Goal: Information Seeking & Learning: Compare options

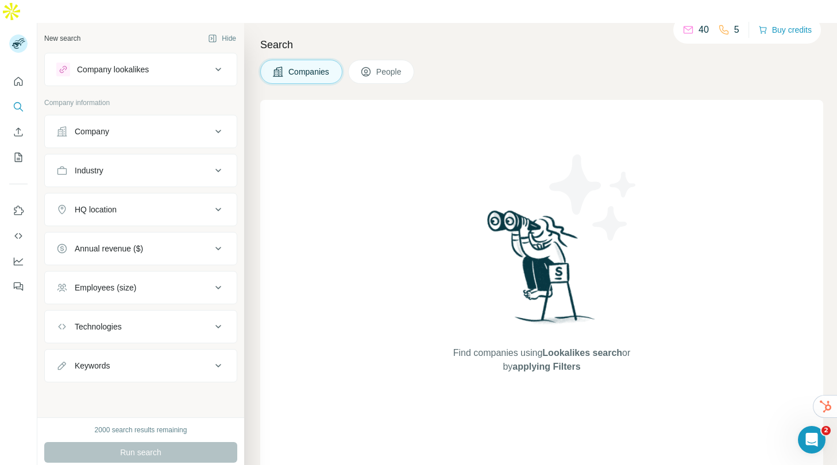
click at [389, 37] on h4 "Search" at bounding box center [541, 45] width 563 height 16
click at [222, 63] on icon at bounding box center [218, 70] width 14 height 14
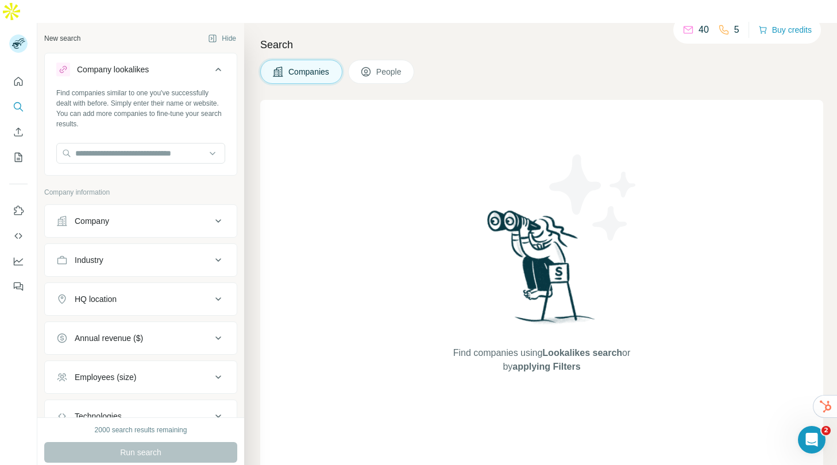
click at [222, 56] on button "Company lookalikes" at bounding box center [141, 72] width 192 height 32
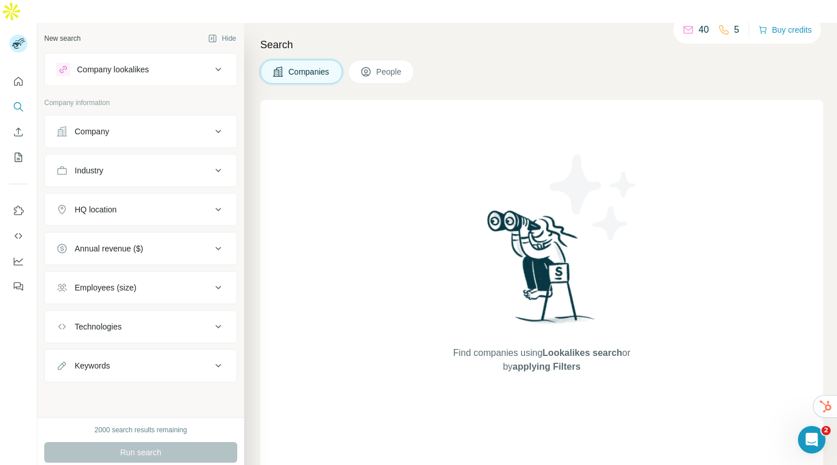
click at [219, 125] on icon at bounding box center [218, 132] width 14 height 14
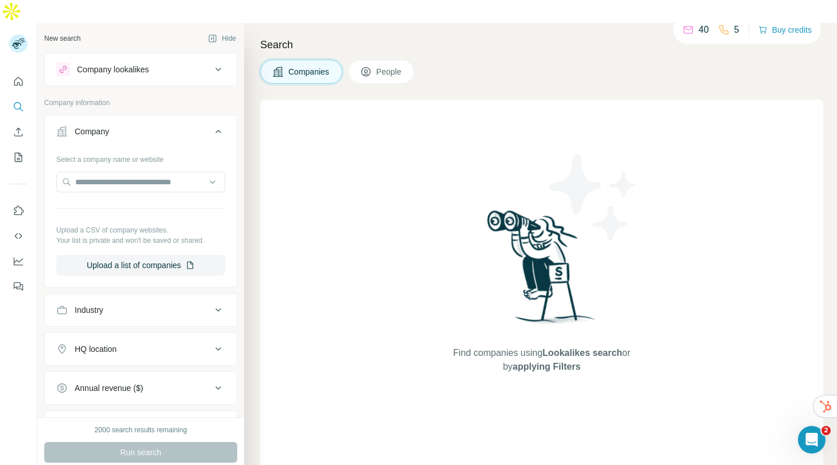
click at [219, 118] on button "Company" at bounding box center [141, 134] width 192 height 32
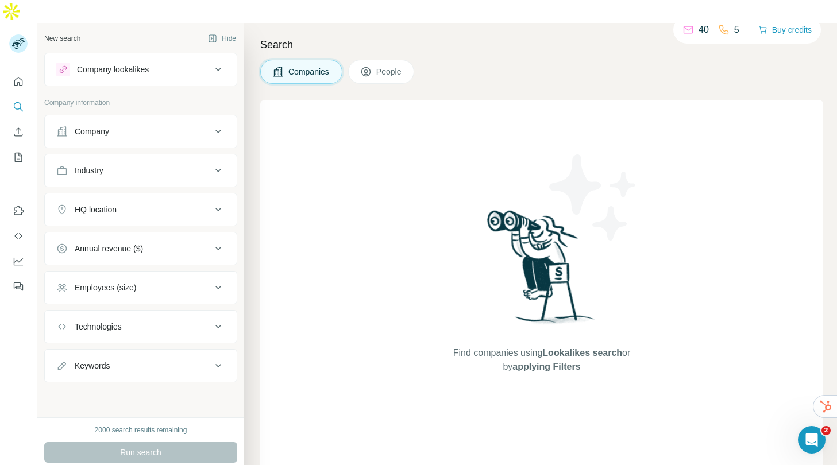
click at [217, 164] on icon at bounding box center [218, 171] width 14 height 14
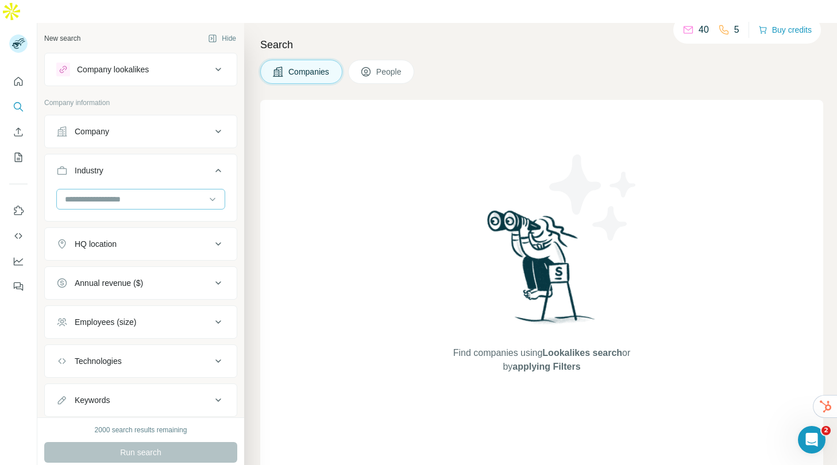
click at [169, 193] on input at bounding box center [135, 199] width 142 height 13
type input "***"
click at [159, 199] on div "Non Profit" at bounding box center [136, 201] width 141 height 11
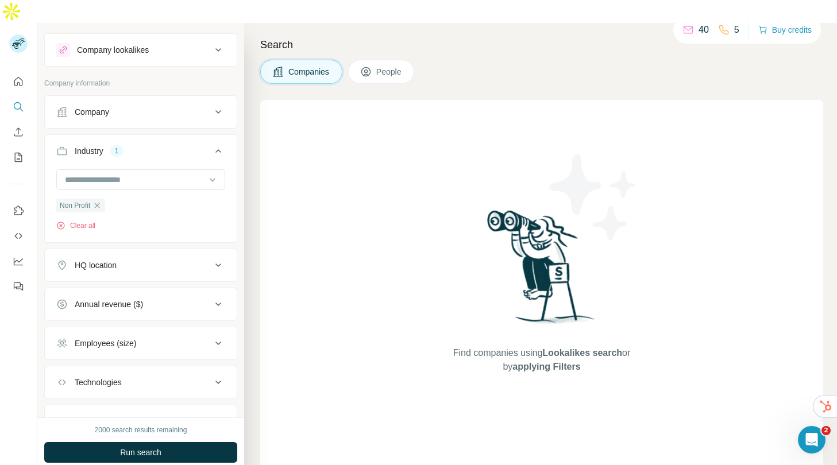
scroll to position [23, 0]
click at [213, 255] on icon at bounding box center [218, 262] width 14 height 14
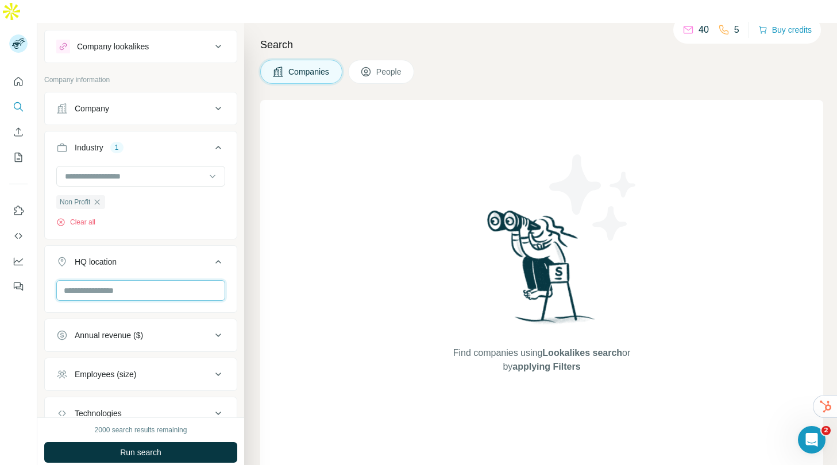
click at [171, 280] on input "text" at bounding box center [140, 290] width 169 height 21
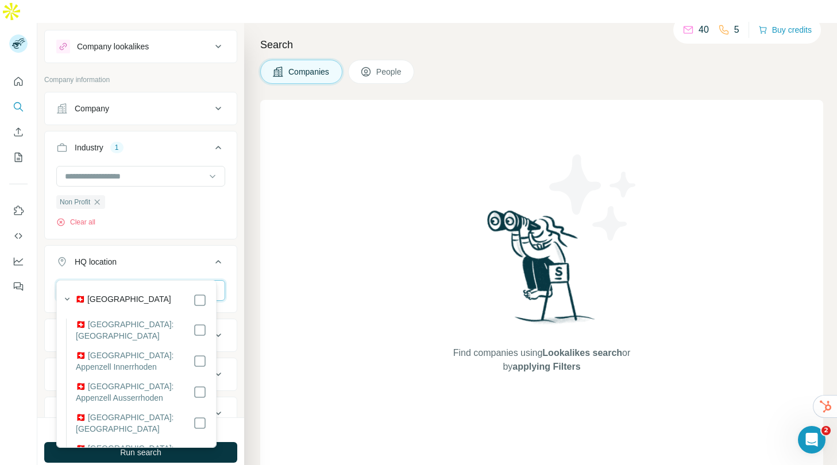
type input "*****"
click at [266, 248] on div "Find companies using Lookalikes search or by applying Filters" at bounding box center [541, 290] width 563 height 381
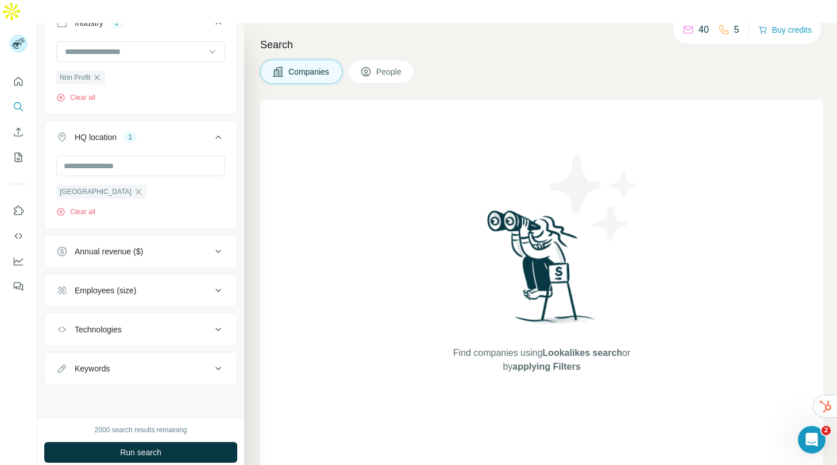
scroll to position [146, 0]
click at [213, 246] on icon at bounding box center [218, 253] width 14 height 14
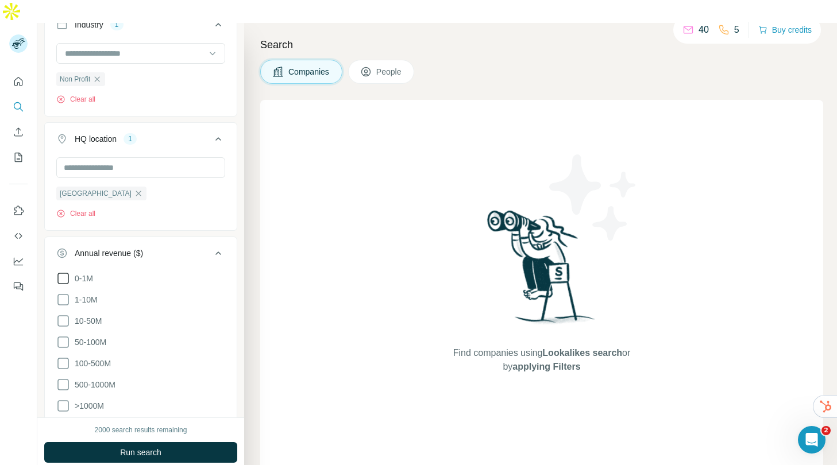
click at [84, 273] on span "0-1M" at bounding box center [81, 278] width 23 height 11
click at [86, 294] on span "1-10M" at bounding box center [84, 299] width 28 height 11
click at [88, 331] on ul "0-1M 1-10M 10-50M 50-100M 100-500M 500-1000M >1000M" at bounding box center [140, 343] width 169 height 142
click at [90, 399] on label ">1000M" at bounding box center [80, 406] width 48 height 14
click at [94, 358] on span "100-500M" at bounding box center [90, 363] width 41 height 11
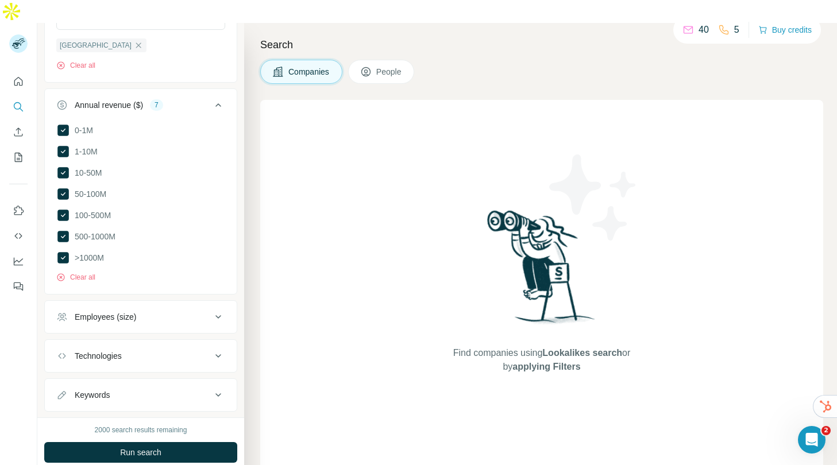
scroll to position [296, 0]
click at [65, 250] on icon at bounding box center [62, 255] width 11 height 11
click at [65, 249] on icon at bounding box center [63, 256] width 14 height 14
click at [231, 291] on div "New search Hide Company lookalikes Company information Company Industry 1 Non P…" at bounding box center [140, 220] width 207 height 395
click at [215, 308] on icon at bounding box center [218, 315] width 14 height 14
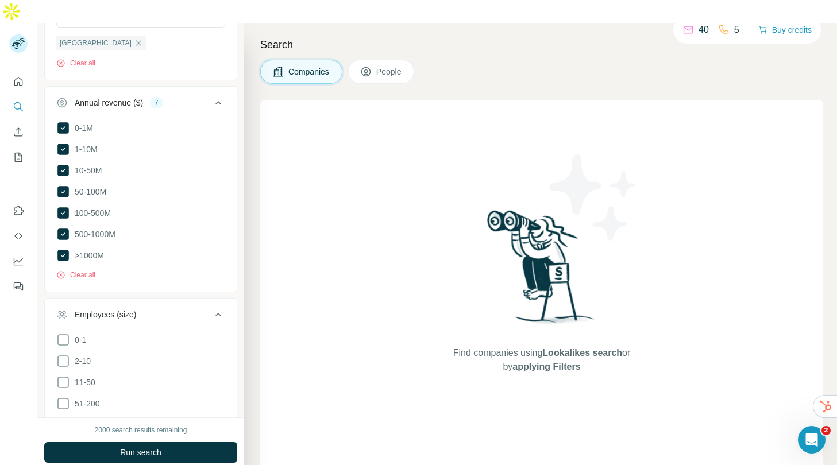
click at [90, 333] on li "0-1" at bounding box center [140, 340] width 169 height 14
click at [67, 376] on icon at bounding box center [63, 383] width 14 height 14
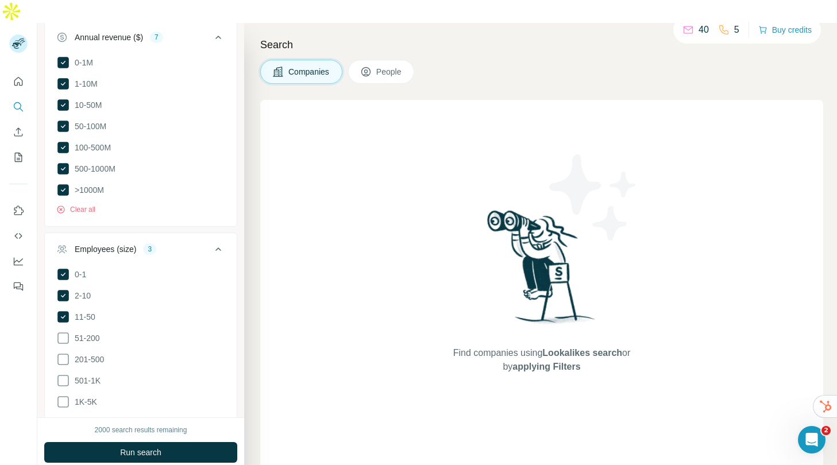
scroll to position [362, 0]
click at [91, 332] on span "51-200" at bounding box center [85, 337] width 30 height 11
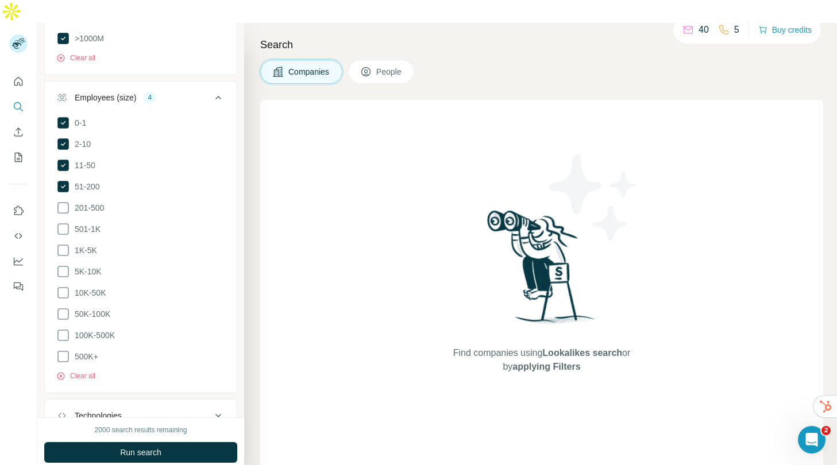
scroll to position [511, 0]
click at [67, 203] on icon at bounding box center [63, 210] width 14 height 14
click at [60, 225] on icon at bounding box center [63, 232] width 14 height 14
click at [65, 246] on icon at bounding box center [63, 253] width 14 height 14
click at [64, 267] on icon at bounding box center [63, 274] width 14 height 14
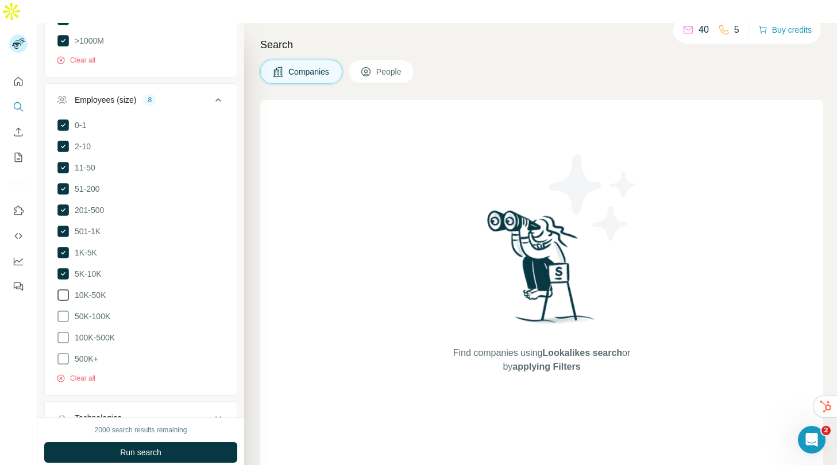
click at [64, 288] on icon at bounding box center [63, 295] width 14 height 14
click at [65, 310] on icon at bounding box center [63, 317] width 14 height 14
click at [65, 331] on icon at bounding box center [63, 338] width 14 height 14
click at [67, 352] on icon at bounding box center [63, 359] width 14 height 14
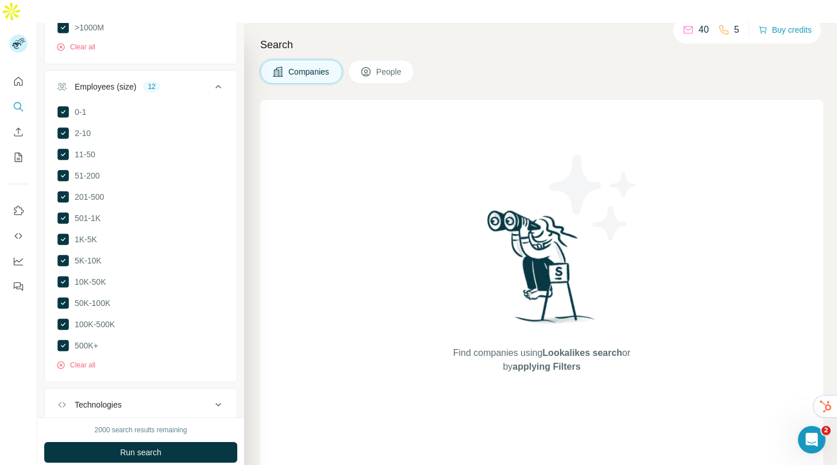
scroll to position [594, 0]
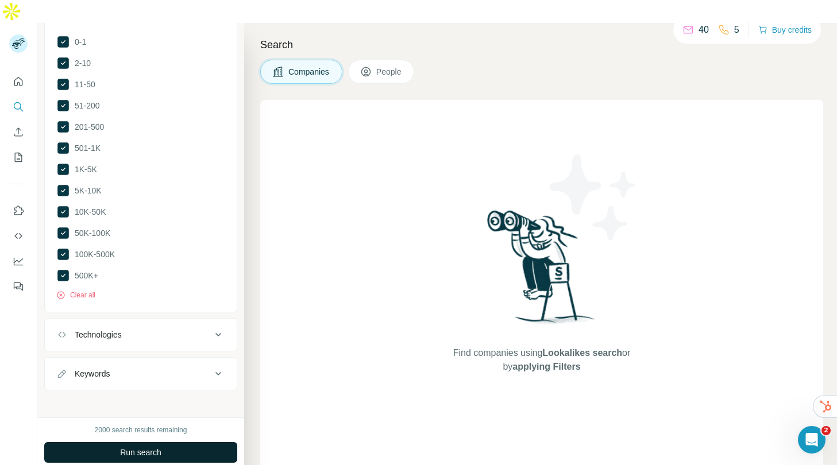
click at [161, 442] on button "Run search" at bounding box center [140, 452] width 193 height 21
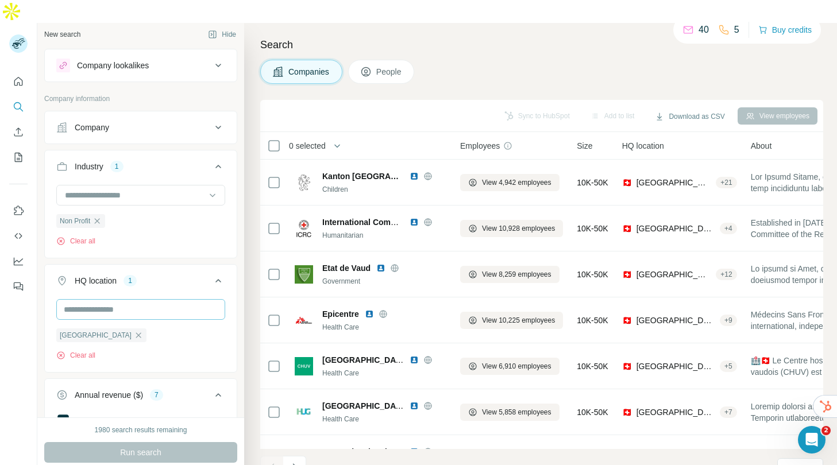
scroll to position [0, 0]
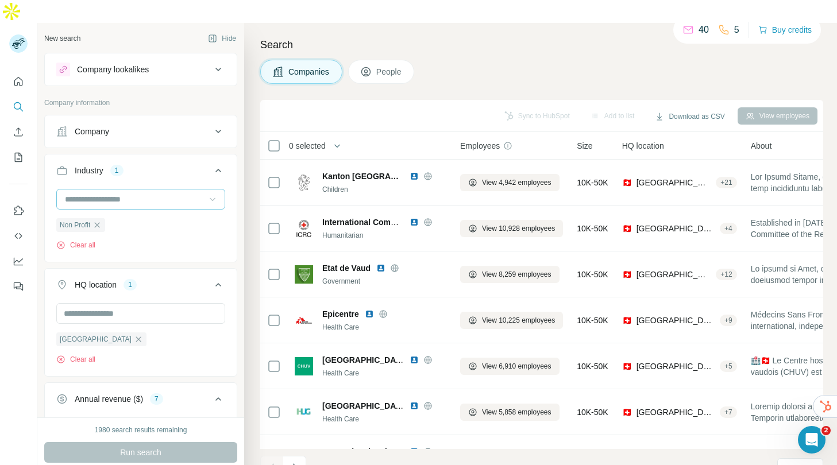
click at [207, 194] on icon at bounding box center [212, 199] width 11 height 11
click at [176, 193] on input at bounding box center [135, 199] width 142 height 13
type input "*****"
click at [173, 154] on div "Industry 1 Non Profit Clear all" at bounding box center [140, 208] width 193 height 109
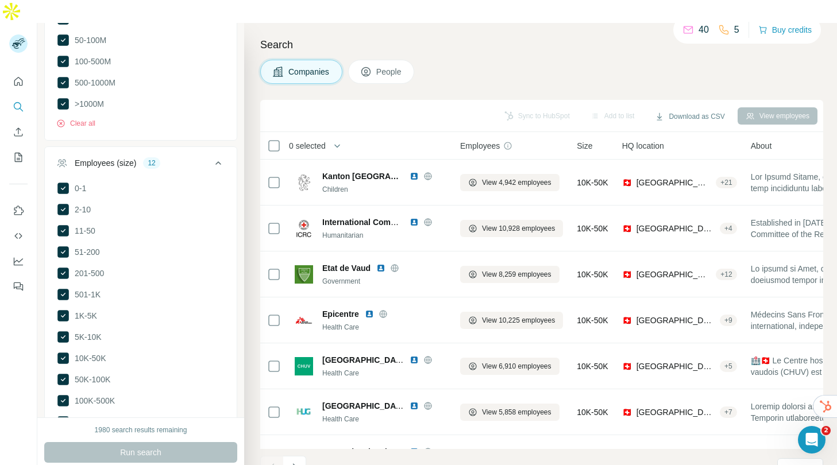
scroll to position [594, 0]
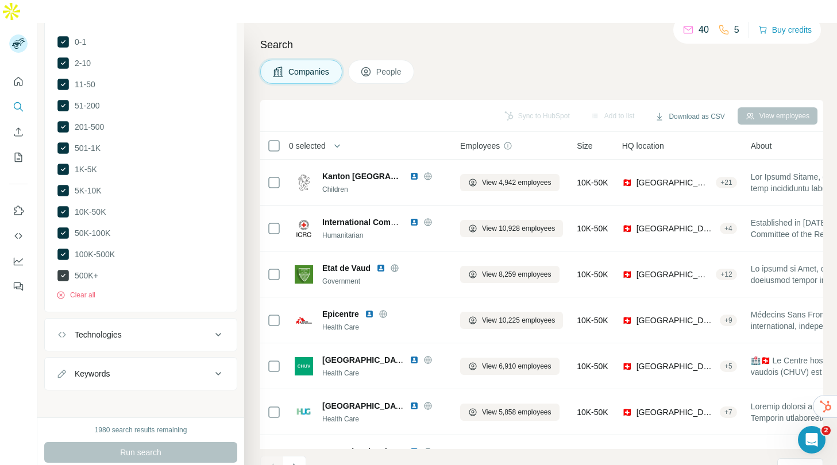
click at [67, 270] on icon at bounding box center [62, 275] width 11 height 11
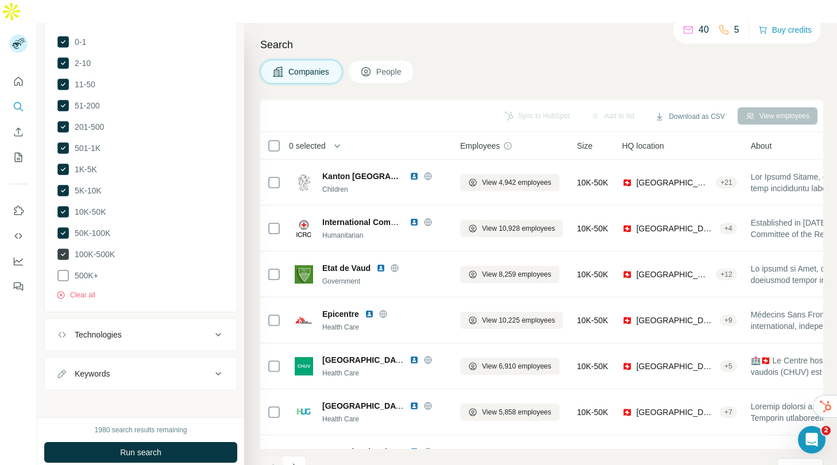
click at [65, 249] on icon at bounding box center [62, 254] width 11 height 11
click at [61, 227] on icon at bounding box center [62, 232] width 11 height 11
click at [62, 206] on icon at bounding box center [62, 211] width 11 height 11
click at [61, 185] on icon at bounding box center [62, 190] width 11 height 11
click at [61, 164] on icon at bounding box center [62, 169] width 11 height 11
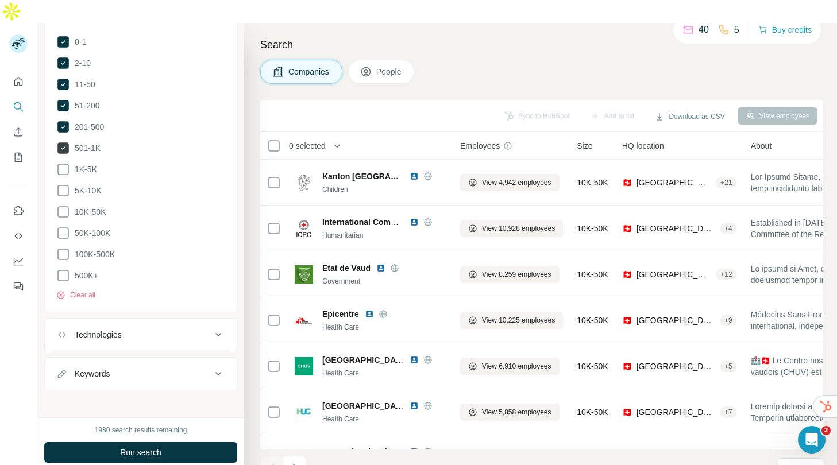
click at [61, 142] on icon at bounding box center [62, 147] width 11 height 11
click at [64, 125] on icon at bounding box center [63, 126] width 5 height 3
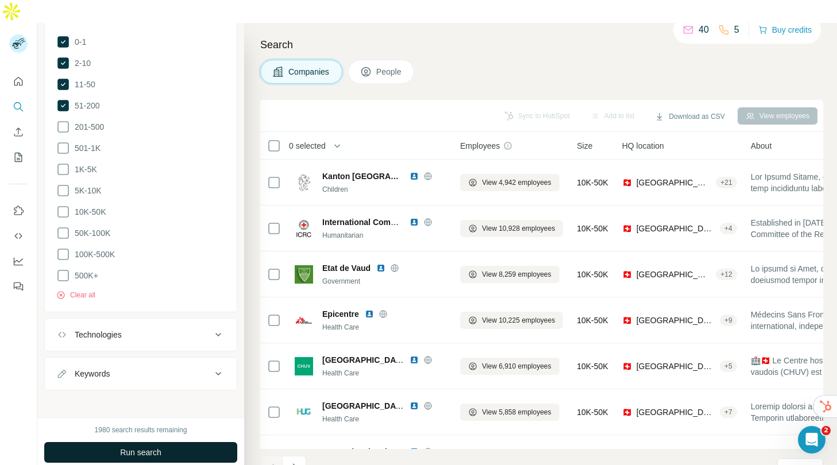
click at [153, 447] on span "Run search" at bounding box center [140, 452] width 41 height 11
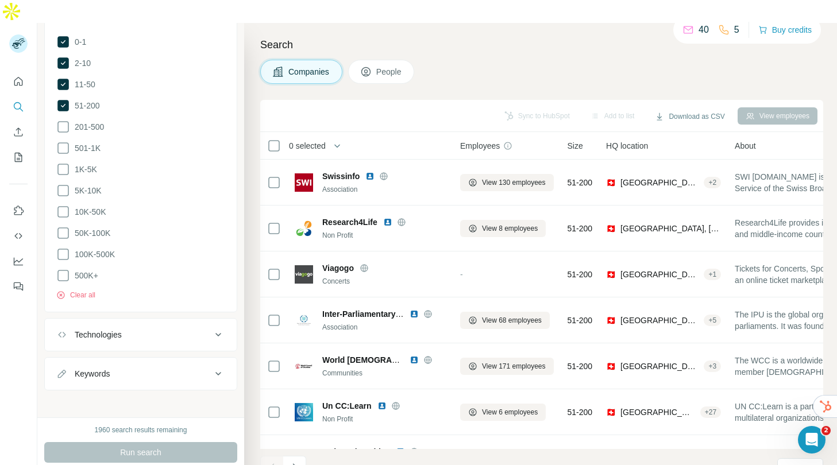
click at [376, 60] on button "People" at bounding box center [381, 72] width 67 height 24
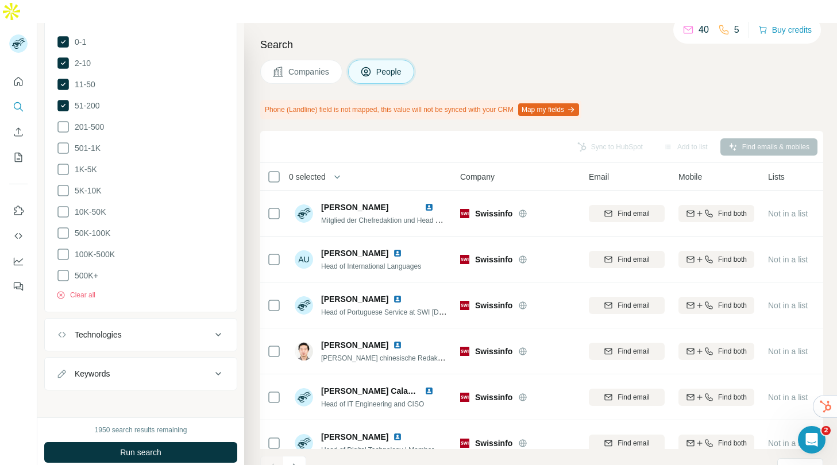
click at [324, 60] on button "Companies" at bounding box center [301, 72] width 82 height 24
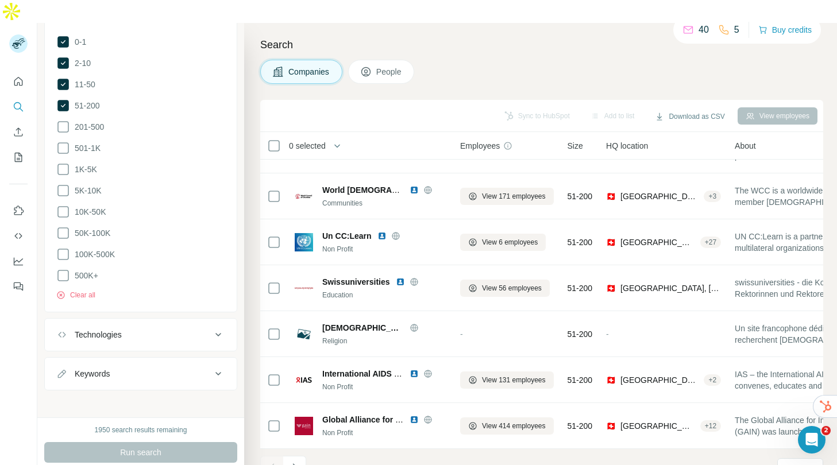
scroll to position [176, 0]
click at [301, 456] on button "Navigate to next page" at bounding box center [294, 467] width 23 height 23
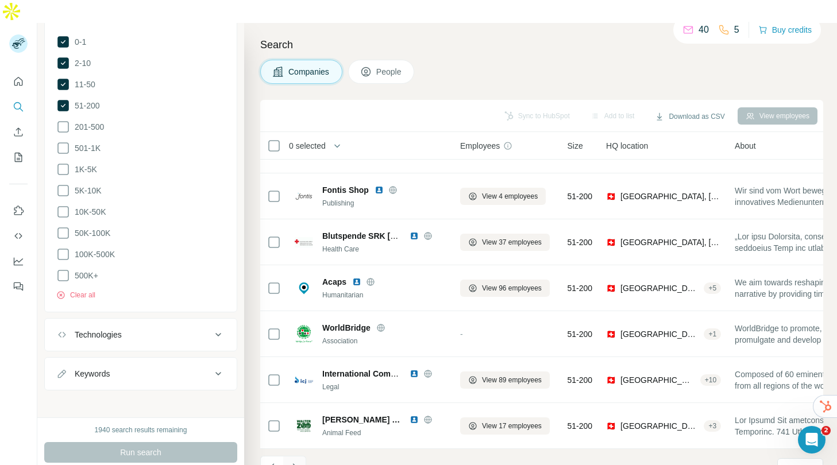
click at [301, 456] on button "Navigate to next page" at bounding box center [294, 467] width 23 height 23
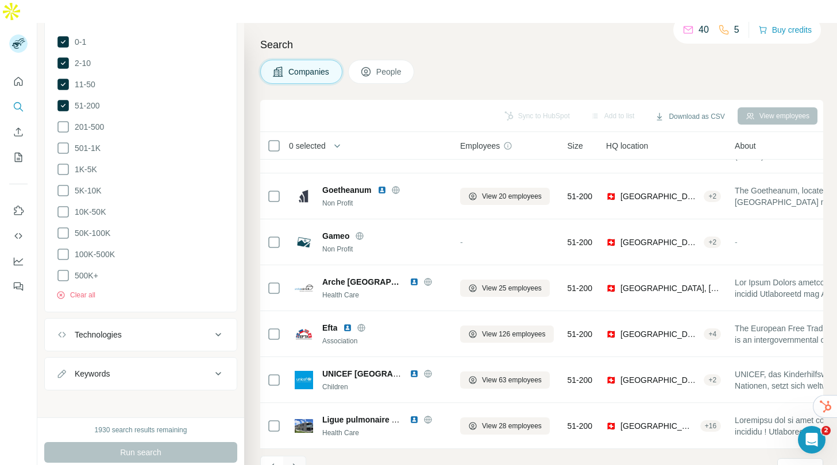
click at [301, 456] on button "Navigate to next page" at bounding box center [294, 467] width 23 height 23
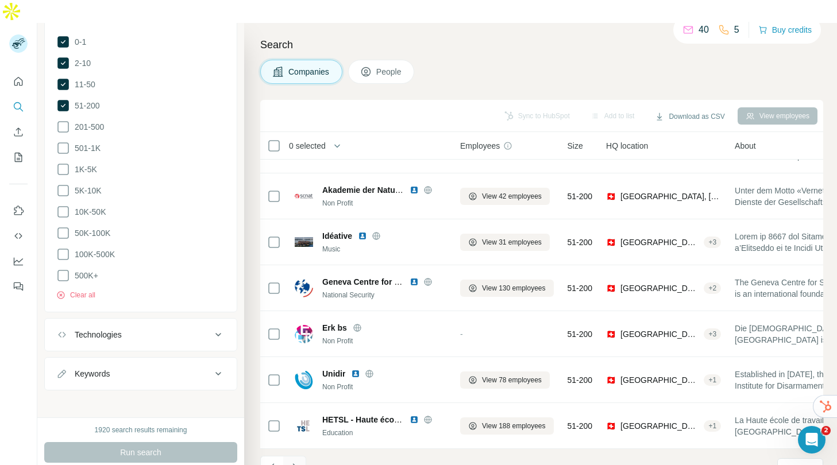
click at [301, 456] on button "Navigate to next page" at bounding box center [294, 467] width 23 height 23
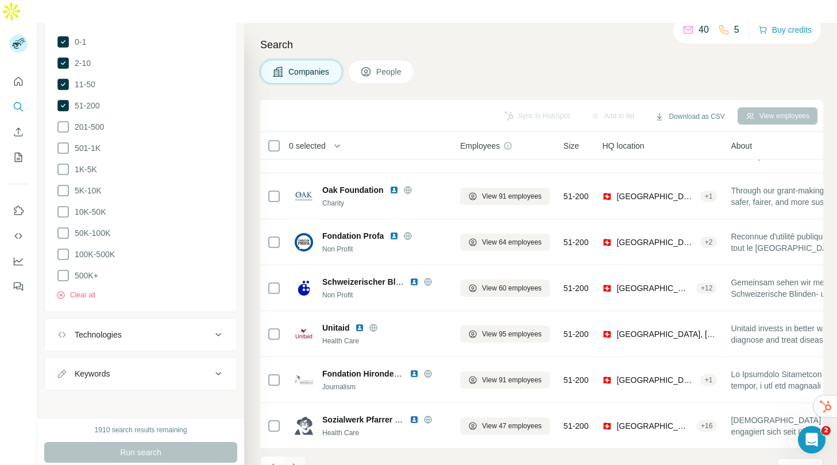
click at [293, 462] on icon "Navigate to next page" at bounding box center [294, 467] width 11 height 11
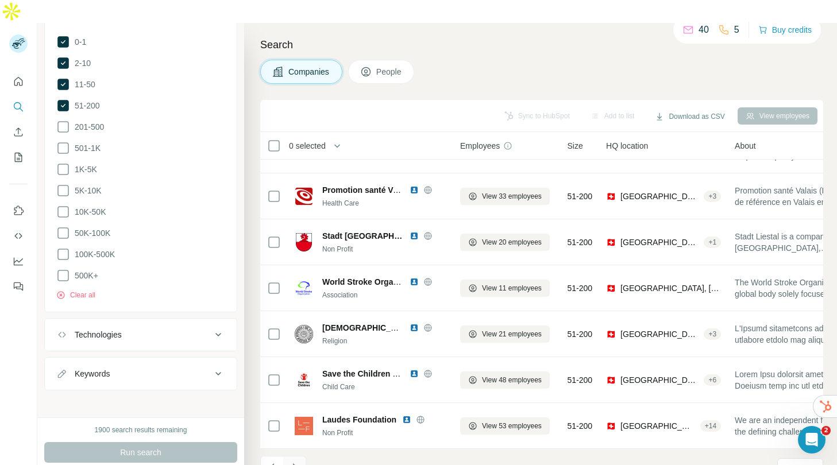
click at [293, 462] on icon "Navigate to next page" at bounding box center [294, 467] width 11 height 11
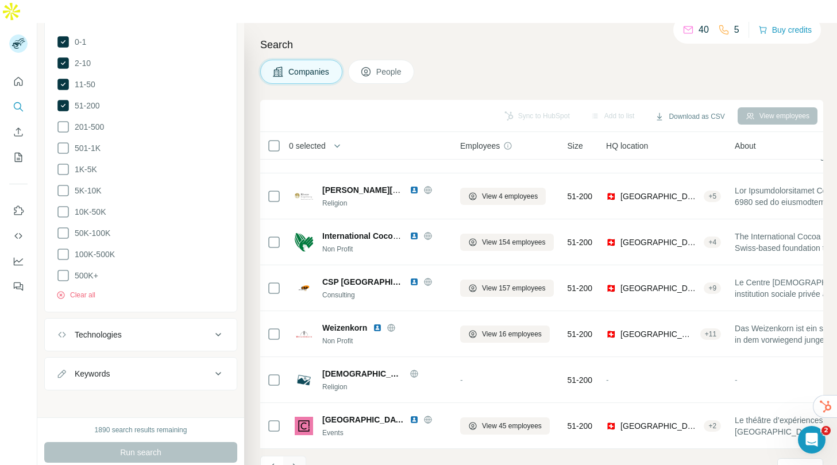
click at [298, 456] on button "Navigate to next page" at bounding box center [294, 467] width 23 height 23
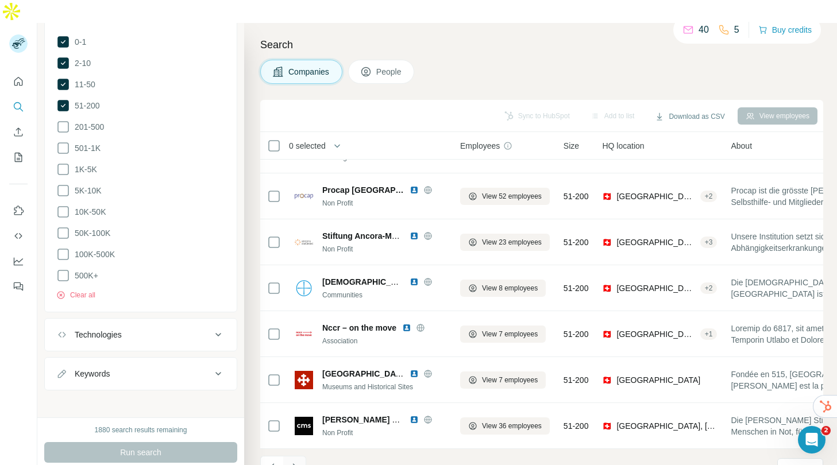
click at [299, 456] on button "Navigate to next page" at bounding box center [294, 467] width 23 height 23
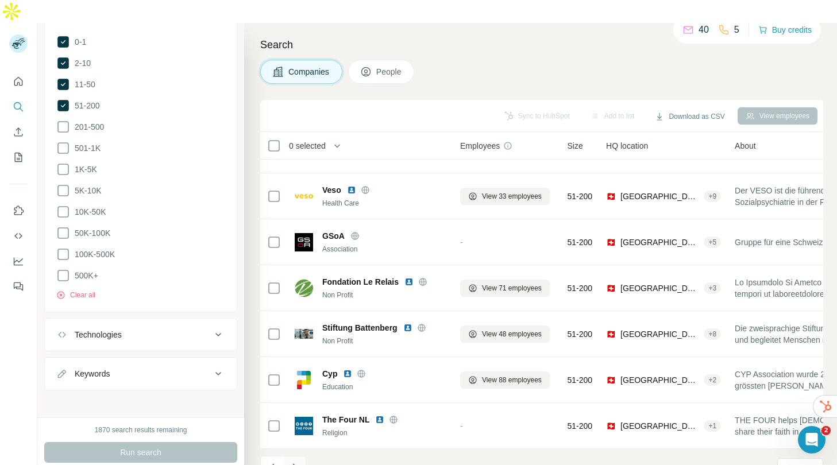
click at [299, 456] on button "Navigate to next page" at bounding box center [294, 467] width 23 height 23
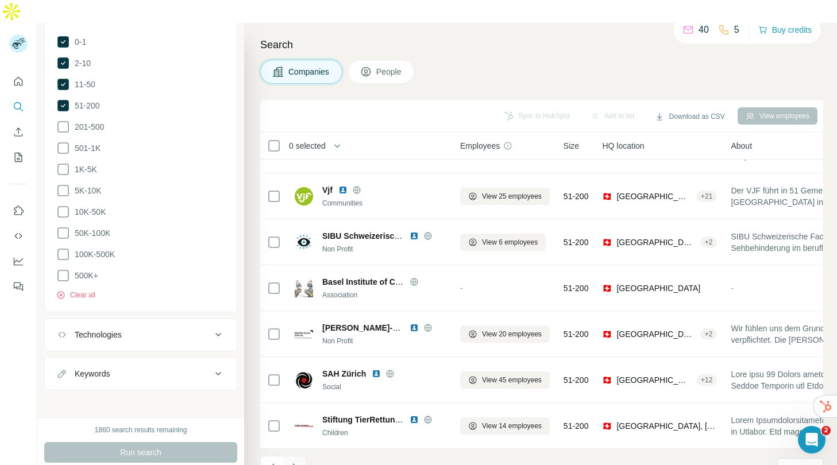
click at [299, 456] on button "Navigate to next page" at bounding box center [294, 467] width 23 height 23
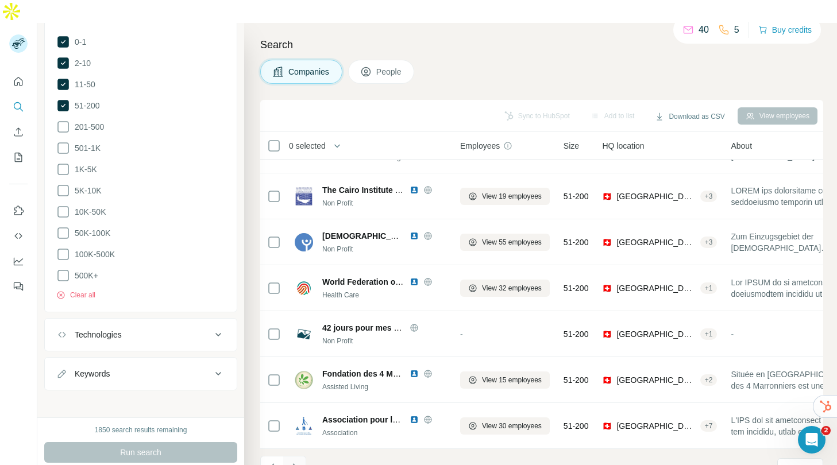
click at [299, 456] on button "Navigate to next page" at bounding box center [294, 467] width 23 height 23
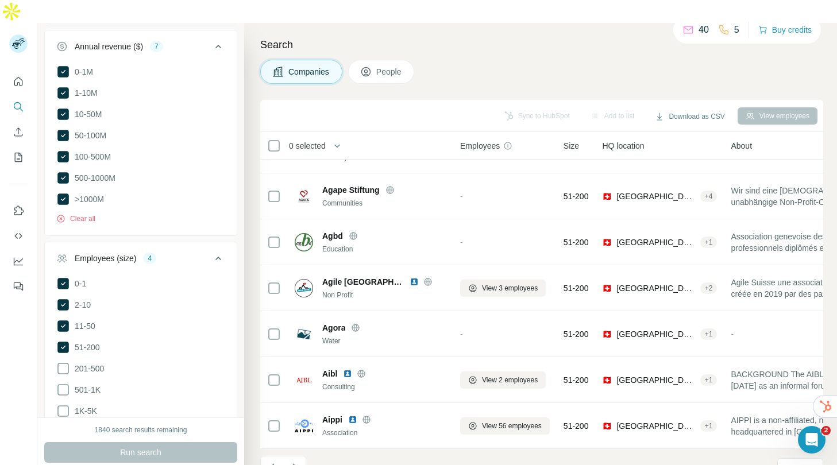
scroll to position [0, 0]
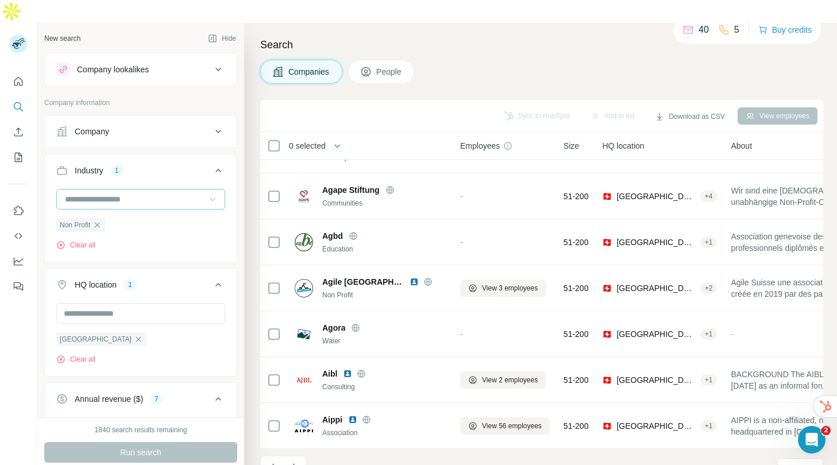
click at [147, 193] on input at bounding box center [135, 199] width 142 height 13
type input "*"
type input "****"
click at [151, 197] on div "Association" at bounding box center [136, 201] width 141 height 11
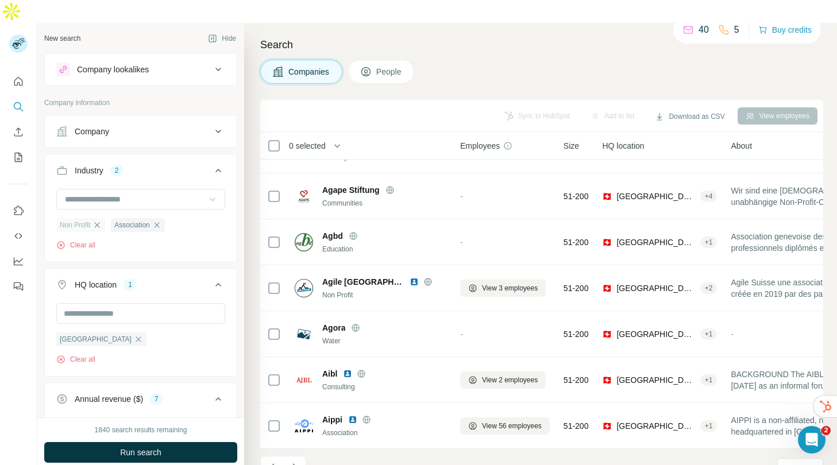
click at [99, 221] on icon "button" at bounding box center [96, 225] width 9 height 9
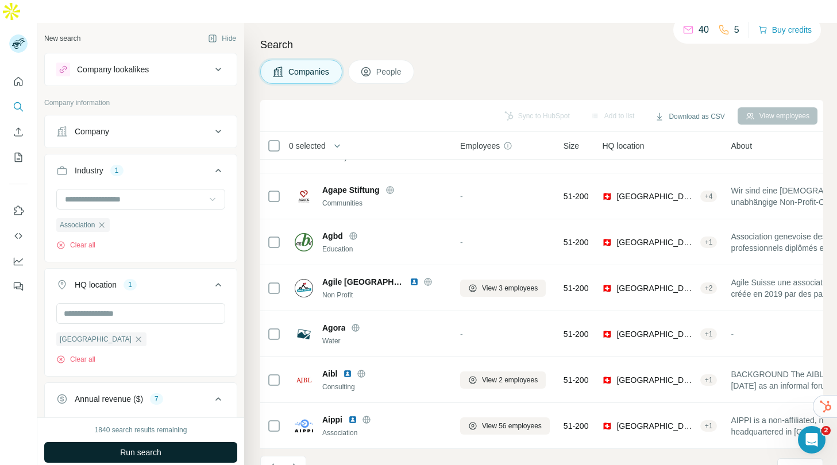
click at [127, 442] on button "Run search" at bounding box center [140, 452] width 193 height 21
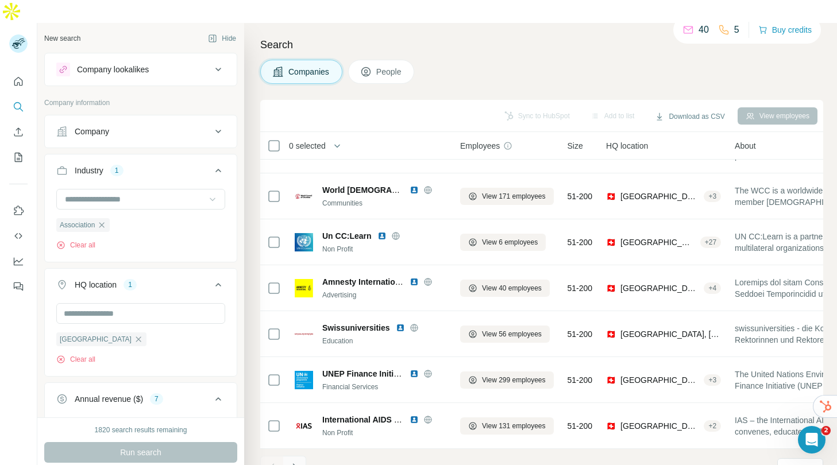
click at [295, 462] on icon "Navigate to next page" at bounding box center [294, 467] width 11 height 11
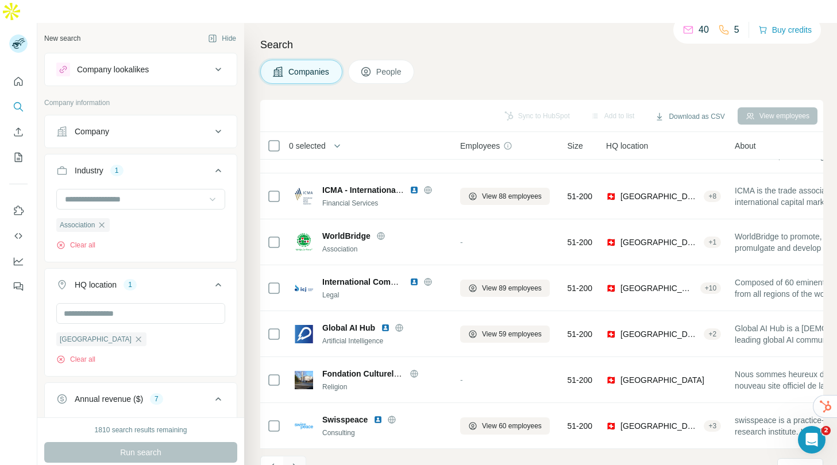
click at [295, 462] on icon "Navigate to next page" at bounding box center [294, 467] width 11 height 11
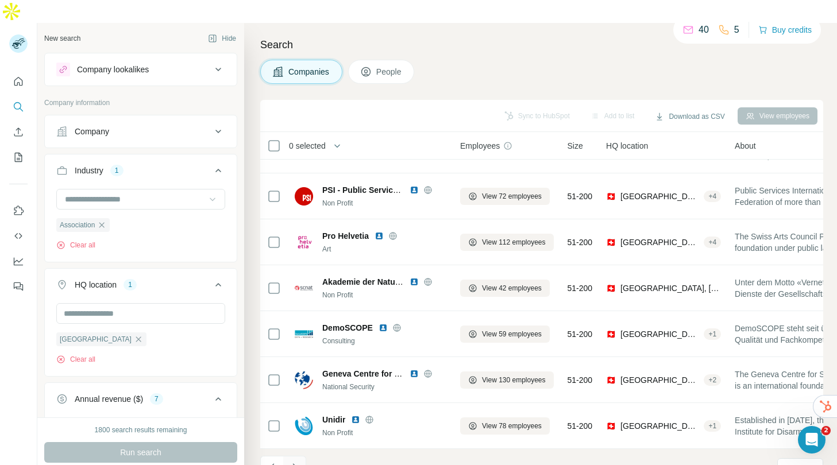
click at [295, 462] on icon "Navigate to next page" at bounding box center [294, 467] width 11 height 11
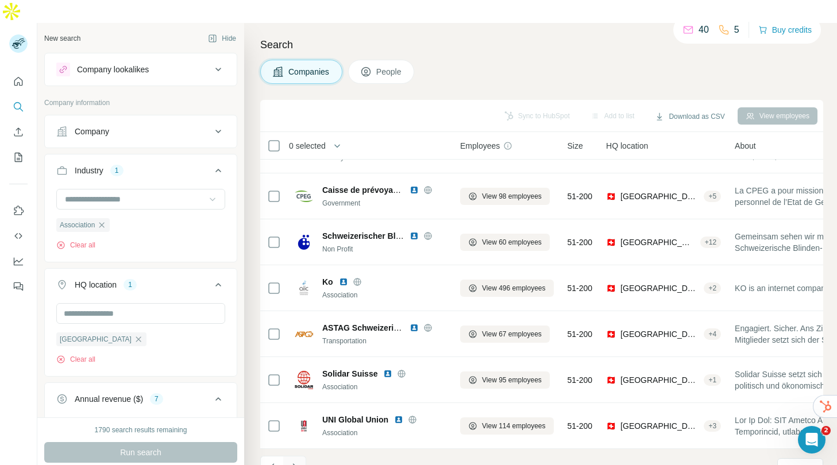
click at [295, 462] on icon "Navigate to next page" at bounding box center [294, 467] width 11 height 11
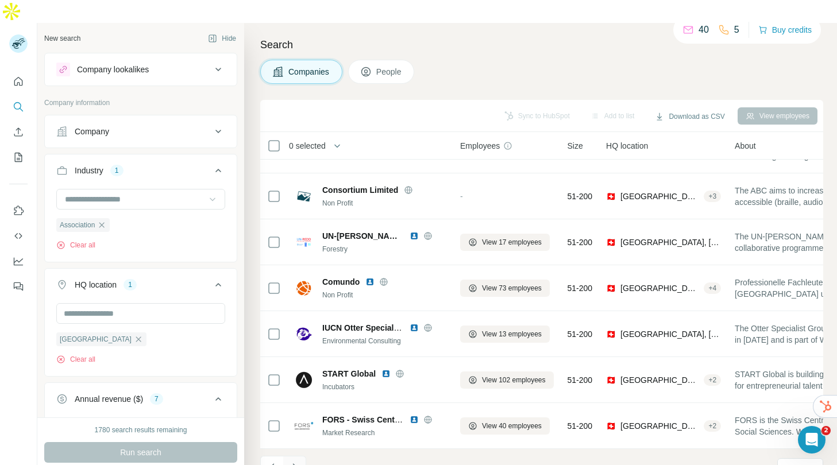
click at [295, 462] on icon "Navigate to next page" at bounding box center [294, 467] width 11 height 11
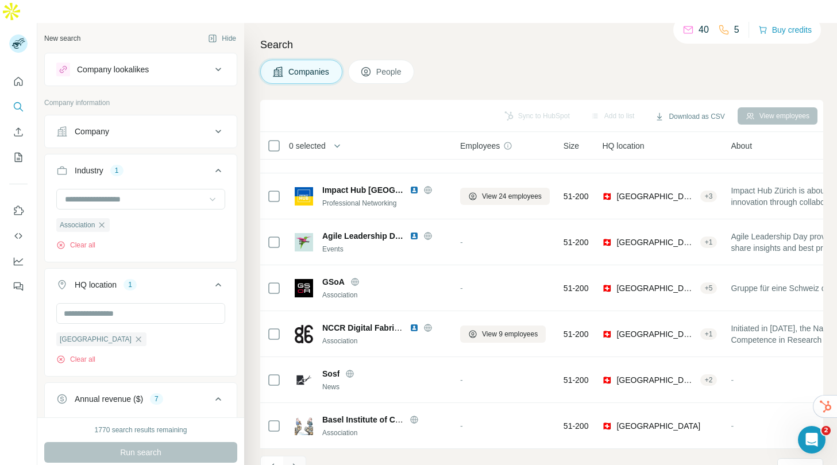
click at [291, 462] on icon "Navigate to next page" at bounding box center [294, 467] width 11 height 11
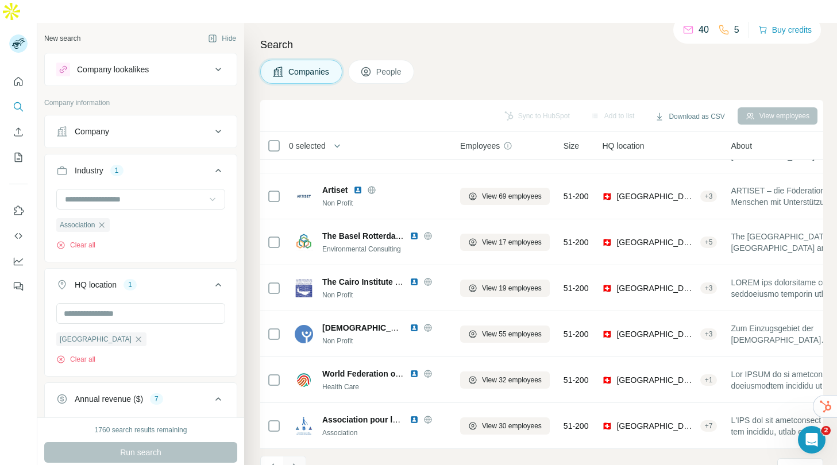
click at [292, 462] on icon "Navigate to next page" at bounding box center [294, 467] width 11 height 11
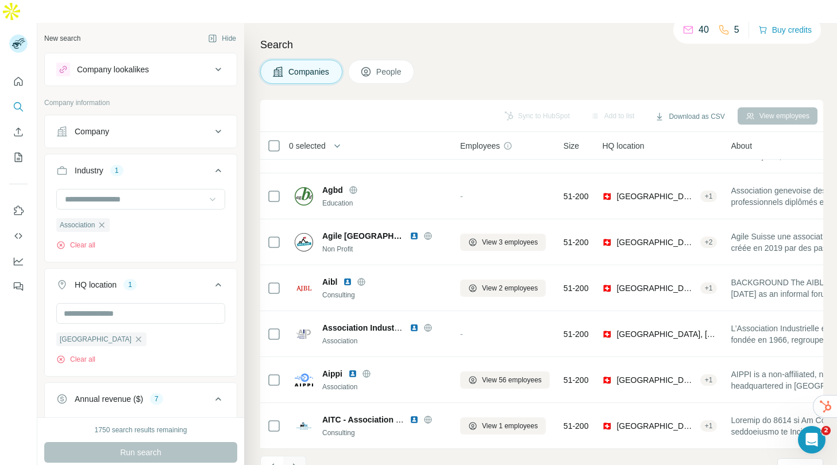
click at [292, 462] on icon "Navigate to next page" at bounding box center [294, 467] width 11 height 11
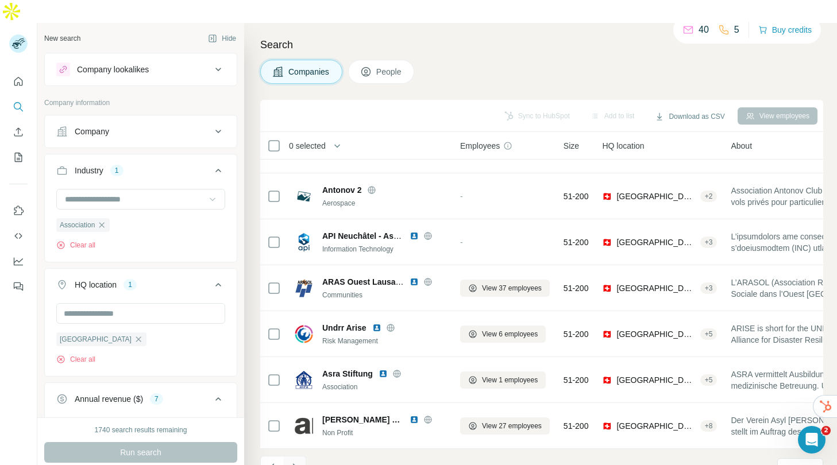
click at [292, 462] on icon "Navigate to next page" at bounding box center [294, 467] width 11 height 11
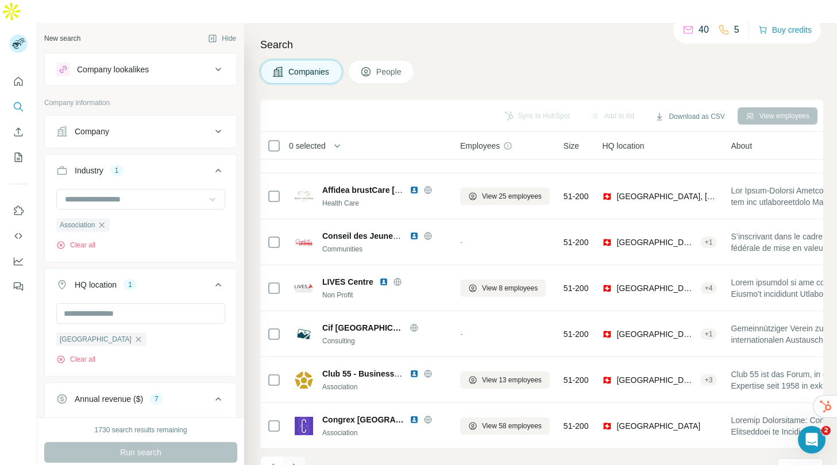
click at [292, 462] on icon "Navigate to next page" at bounding box center [294, 467] width 11 height 11
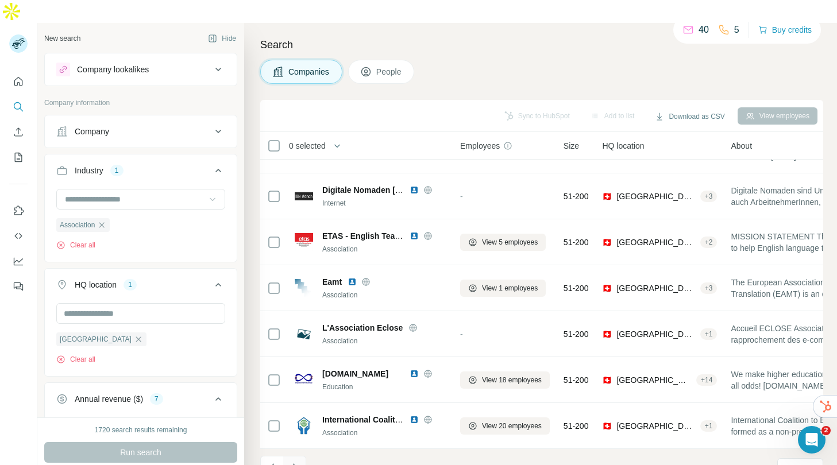
click at [292, 462] on icon "Navigate to next page" at bounding box center [294, 467] width 11 height 11
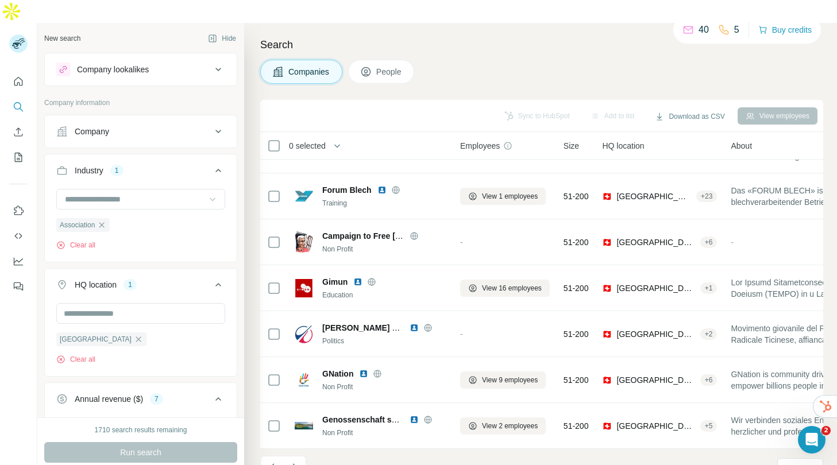
click at [200, 63] on div "Company lookalikes" at bounding box center [133, 70] width 155 height 14
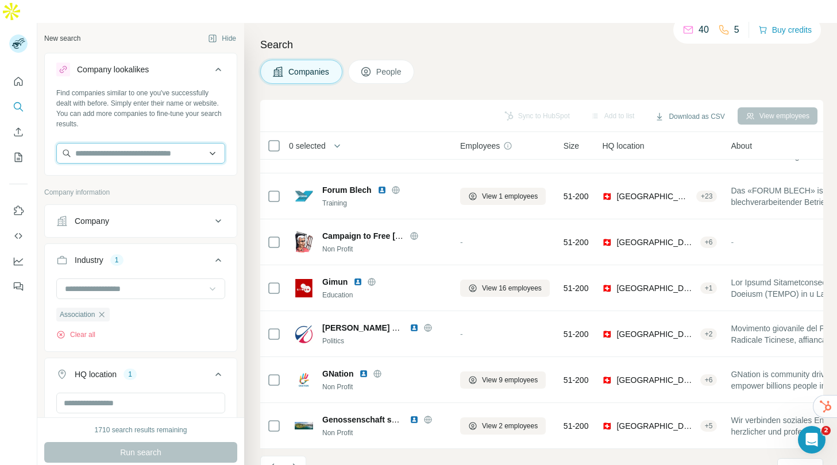
click at [145, 143] on input "text" at bounding box center [140, 153] width 169 height 21
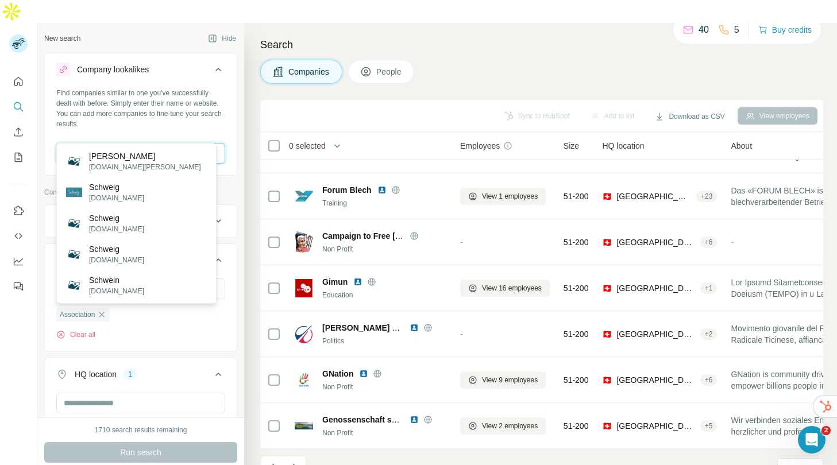
type input "*"
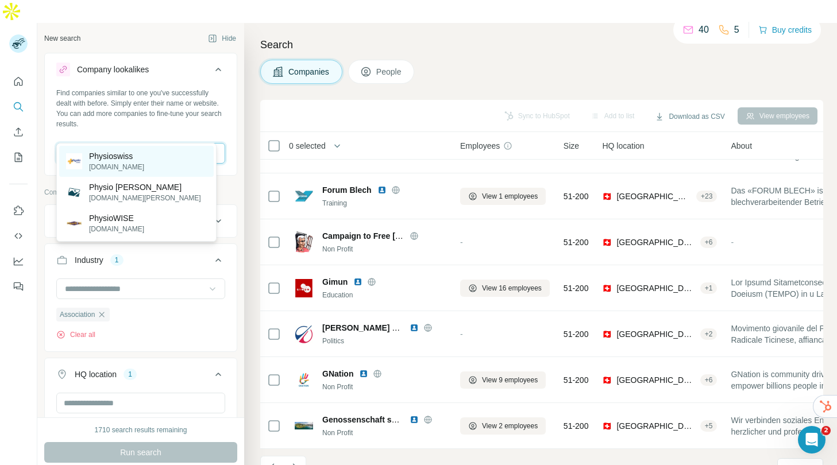
type input "**********"
click at [135, 149] on div "Physioswiss [DOMAIN_NAME]" at bounding box center [136, 161] width 155 height 31
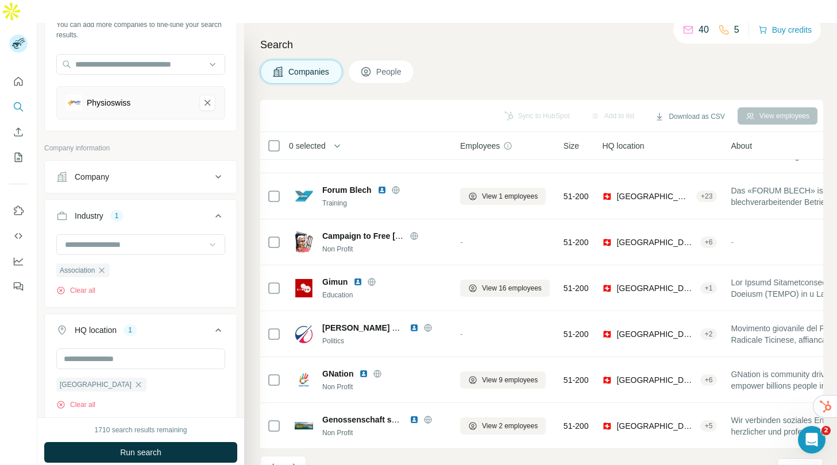
scroll to position [60, 0]
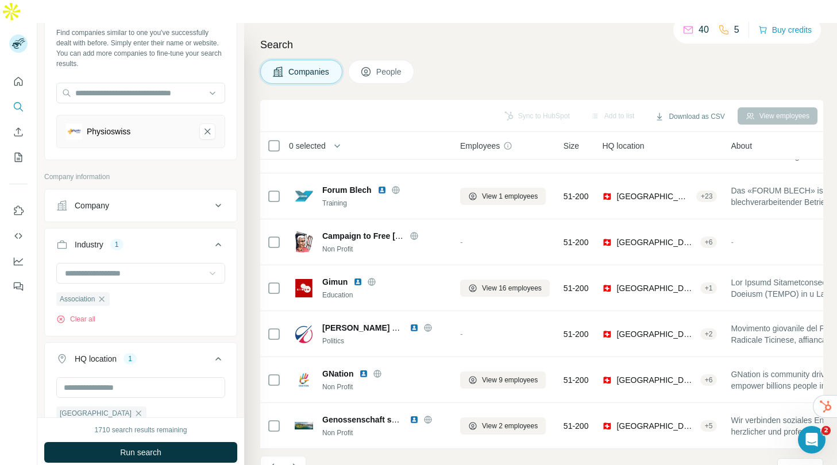
click at [105, 295] on icon "button" at bounding box center [101, 299] width 9 height 9
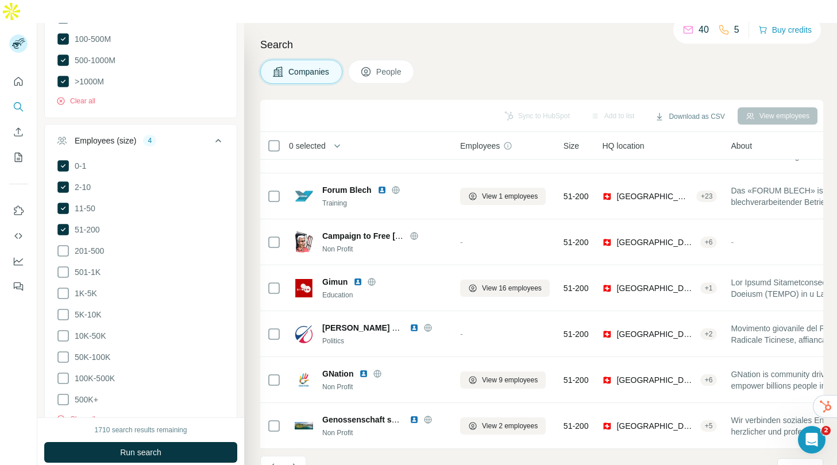
scroll to position [633, 0]
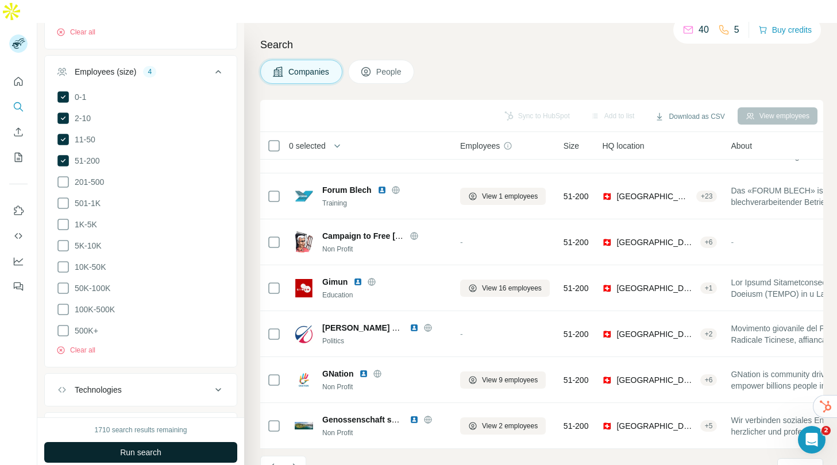
click at [133, 447] on span "Run search" at bounding box center [140, 452] width 41 height 11
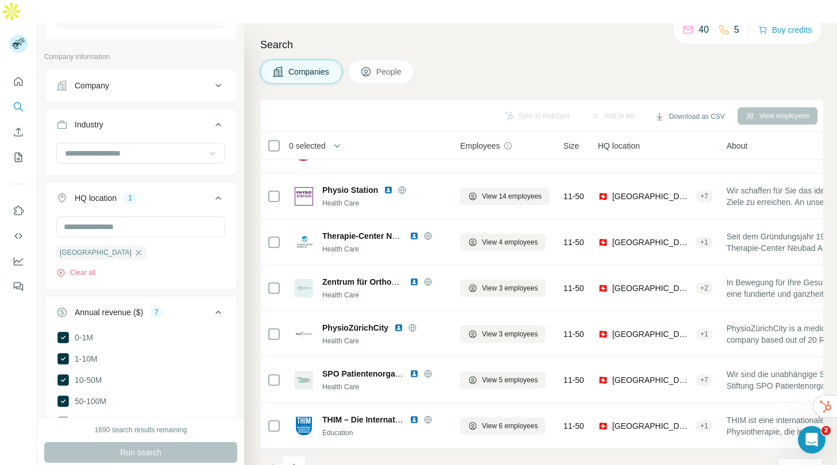
scroll to position [75, 0]
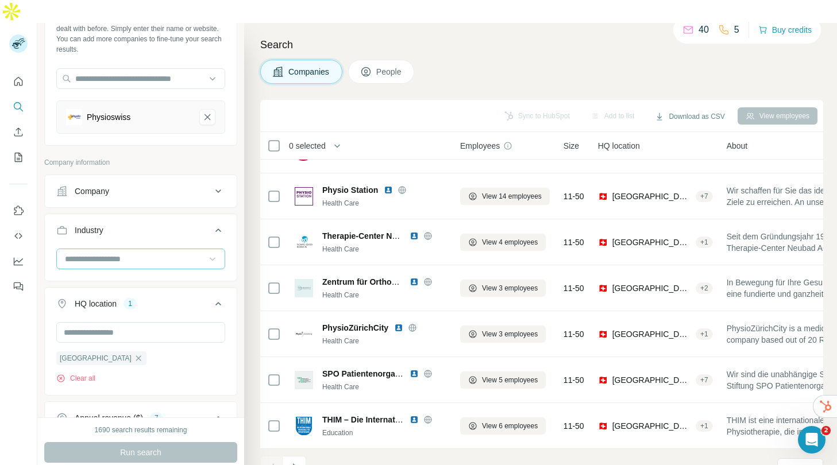
click at [159, 253] on input at bounding box center [135, 259] width 142 height 13
type input "***"
click at [136, 257] on div "Non Profit" at bounding box center [136, 261] width 141 height 11
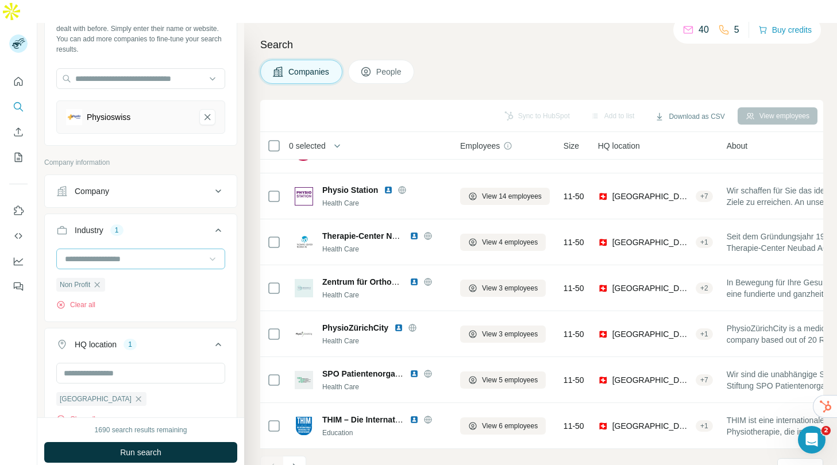
click at [164, 253] on input at bounding box center [135, 259] width 142 height 13
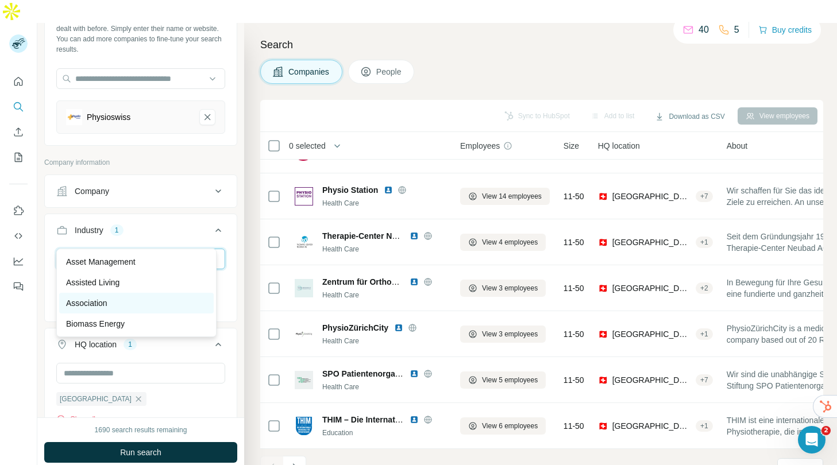
type input "***"
click at [128, 298] on div "Association" at bounding box center [136, 303] width 141 height 11
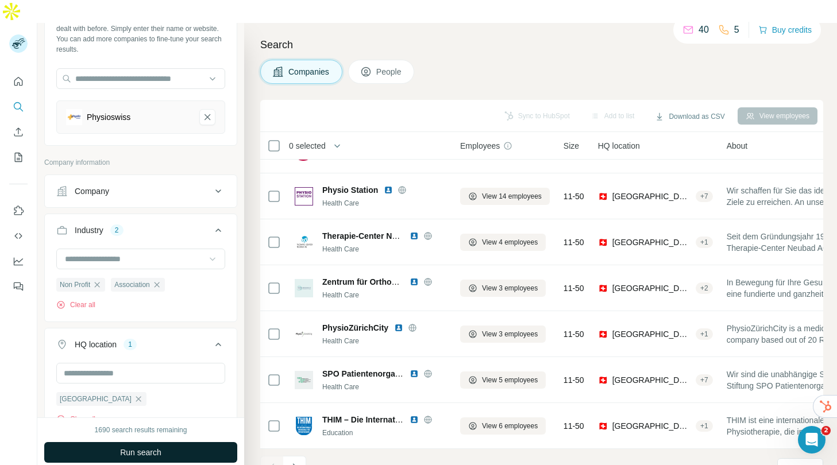
click at [161, 447] on span "Run search" at bounding box center [140, 452] width 41 height 11
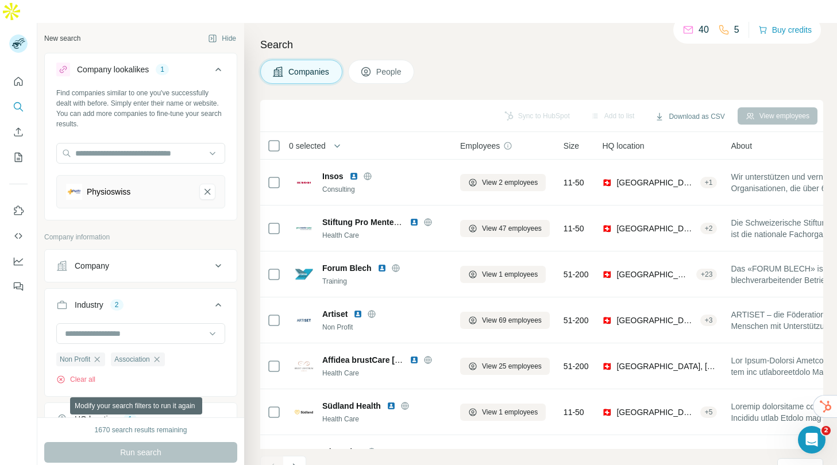
scroll to position [176, 0]
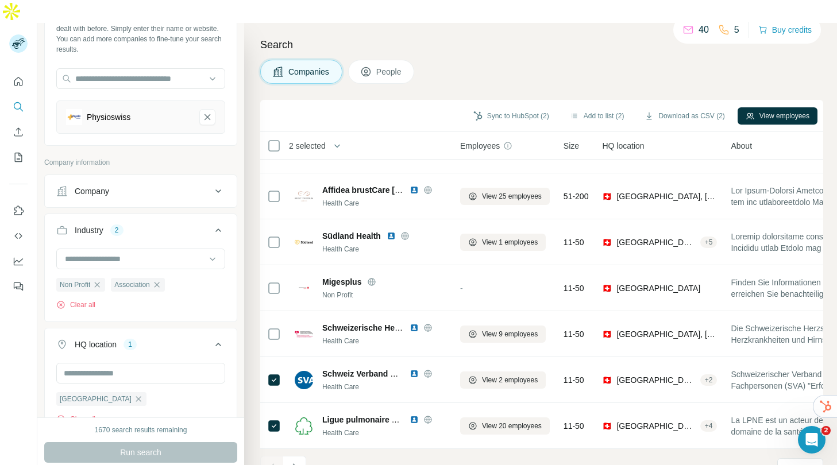
click at [295, 462] on icon "Navigate to next page" at bounding box center [294, 467] width 11 height 11
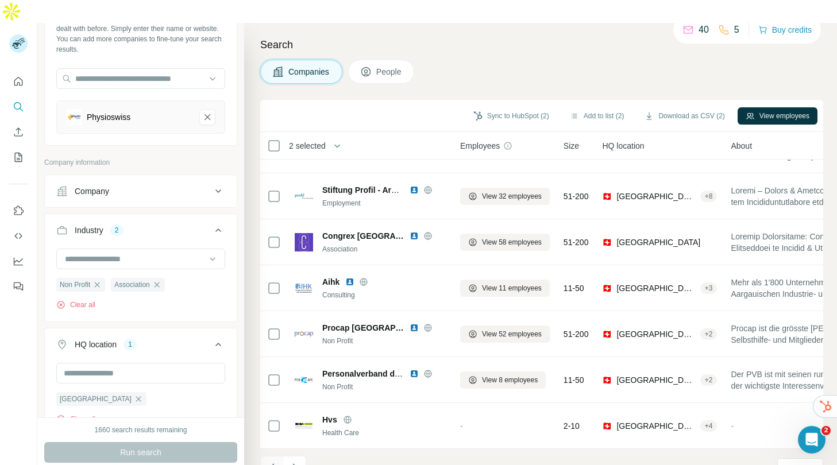
click at [273, 462] on icon "Navigate to previous page" at bounding box center [272, 467] width 11 height 11
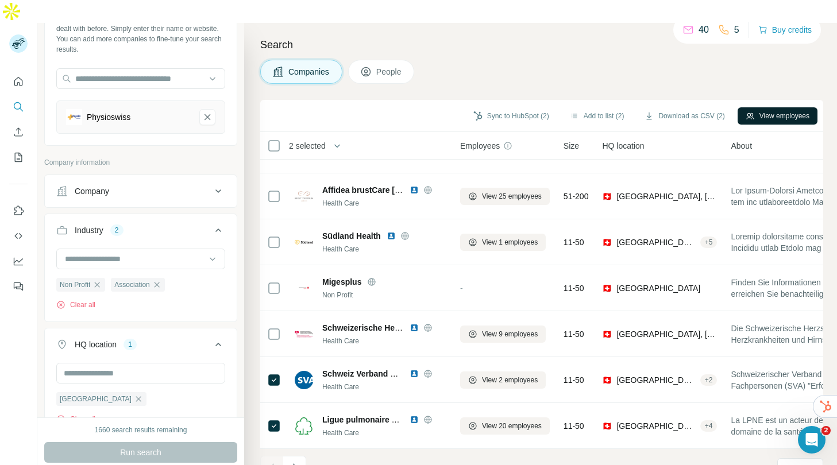
click at [759, 107] on button "View employees" at bounding box center [778, 115] width 80 height 17
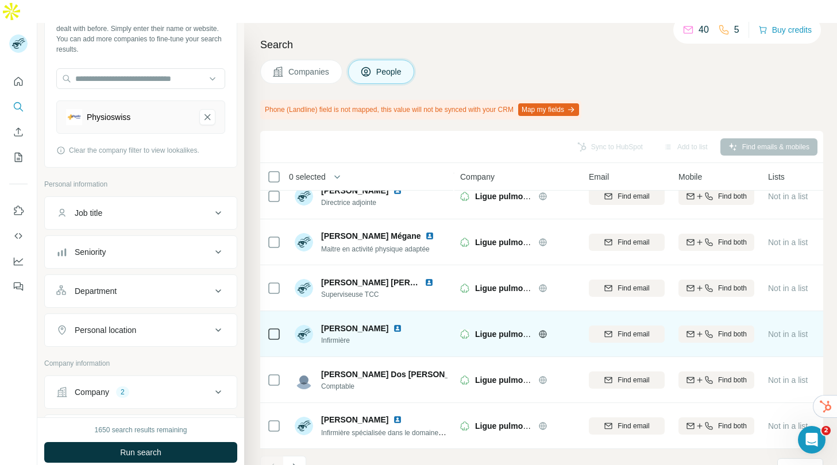
scroll to position [207, 0]
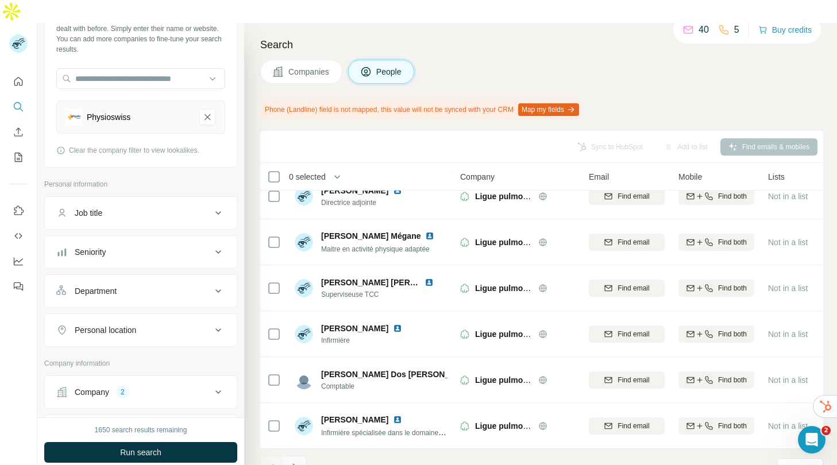
click at [298, 462] on icon "Navigate to next page" at bounding box center [294, 467] width 11 height 11
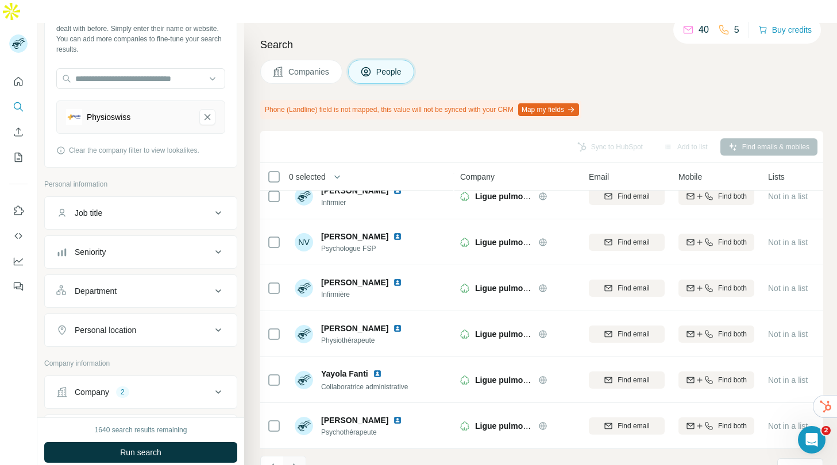
click at [298, 462] on icon "Navigate to next page" at bounding box center [294, 467] width 11 height 11
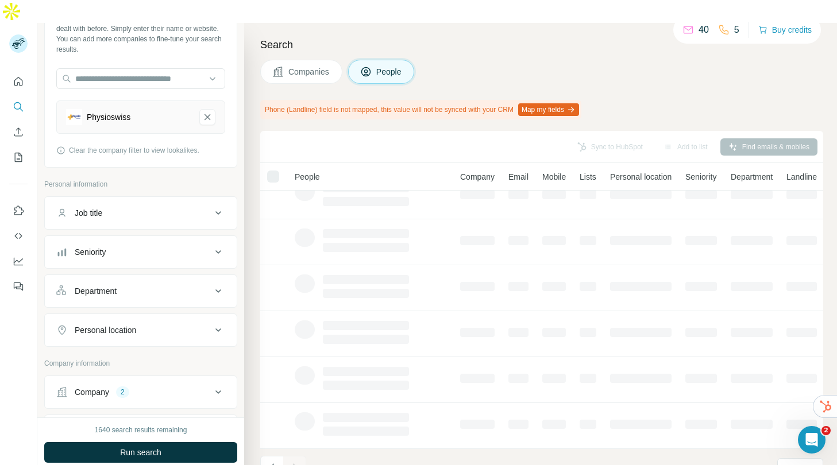
scroll to position [0, 0]
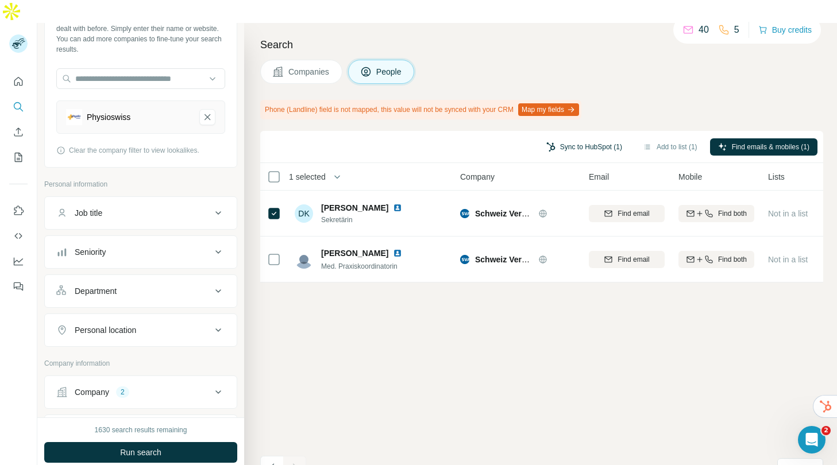
click at [567, 138] on button "Sync to HubSpot (1)" at bounding box center [584, 146] width 92 height 17
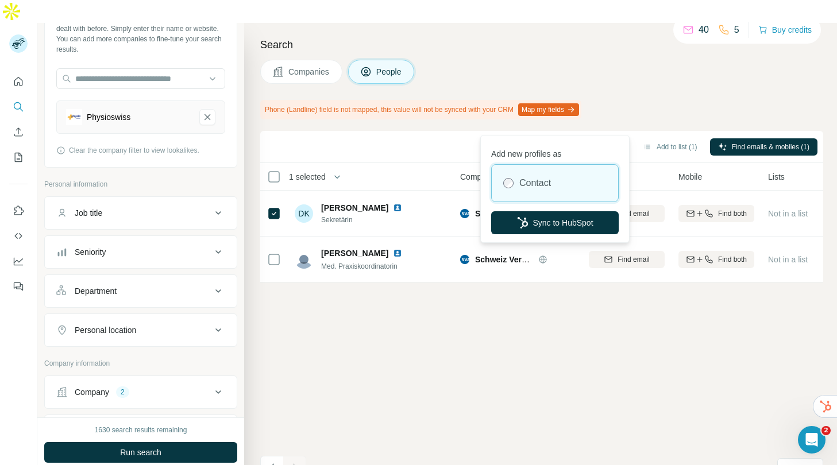
click at [567, 138] on button "Sync to HubSpot (1)" at bounding box center [584, 146] width 92 height 17
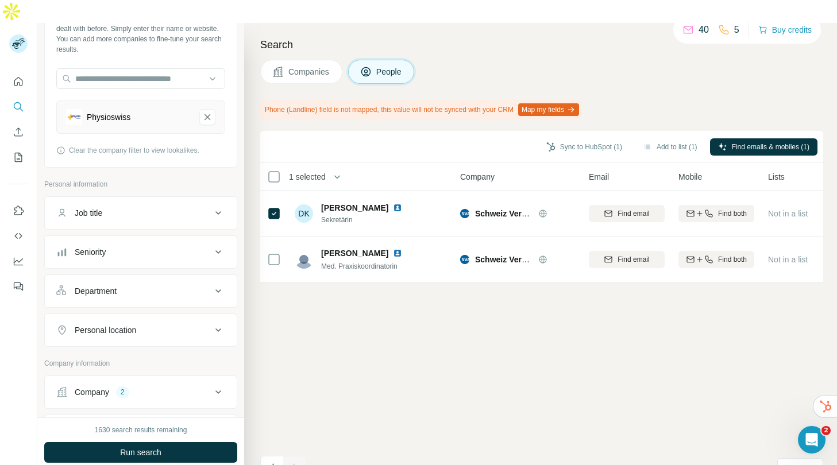
click at [565, 103] on button "Map my fields" at bounding box center [548, 109] width 61 height 13
click at [411, 322] on div "Sync to HubSpot (1) Add to list (1) Find emails & mobiles (1) 1 selected People…" at bounding box center [541, 309] width 563 height 357
click at [336, 304] on div "Sync to HubSpot (1) Add to list (1) Find emails & mobiles (1) 1 selected People…" at bounding box center [541, 309] width 563 height 357
click at [556, 103] on button "Map my fields" at bounding box center [548, 109] width 61 height 13
click at [495, 131] on div "Sync to HubSpot (1) Add to list (1) Find emails & mobiles (1)" at bounding box center [541, 147] width 563 height 32
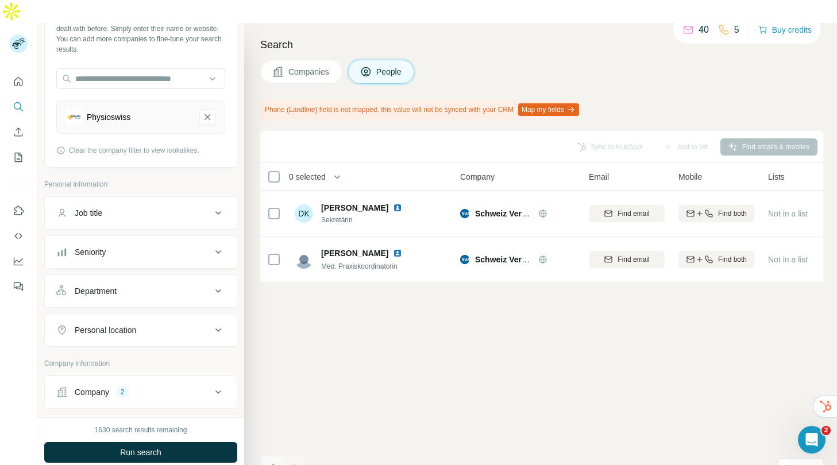
click at [267, 462] on icon "Navigate to previous page" at bounding box center [272, 467] width 11 height 11
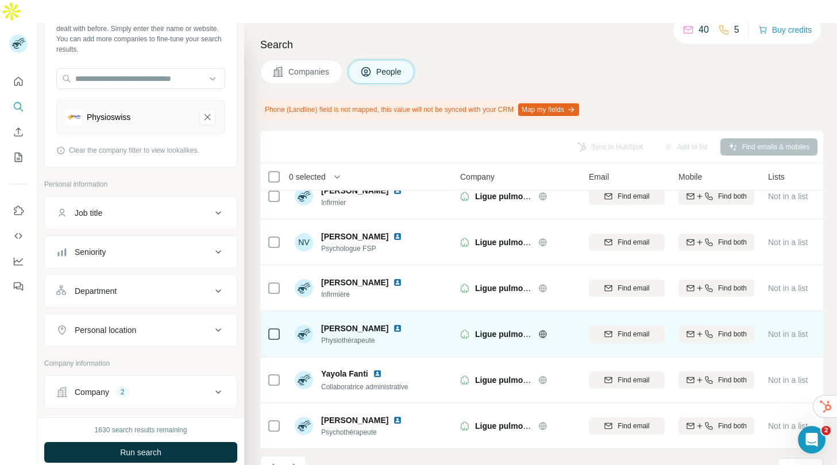
scroll to position [188, 0]
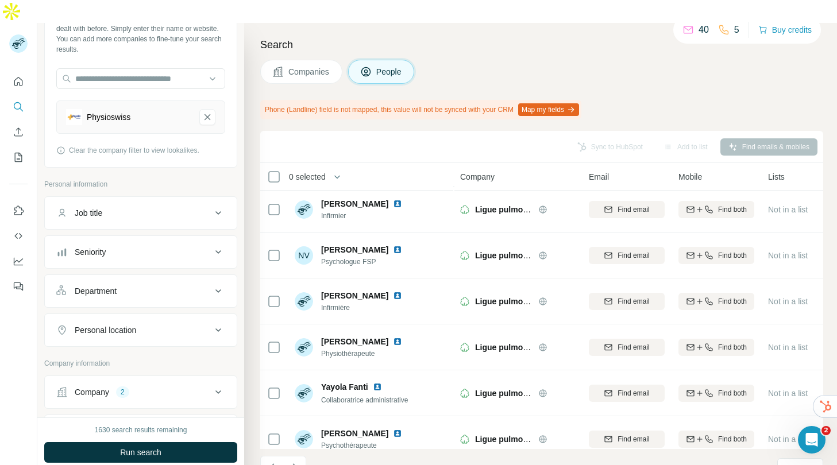
click at [202, 199] on button "Job title" at bounding box center [141, 213] width 192 height 28
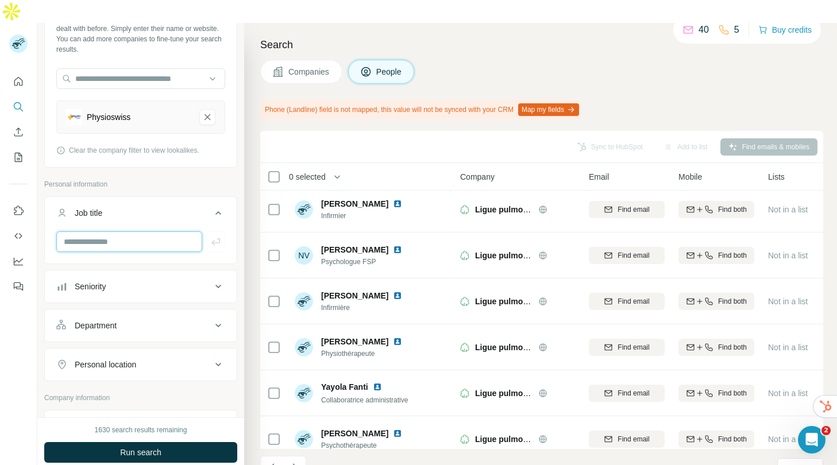
click at [167, 231] on input "text" at bounding box center [129, 241] width 146 height 21
click at [211, 280] on icon at bounding box center [218, 287] width 14 height 14
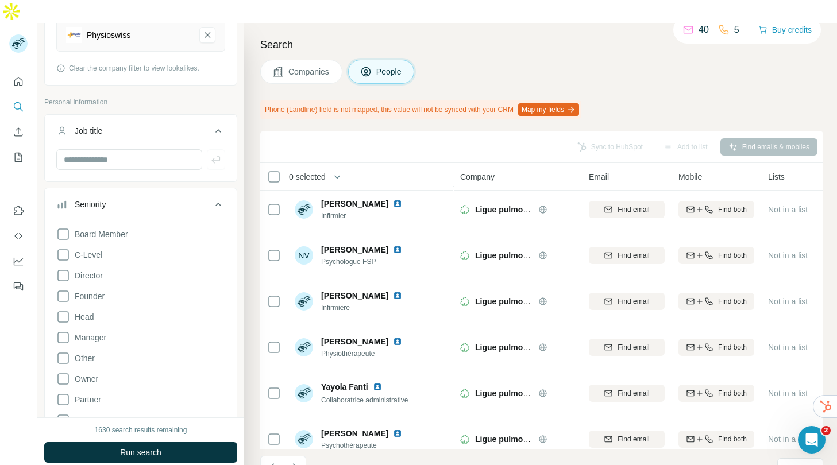
scroll to position [160, 0]
click at [95, 246] on span "C-Level" at bounding box center [86, 251] width 32 height 11
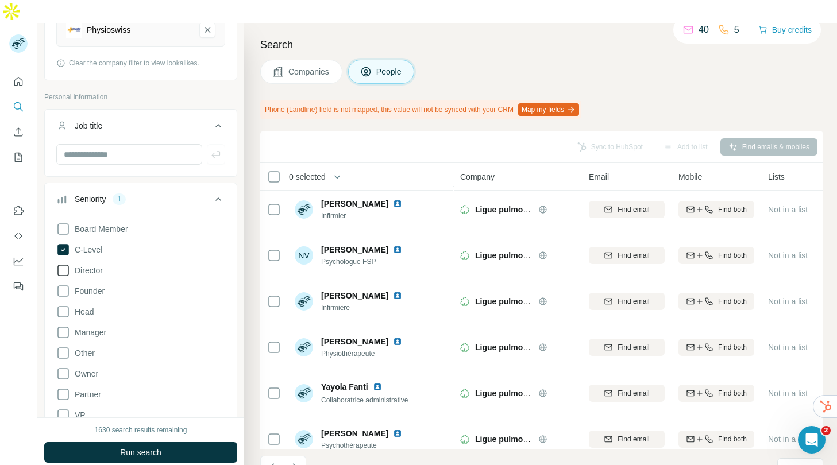
click at [97, 265] on span "Director" at bounding box center [86, 270] width 33 height 11
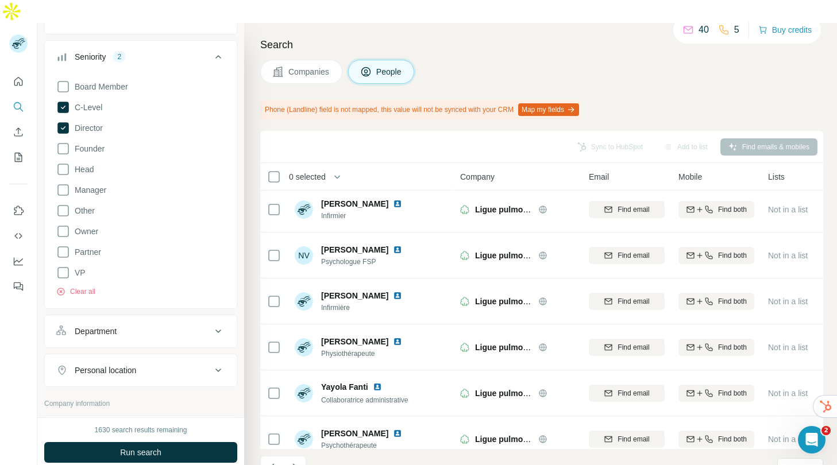
scroll to position [317, 0]
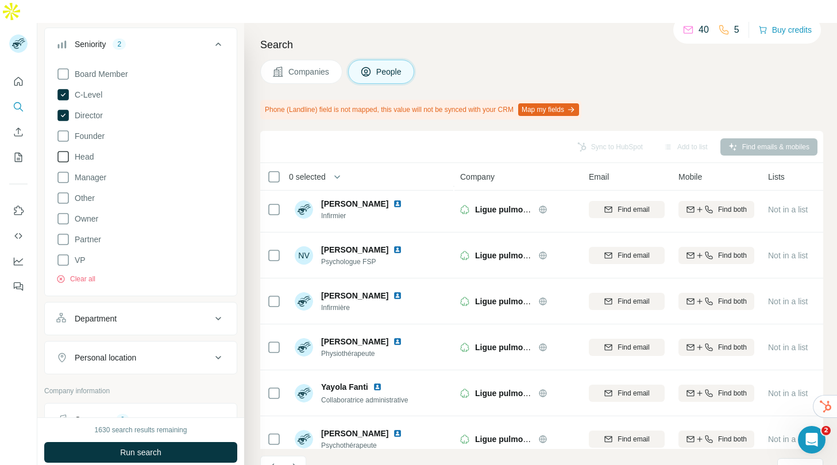
click at [85, 151] on span "Head" at bounding box center [82, 156] width 24 height 11
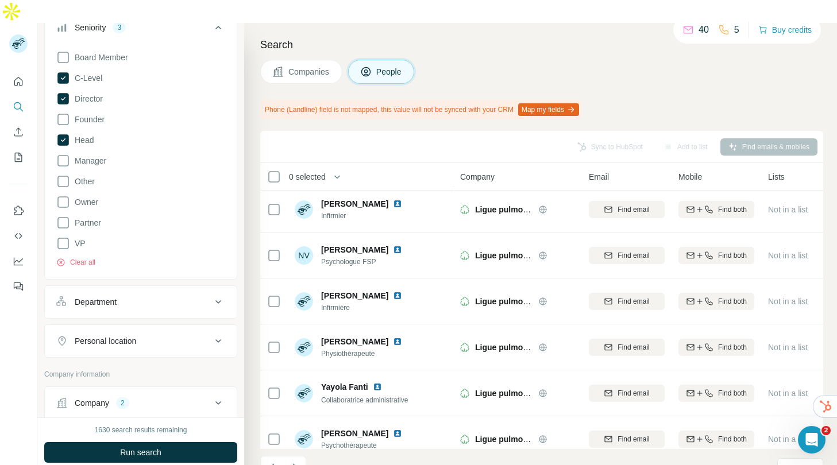
scroll to position [334, 0]
click at [65, 153] on icon at bounding box center [63, 160] width 14 height 14
click at [63, 236] on icon at bounding box center [63, 243] width 14 height 14
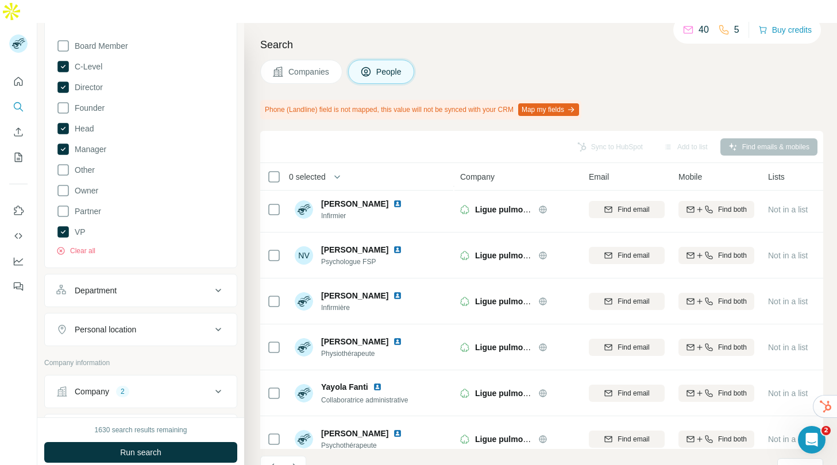
scroll to position [346, 0]
click at [198, 284] on div "Department" at bounding box center [133, 289] width 155 height 11
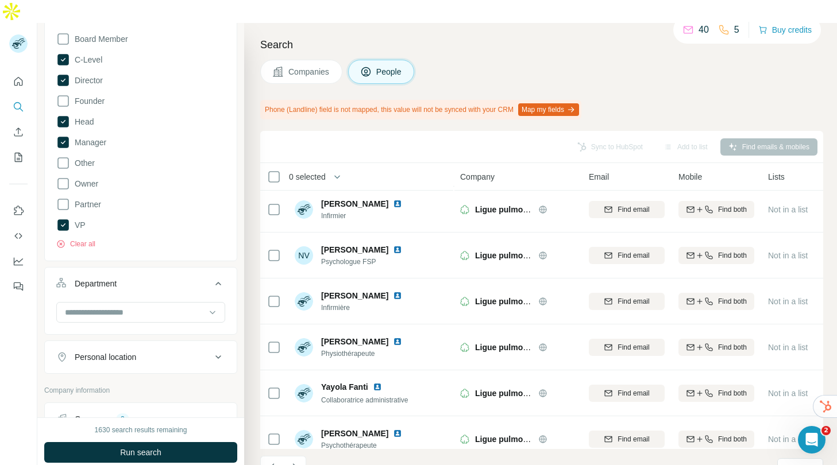
scroll to position [368, 0]
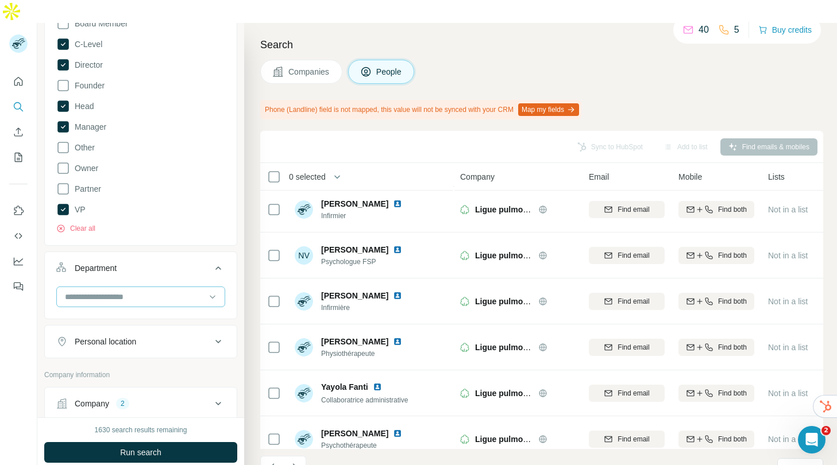
click at [186, 291] on input at bounding box center [135, 297] width 142 height 13
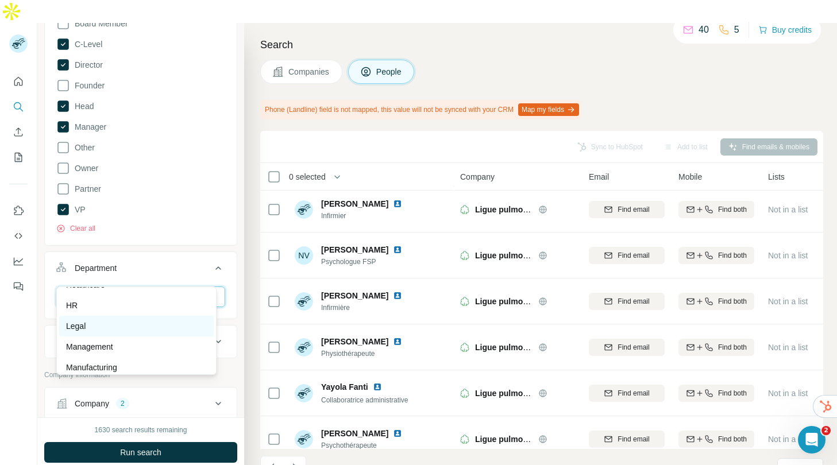
scroll to position [184, 0]
click at [159, 346] on div "Management" at bounding box center [136, 343] width 141 height 11
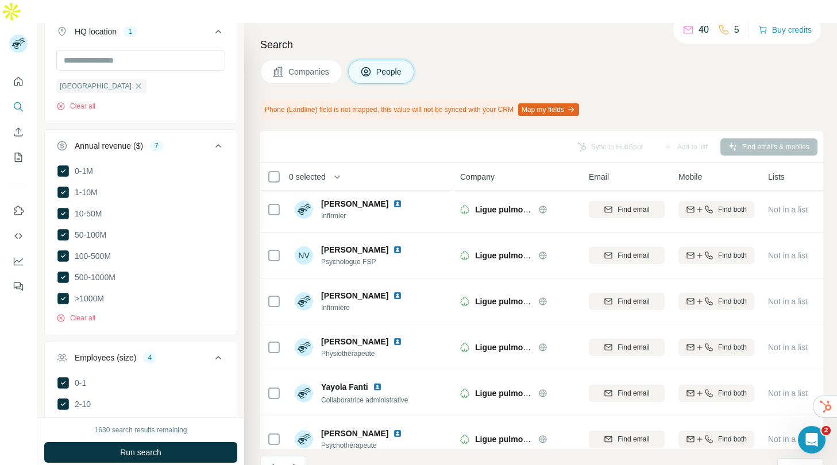
scroll to position [939, 0]
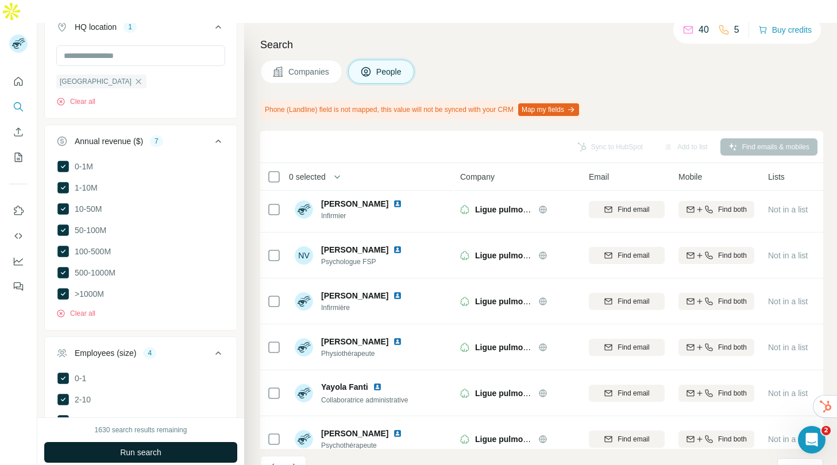
click at [157, 447] on span "Run search" at bounding box center [140, 452] width 41 height 11
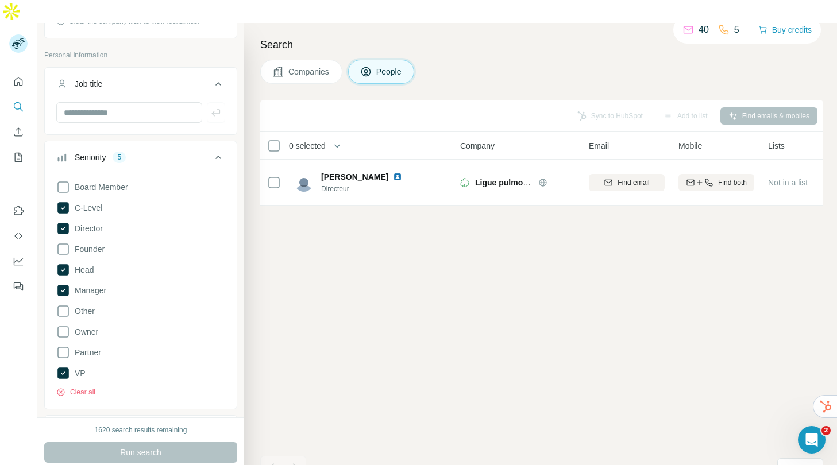
scroll to position [204, 0]
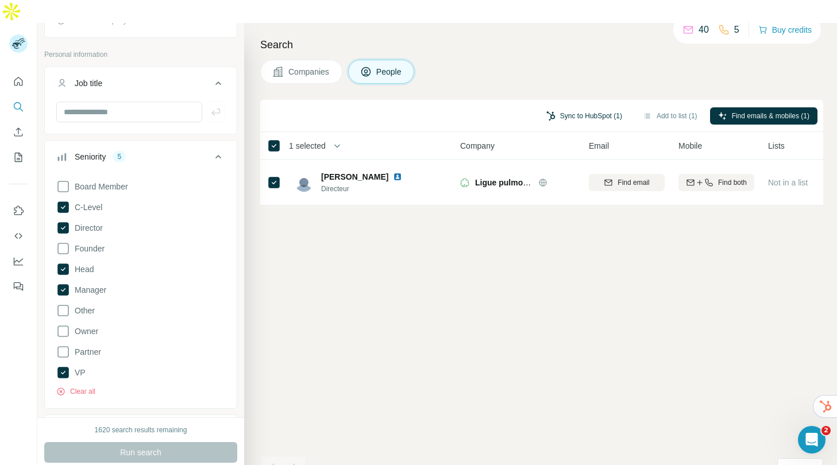
click at [602, 107] on button "Sync to HubSpot (1)" at bounding box center [584, 115] width 92 height 17
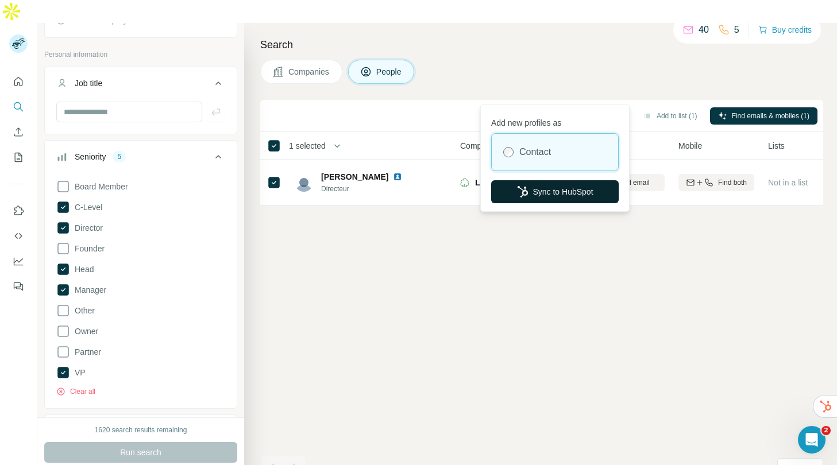
click at [574, 186] on button "Sync to HubSpot" at bounding box center [555, 191] width 128 height 23
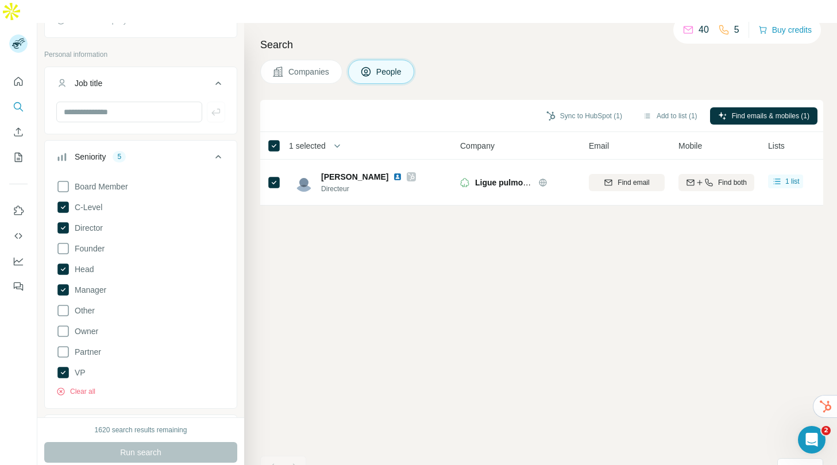
click at [535, 314] on div "Sync to HubSpot (1) Add to list (1) Find emails & mobiles (1) 1 selected People…" at bounding box center [541, 294] width 563 height 388
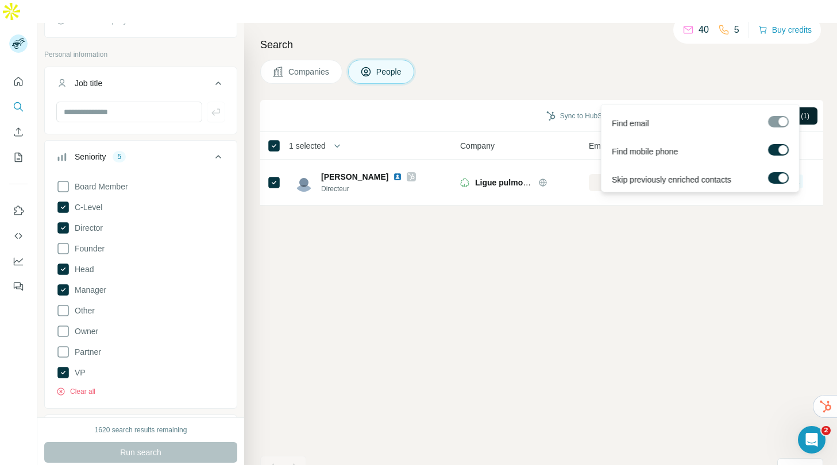
click at [744, 111] on span "Find emails & mobiles (1)" at bounding box center [771, 116] width 78 height 10
click at [779, 148] on div at bounding box center [782, 149] width 9 height 9
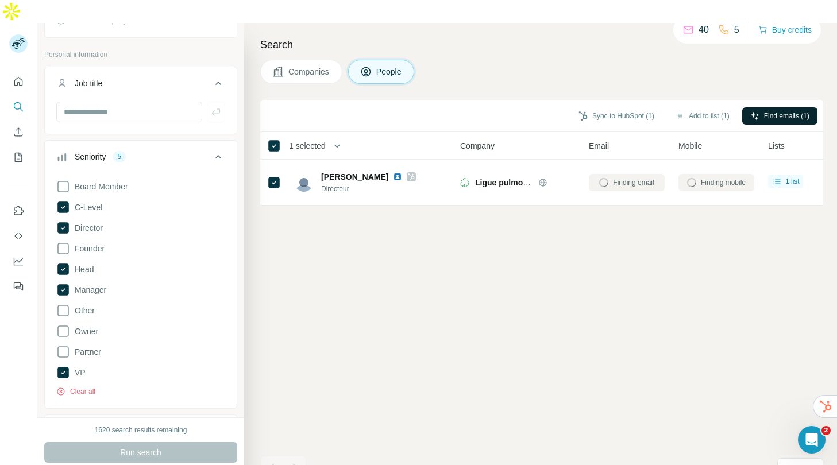
click at [773, 198] on div "Sync to HubSpot (1) Add to list (1) Find emails (1) 1 selected People Company E…" at bounding box center [541, 294] width 563 height 388
click at [664, 325] on div "Sync to HubSpot (1) Add to list (1) Find emails (1) 1 selected People Company E…" at bounding box center [541, 294] width 563 height 388
click at [586, 107] on button "Sync to HubSpot (1)" at bounding box center [616, 115] width 92 height 17
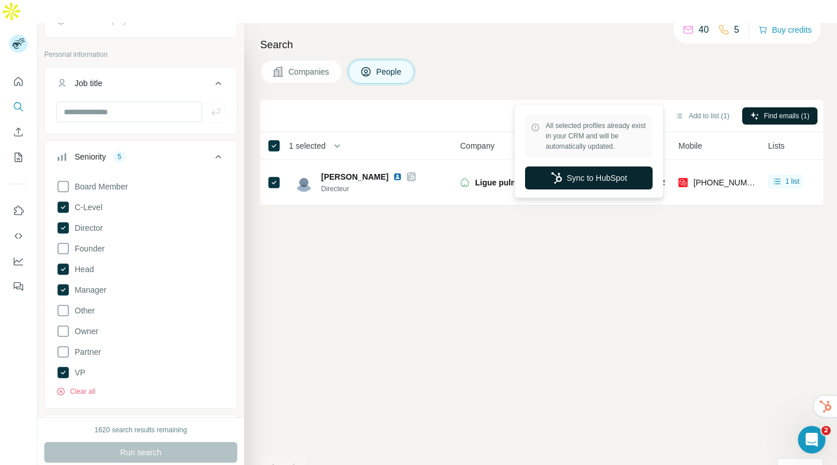
click at [565, 175] on button "Sync to HubSpot" at bounding box center [589, 178] width 128 height 23
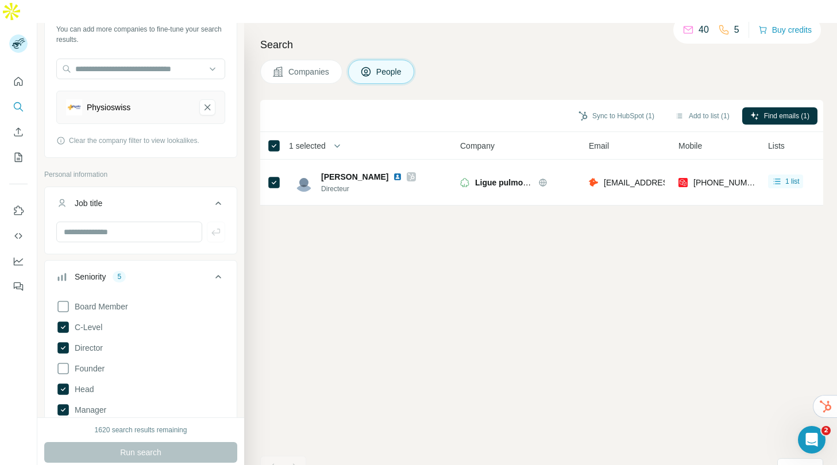
scroll to position [0, 0]
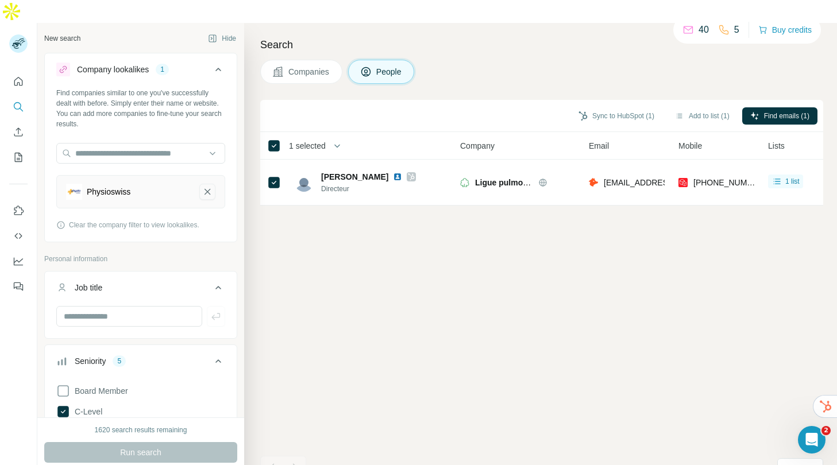
click at [202, 186] on icon "Physioswiss-remove-button" at bounding box center [207, 191] width 10 height 11
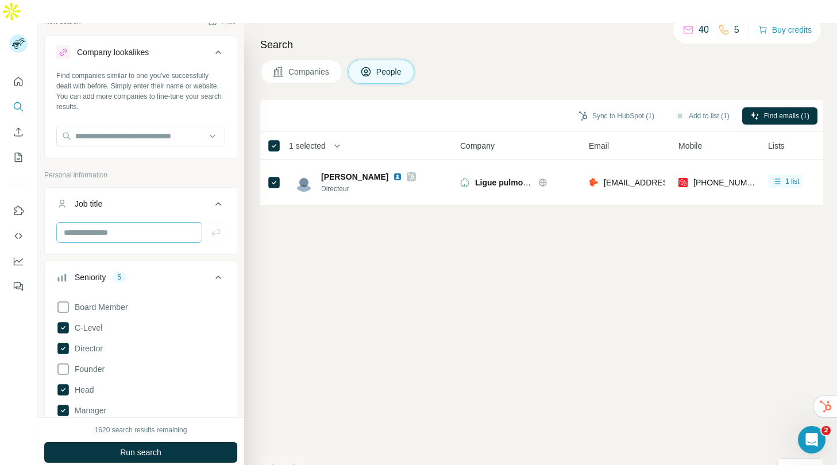
scroll to position [20, 0]
click at [138, 220] on input "text" at bounding box center [129, 230] width 146 height 21
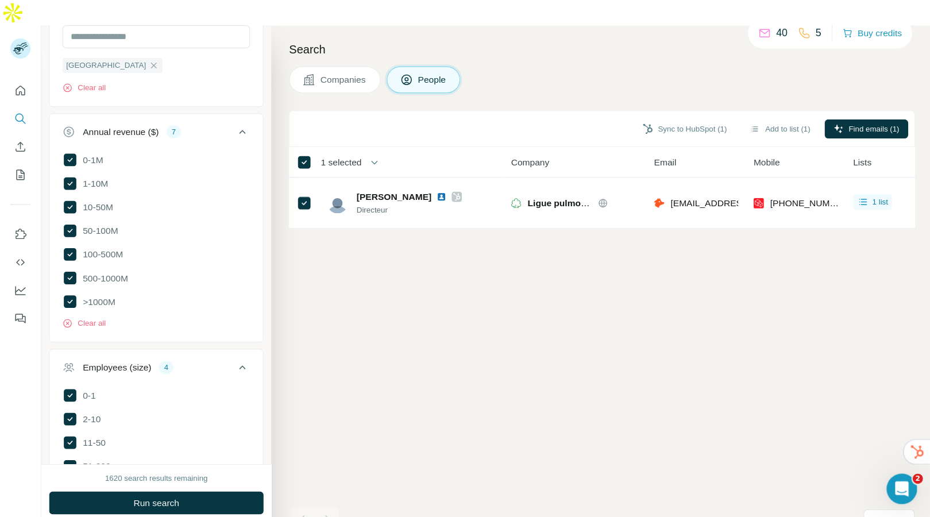
scroll to position [921, 0]
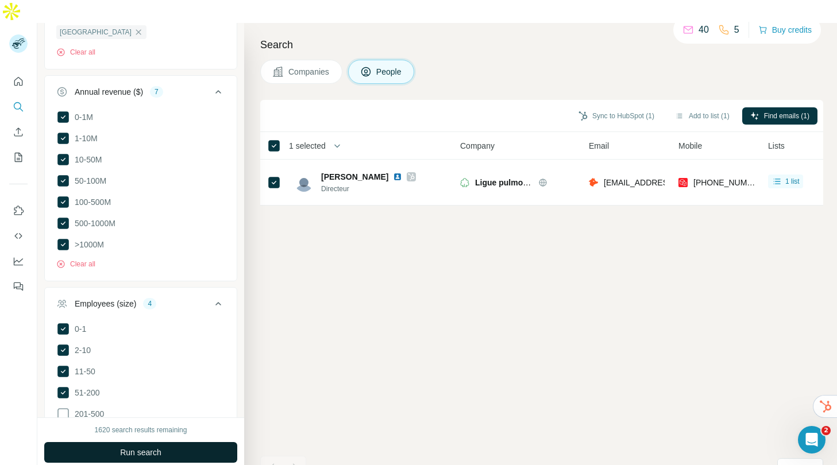
click at [133, 447] on span "Run search" at bounding box center [140, 452] width 41 height 11
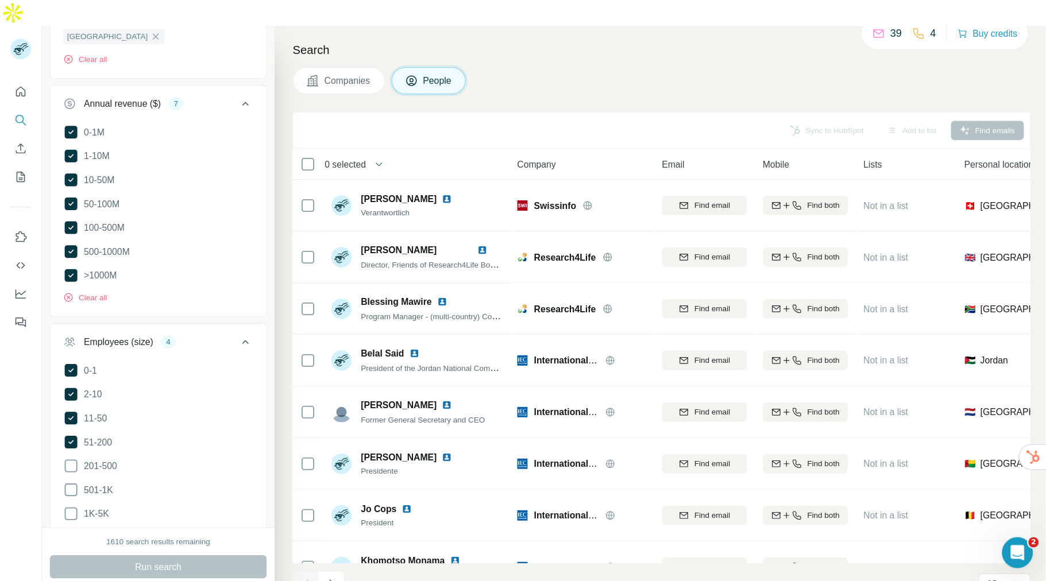
scroll to position [184, 0]
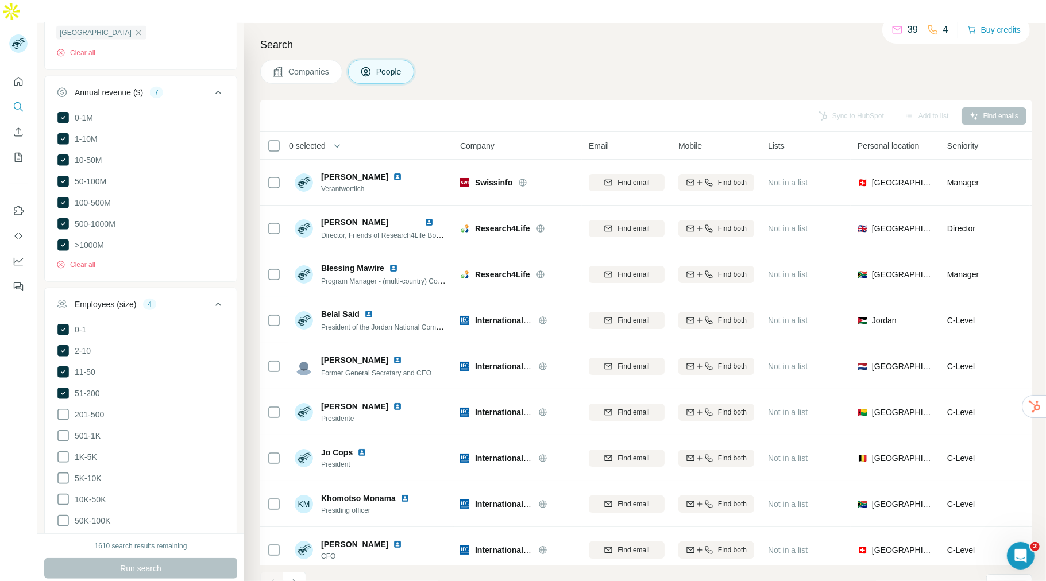
click at [316, 66] on span "Companies" at bounding box center [309, 71] width 42 height 11
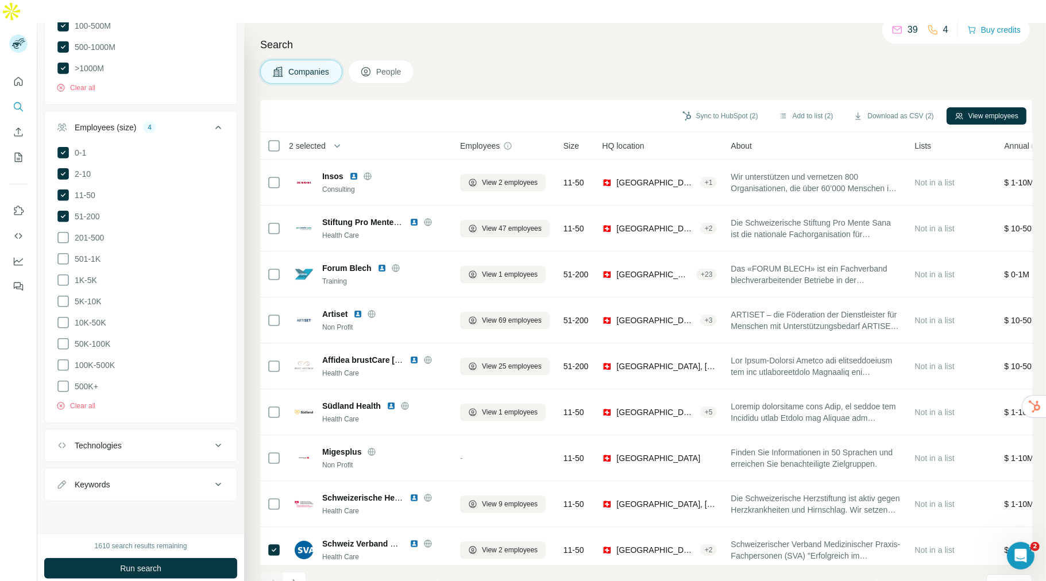
scroll to position [398, 0]
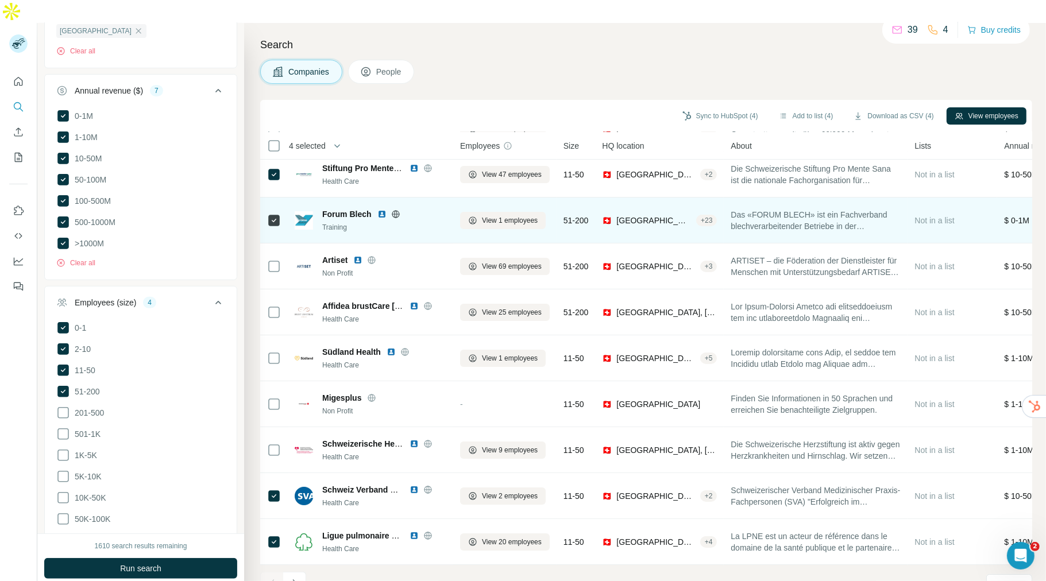
scroll to position [61, 0]
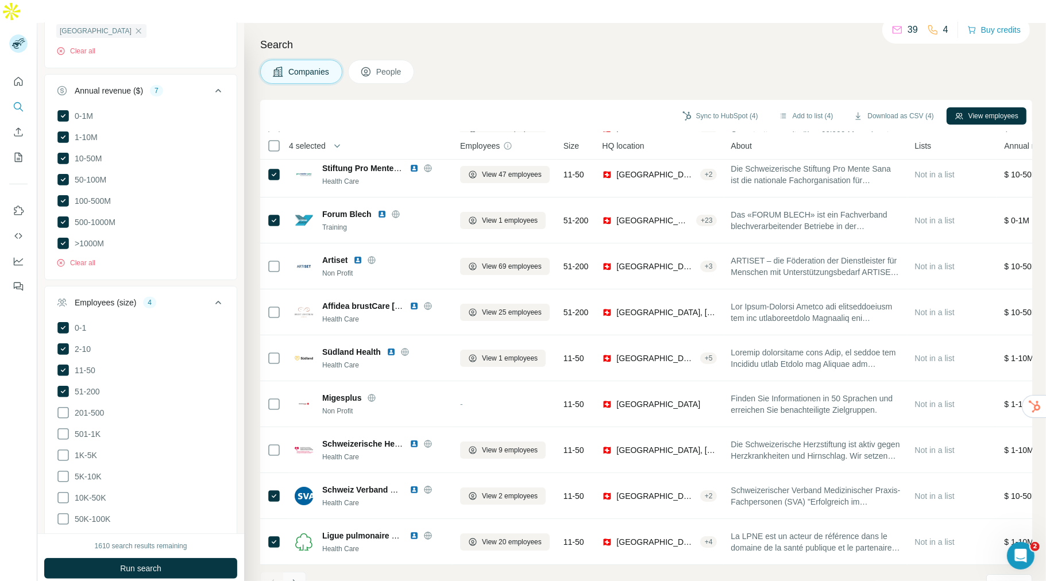
click at [299, 465] on icon "Navigate to next page" at bounding box center [294, 583] width 11 height 11
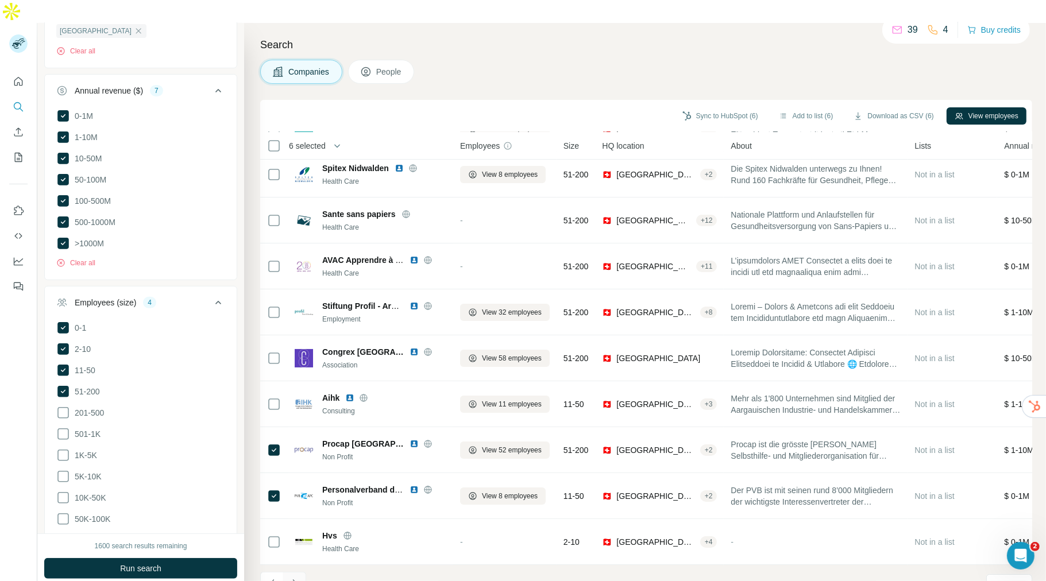
click at [296, 465] on button "Navigate to next page" at bounding box center [294, 583] width 23 height 23
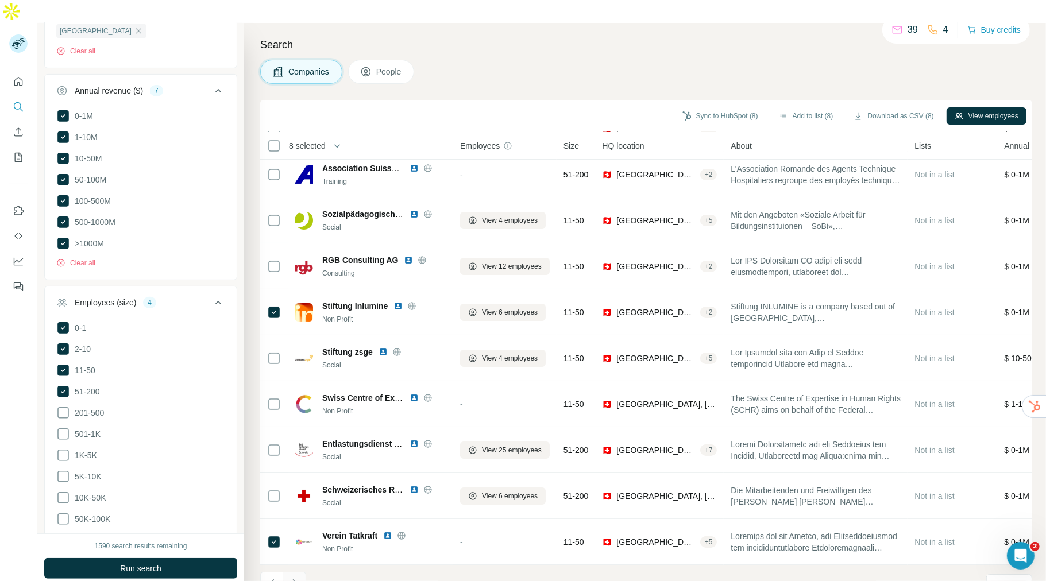
click at [293, 465] on icon "Navigate to next page" at bounding box center [294, 583] width 11 height 11
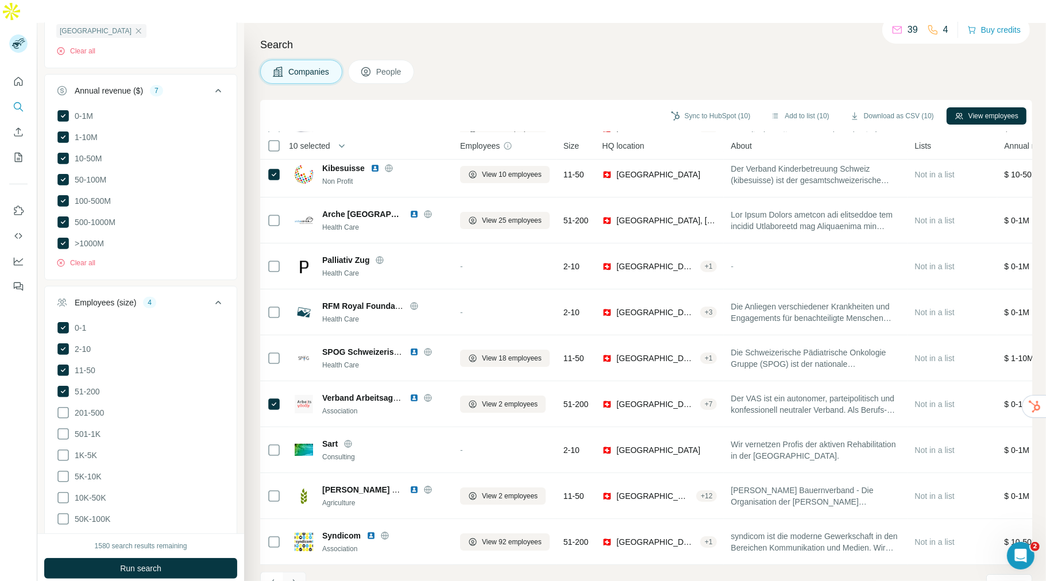
click at [303, 465] on button "Navigate to next page" at bounding box center [294, 583] width 23 height 23
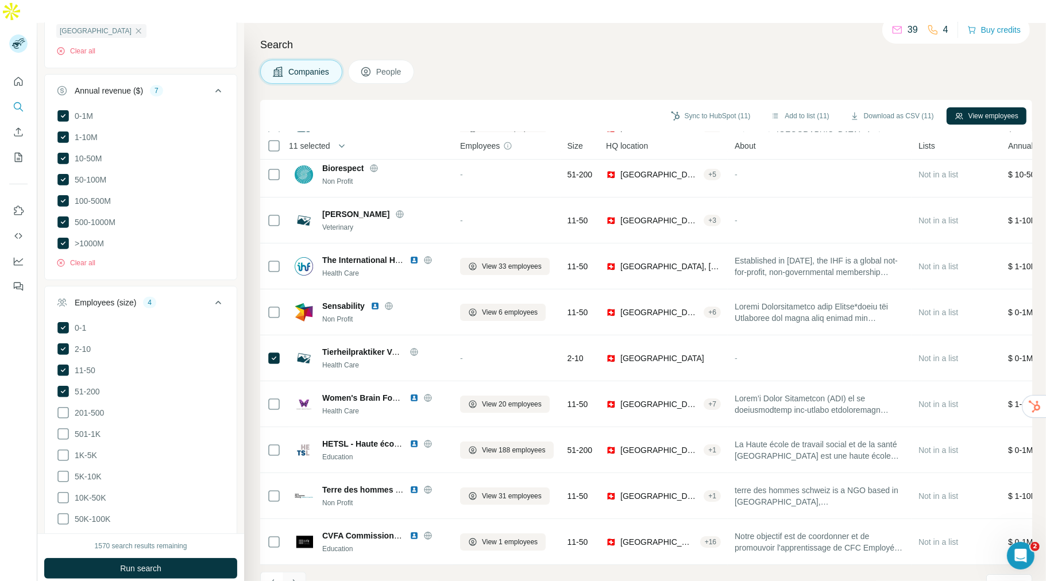
click at [300, 465] on button "Navigate to next page" at bounding box center [294, 583] width 23 height 23
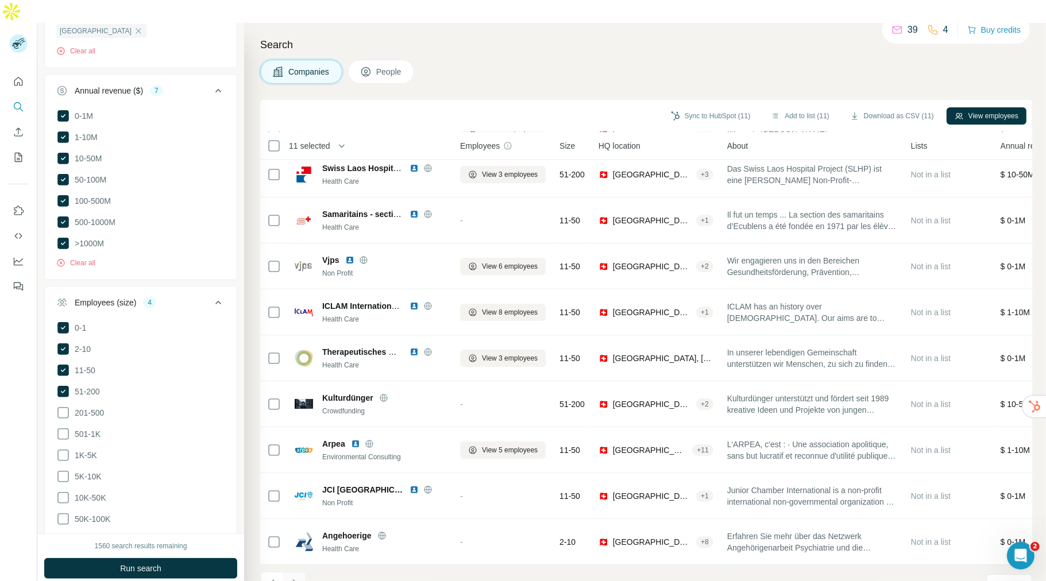
click at [298, 465] on icon "Navigate to next page" at bounding box center [294, 583] width 11 height 11
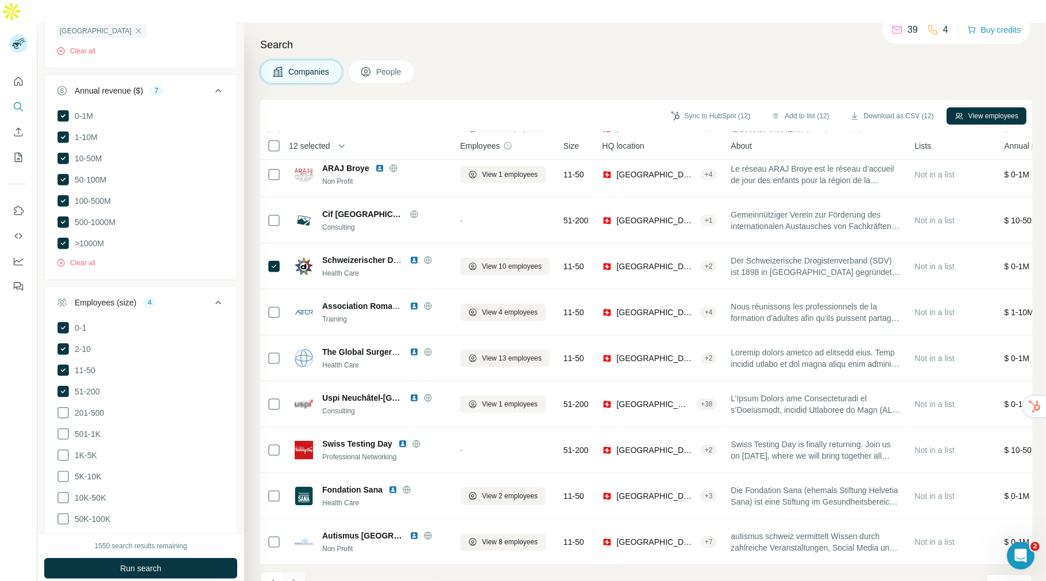
click at [300, 465] on button "Navigate to next page" at bounding box center [294, 583] width 23 height 23
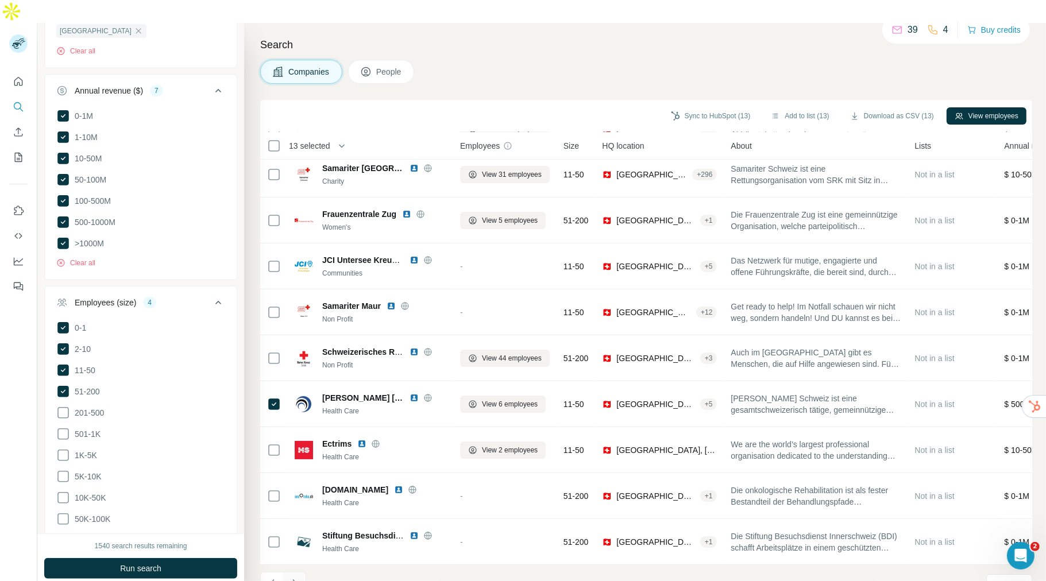
click at [299, 465] on icon "Navigate to next page" at bounding box center [294, 583] width 11 height 11
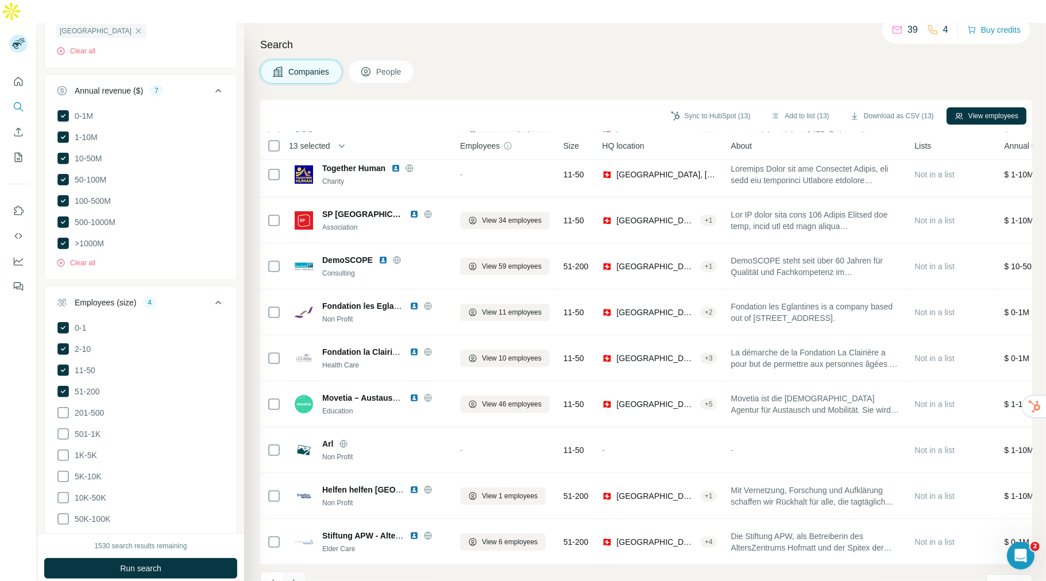
click at [296, 465] on icon "Navigate to next page" at bounding box center [294, 583] width 11 height 11
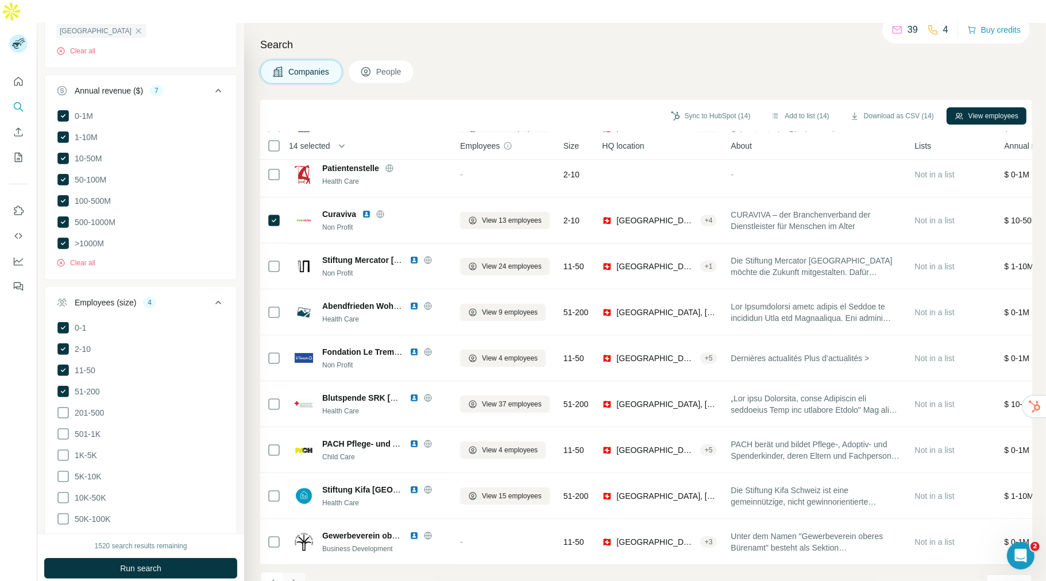
click at [303, 465] on button "Navigate to next page" at bounding box center [294, 583] width 23 height 23
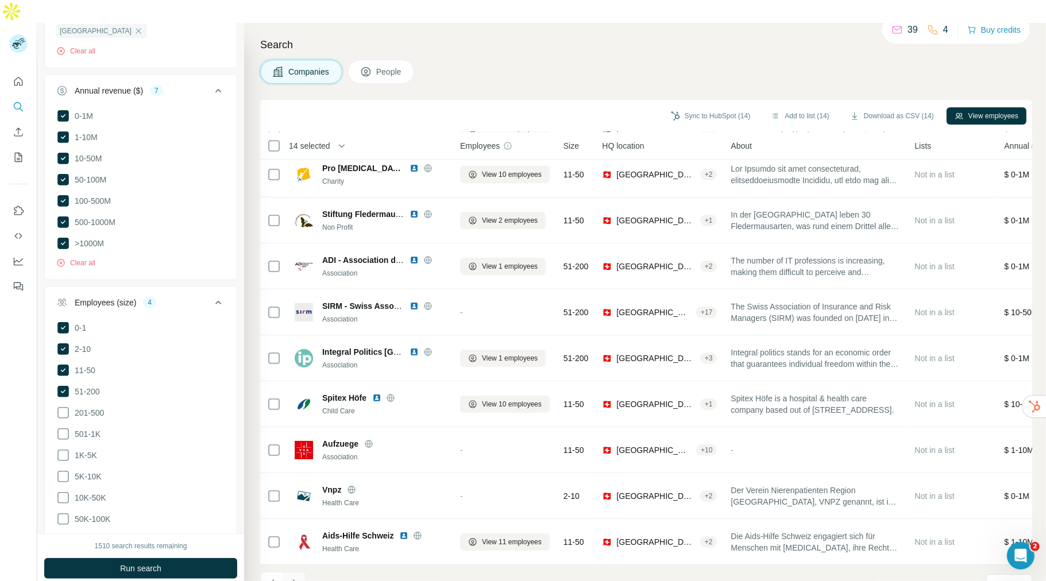
click at [301, 465] on button "Navigate to next page" at bounding box center [294, 583] width 23 height 23
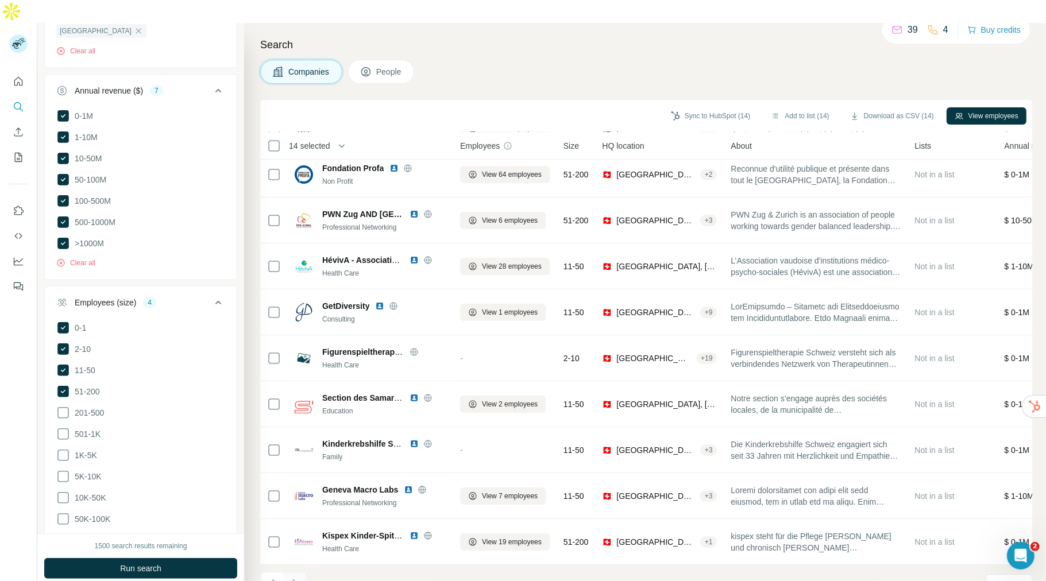
click at [304, 465] on button "Navigate to next page" at bounding box center [294, 583] width 23 height 23
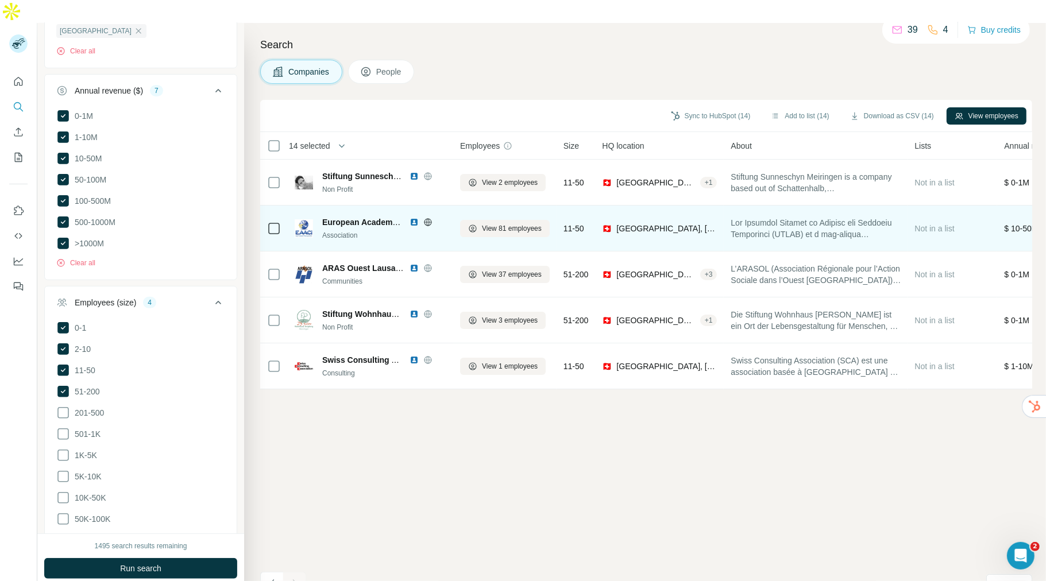
scroll to position [0, 0]
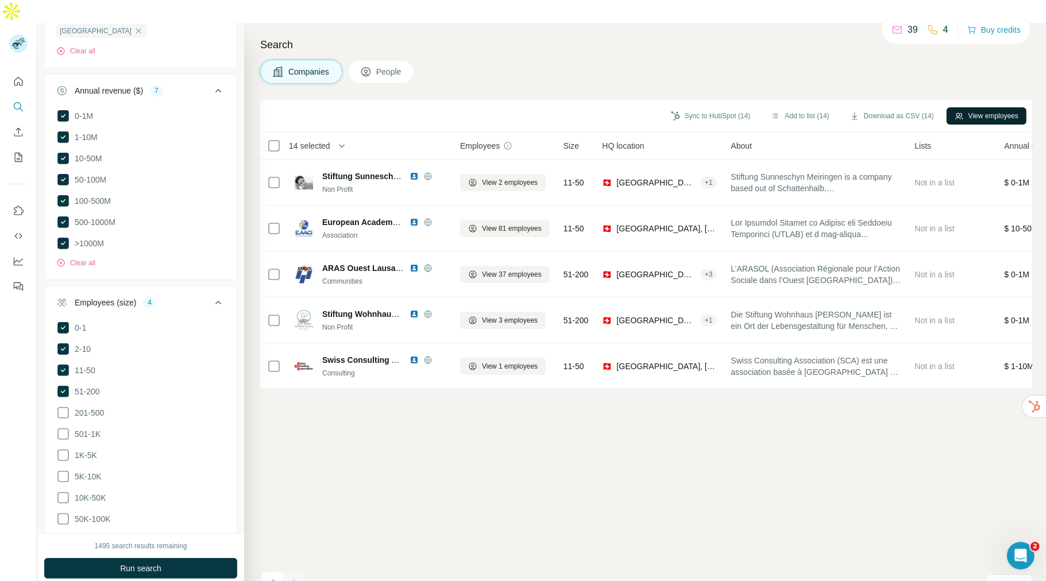
click at [836, 111] on icon "button" at bounding box center [959, 115] width 9 height 9
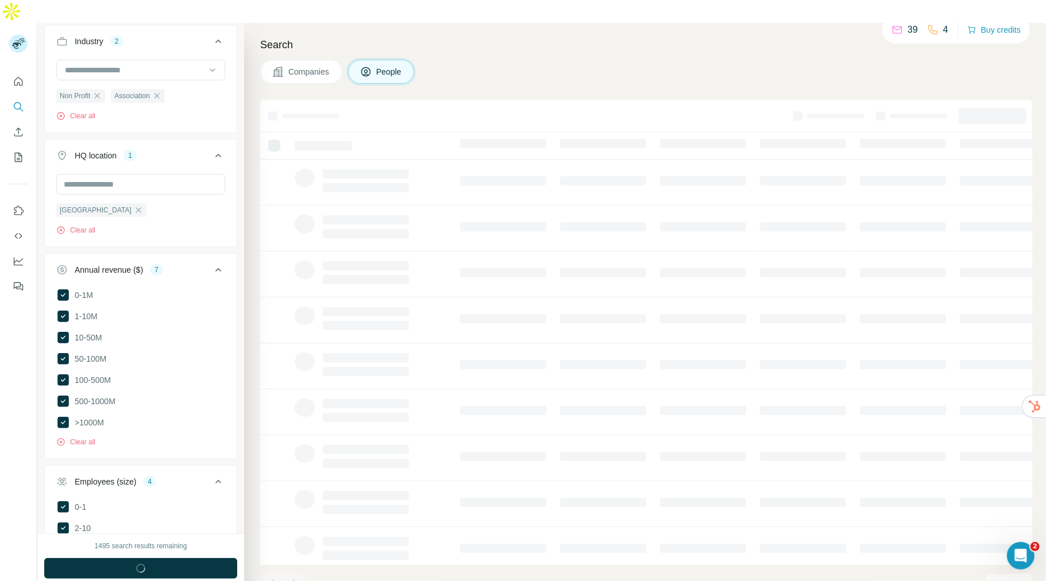
scroll to position [576, 0]
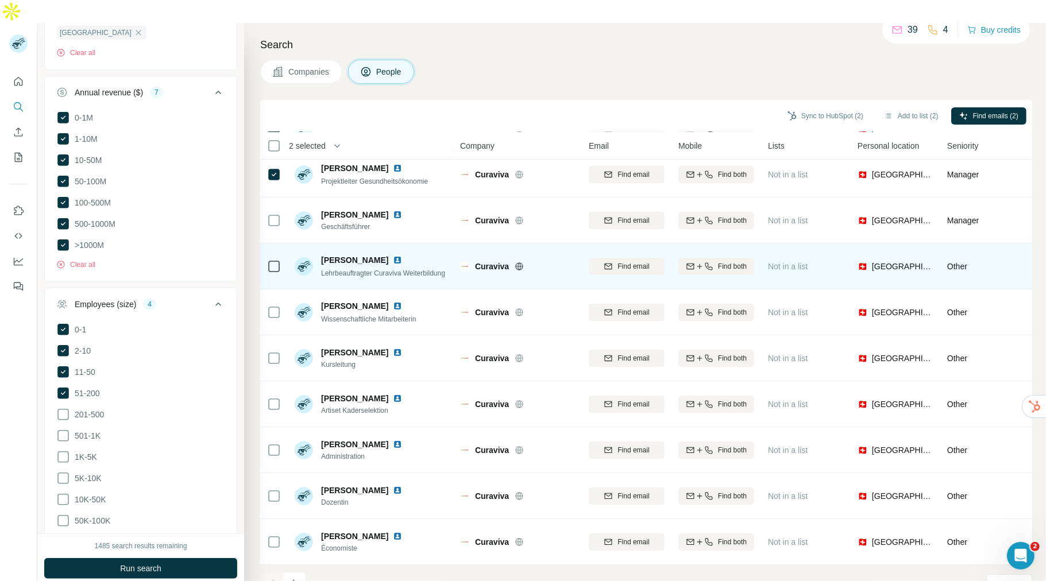
scroll to position [61, 0]
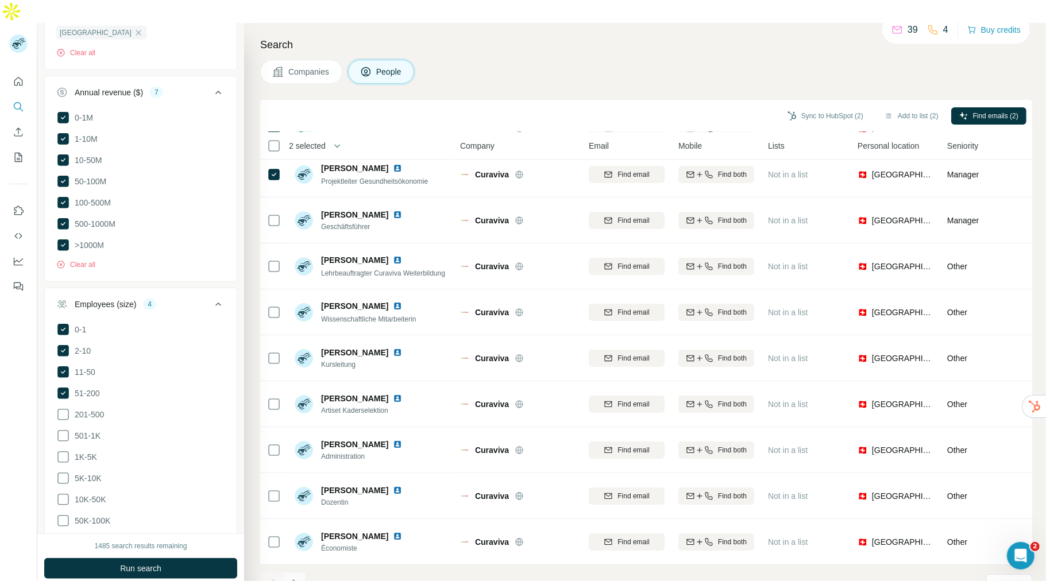
click at [301, 465] on button "Navigate to next page" at bounding box center [294, 583] width 23 height 23
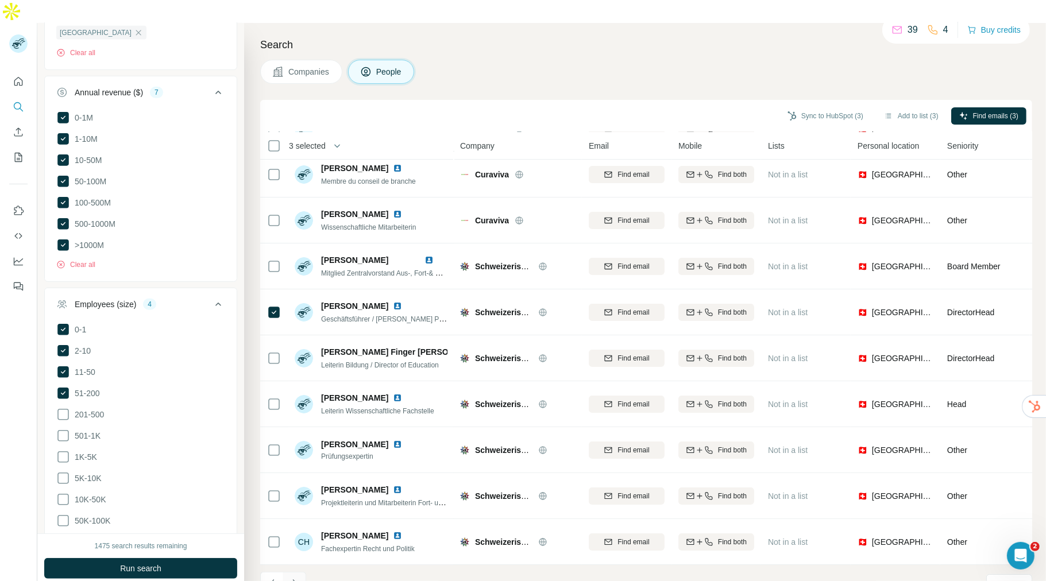
click at [303, 465] on button "Navigate to next page" at bounding box center [294, 583] width 23 height 23
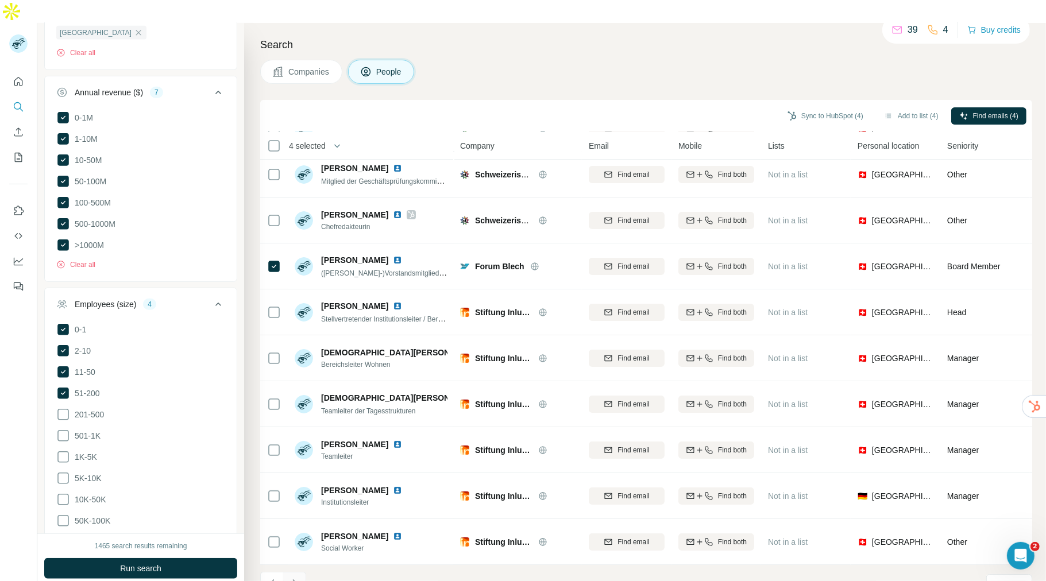
click at [296, 465] on icon "Navigate to next page" at bounding box center [294, 583] width 11 height 11
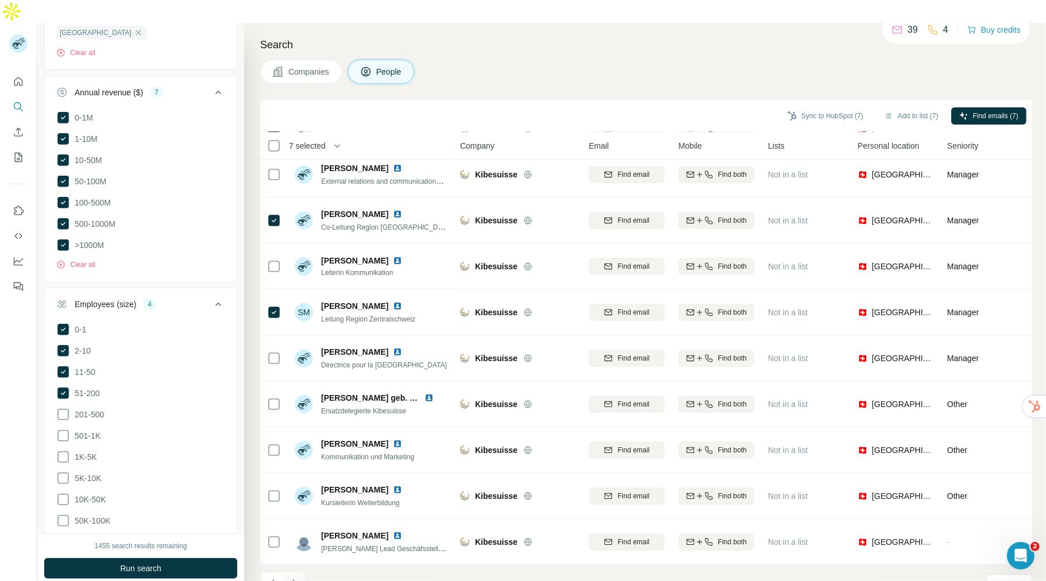
click at [300, 465] on button "Navigate to next page" at bounding box center [294, 583] width 23 height 23
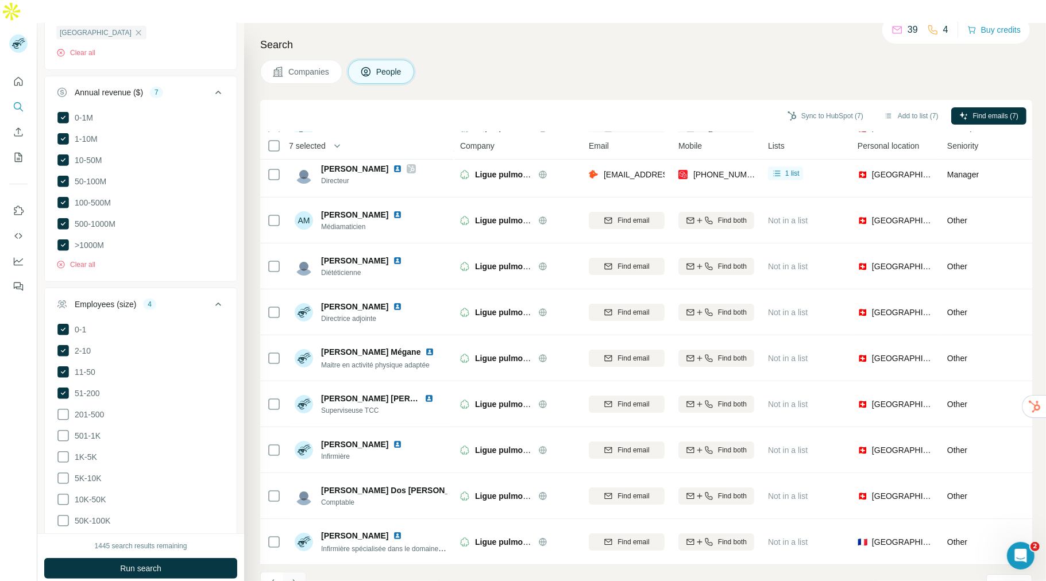
click at [296, 465] on icon "Navigate to next page" at bounding box center [294, 583] width 11 height 11
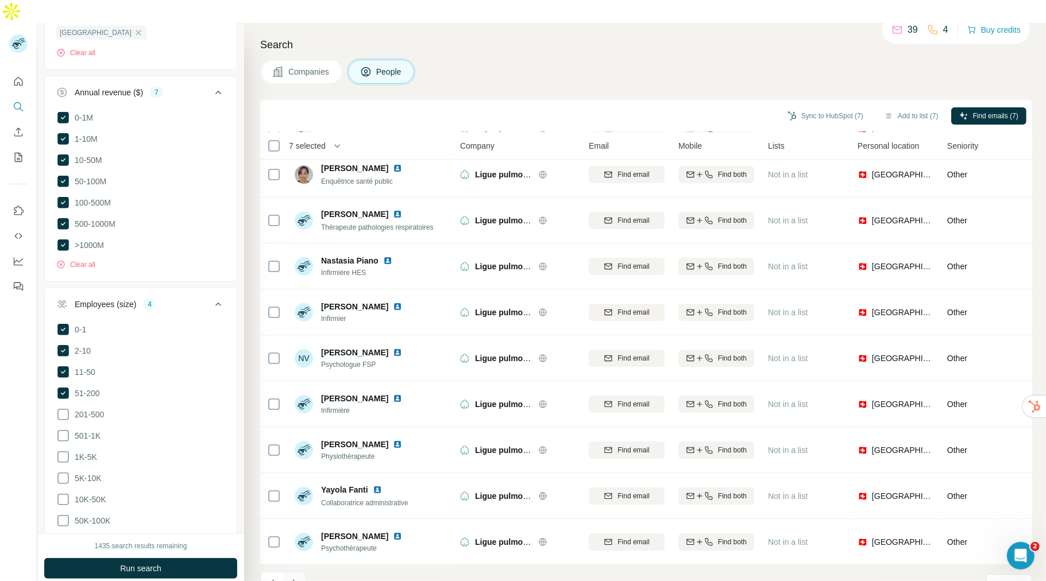
click at [295, 465] on icon "Navigate to next page" at bounding box center [294, 583] width 11 height 11
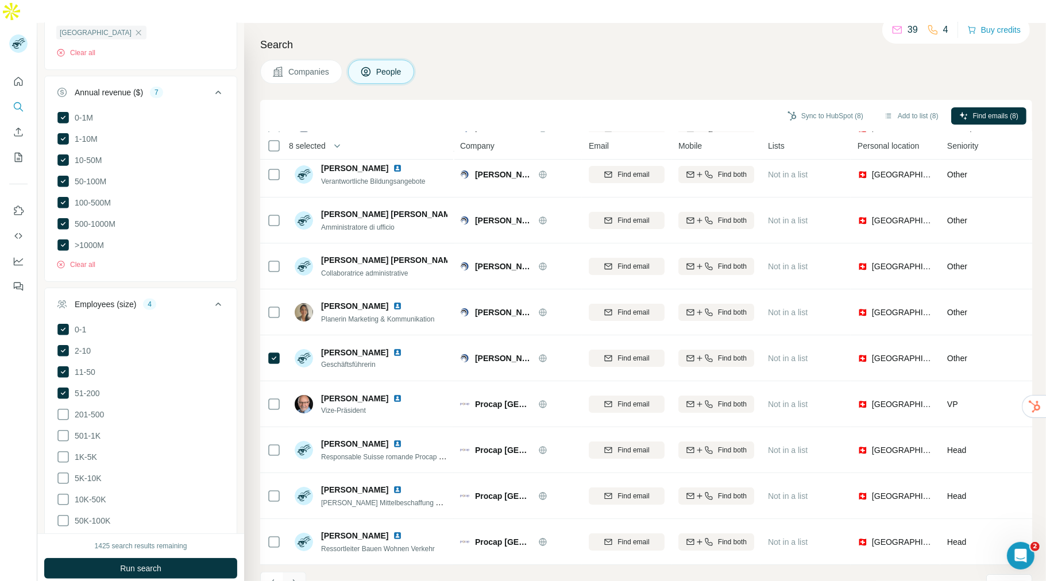
click at [295, 465] on icon "Navigate to next page" at bounding box center [294, 583] width 4 height 7
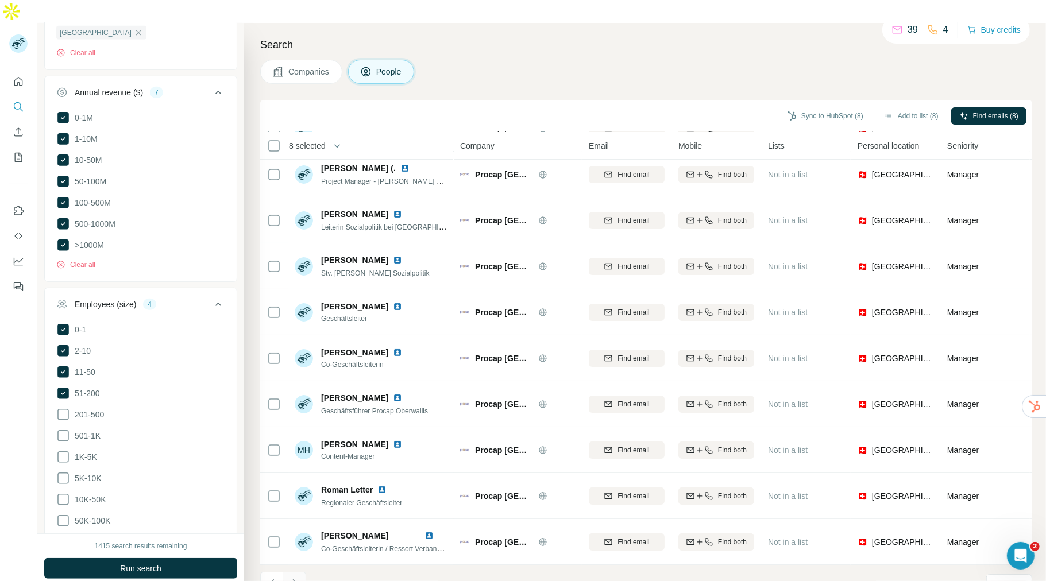
click at [295, 465] on icon "Navigate to next page" at bounding box center [294, 583] width 11 height 11
click at [305, 465] on button "Navigate to next page" at bounding box center [294, 583] width 23 height 23
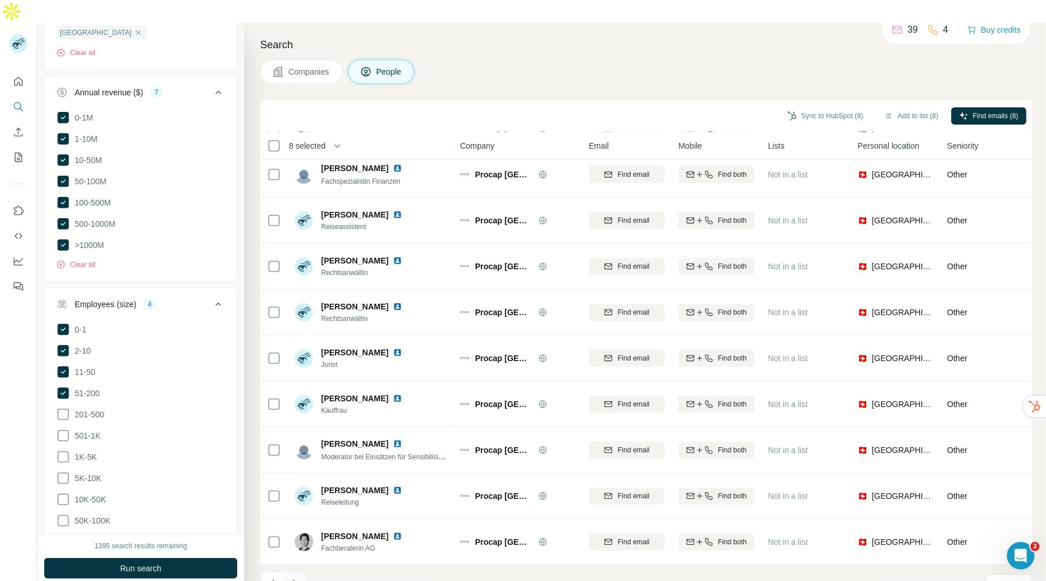
click at [294, 465] on button "Navigate to next page" at bounding box center [294, 583] width 23 height 23
click at [296, 465] on icon "Navigate to next page" at bounding box center [294, 583] width 11 height 11
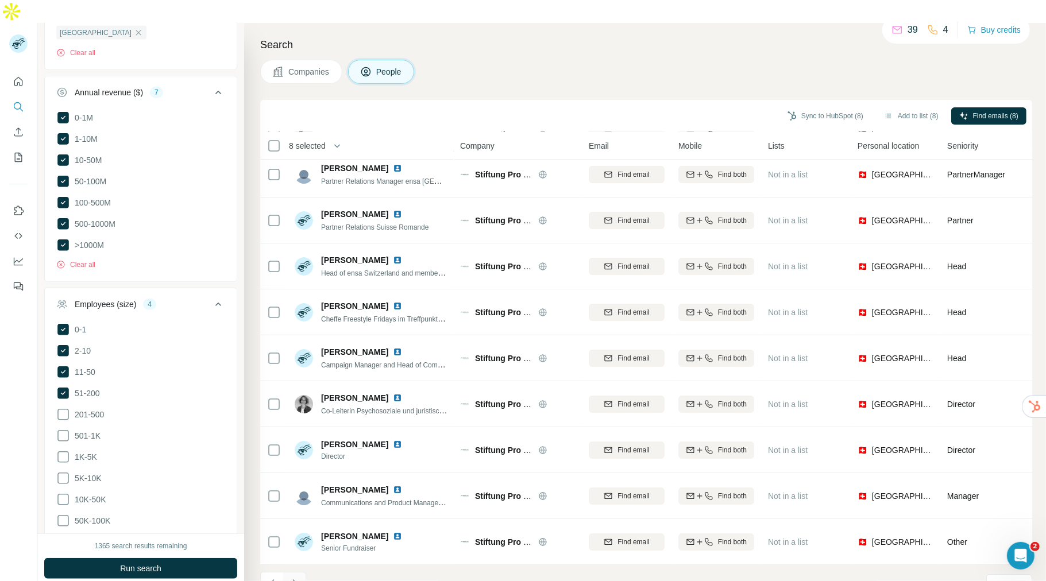
click at [300, 465] on button "Navigate to next page" at bounding box center [294, 583] width 23 height 23
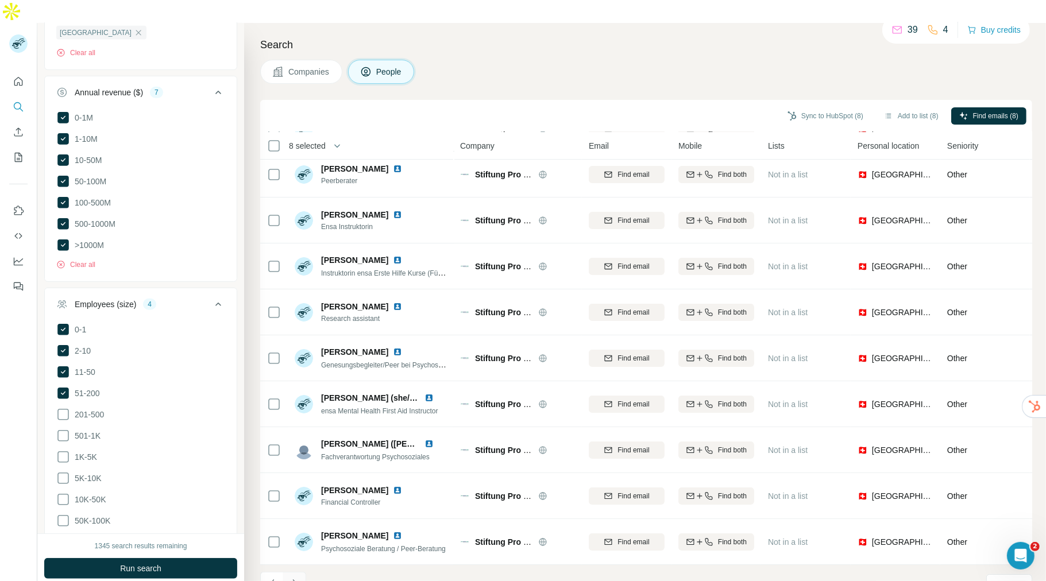
click at [302, 465] on button "Navigate to next page" at bounding box center [294, 583] width 23 height 23
click at [300, 465] on button "Navigate to next page" at bounding box center [294, 583] width 23 height 23
click at [298, 465] on icon "Navigate to next page" at bounding box center [294, 583] width 11 height 11
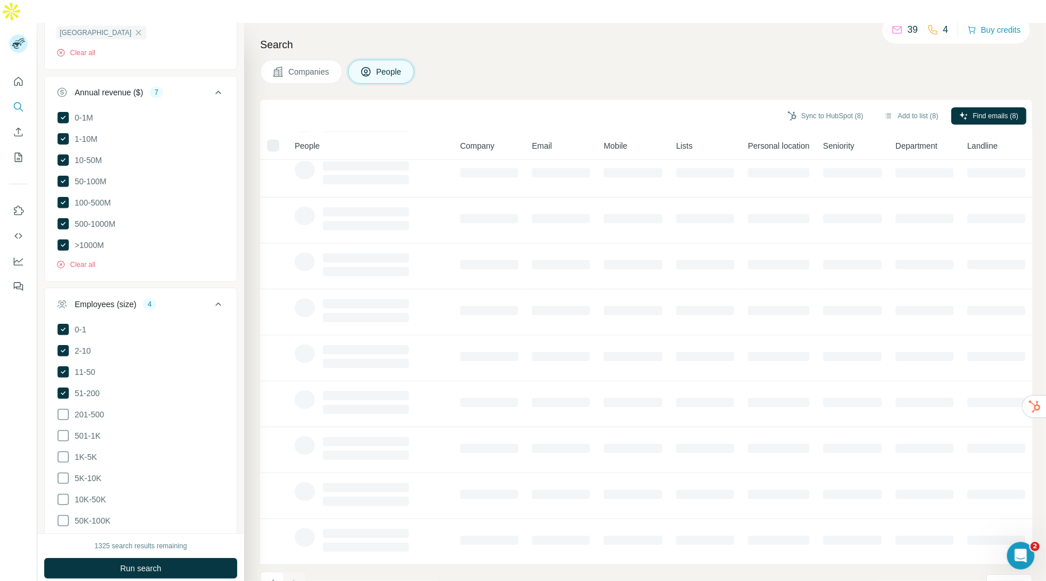
scroll to position [0, 0]
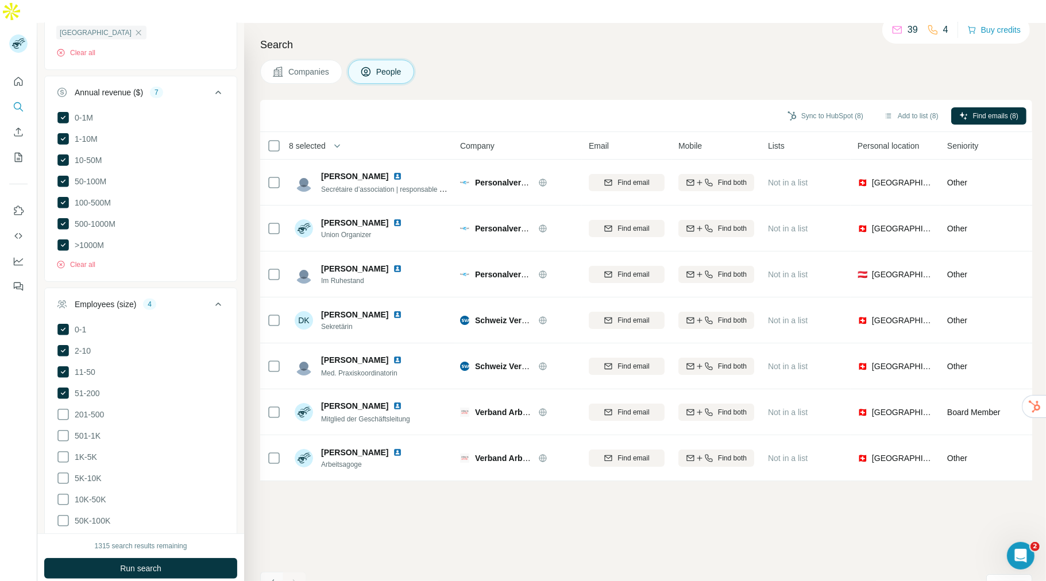
click at [281, 465] on button "Navigate to previous page" at bounding box center [271, 583] width 23 height 23
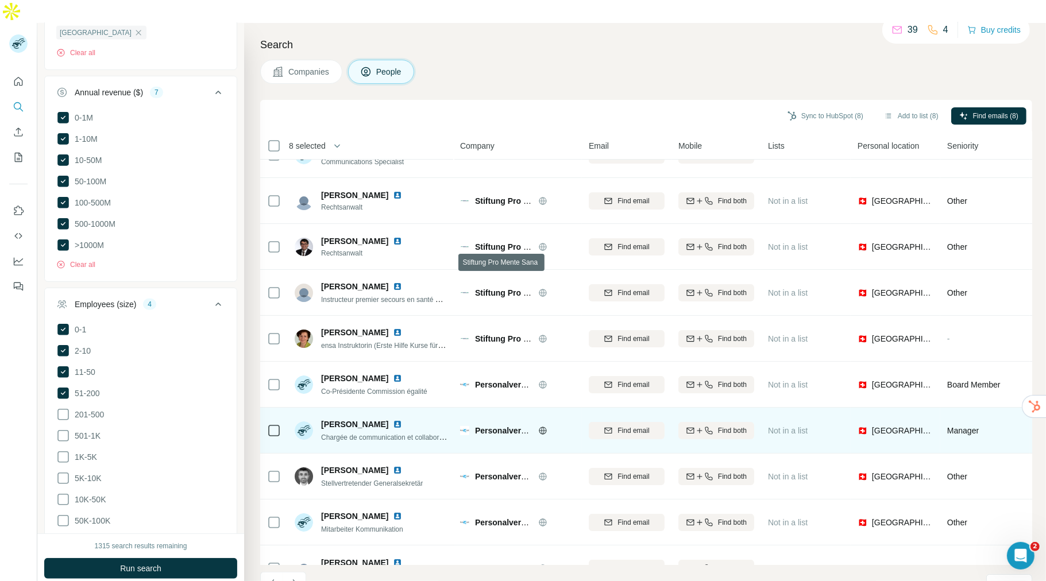
scroll to position [18, 0]
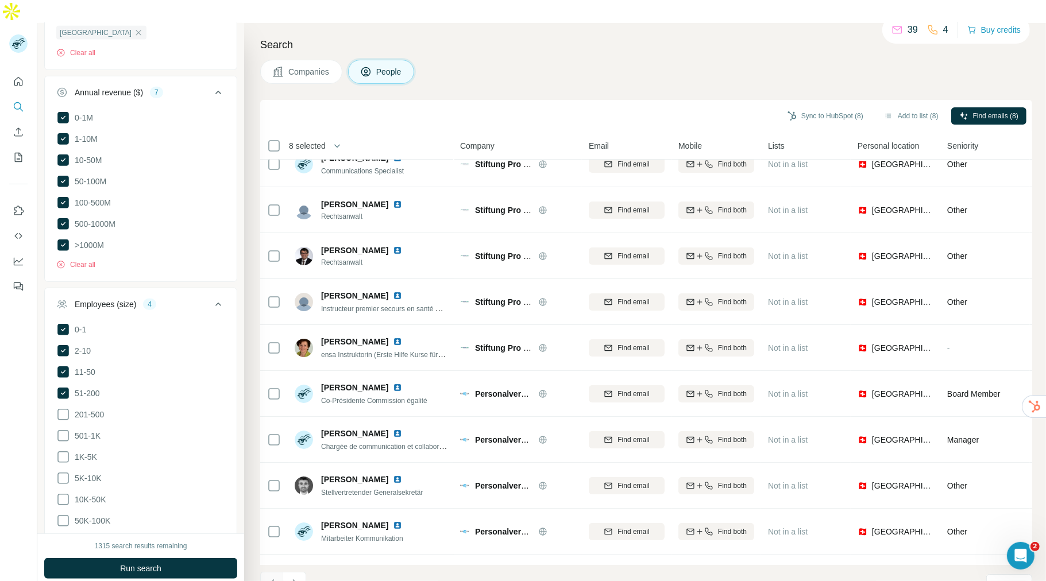
click at [264, 465] on button "Navigate to previous page" at bounding box center [271, 583] width 23 height 23
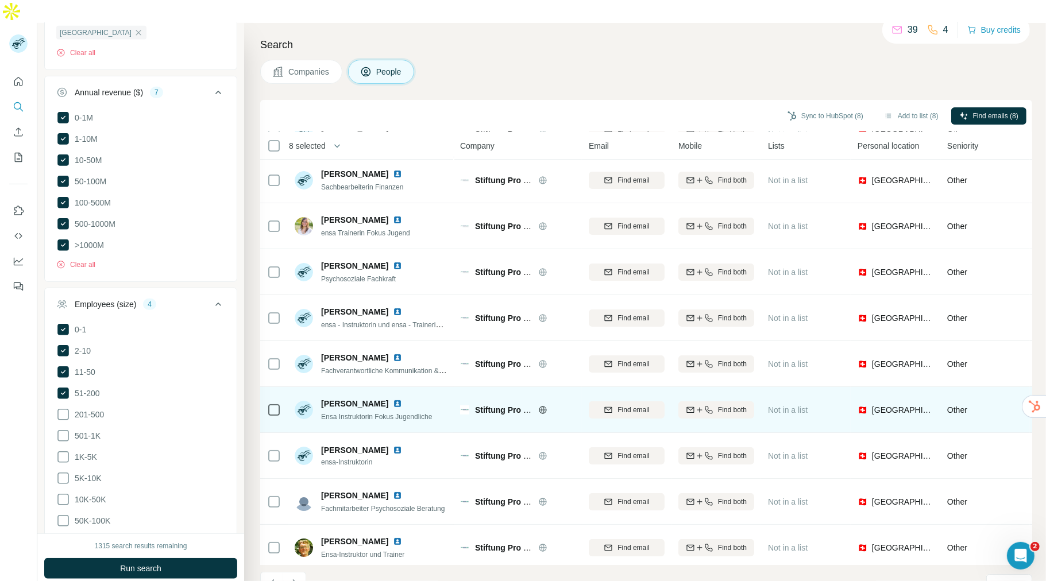
scroll to position [61, 0]
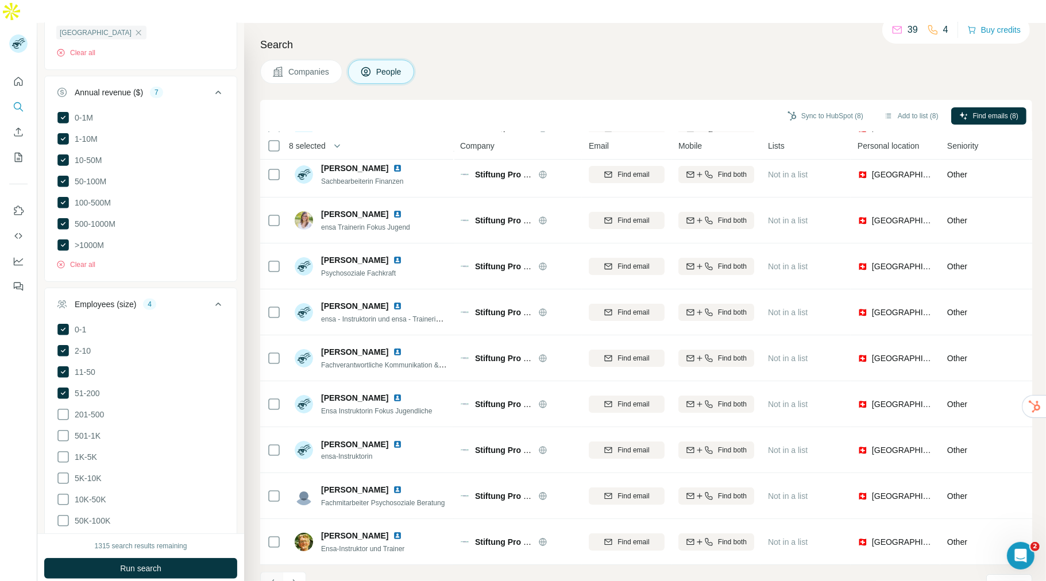
click at [277, 465] on button "Navigate to previous page" at bounding box center [271, 583] width 23 height 23
click at [269, 465] on icon "Navigate to previous page" at bounding box center [272, 583] width 11 height 11
click at [274, 465] on icon "Navigate to previous page" at bounding box center [272, 583] width 11 height 11
click at [273, 465] on icon "Navigate to previous page" at bounding box center [272, 583] width 11 height 11
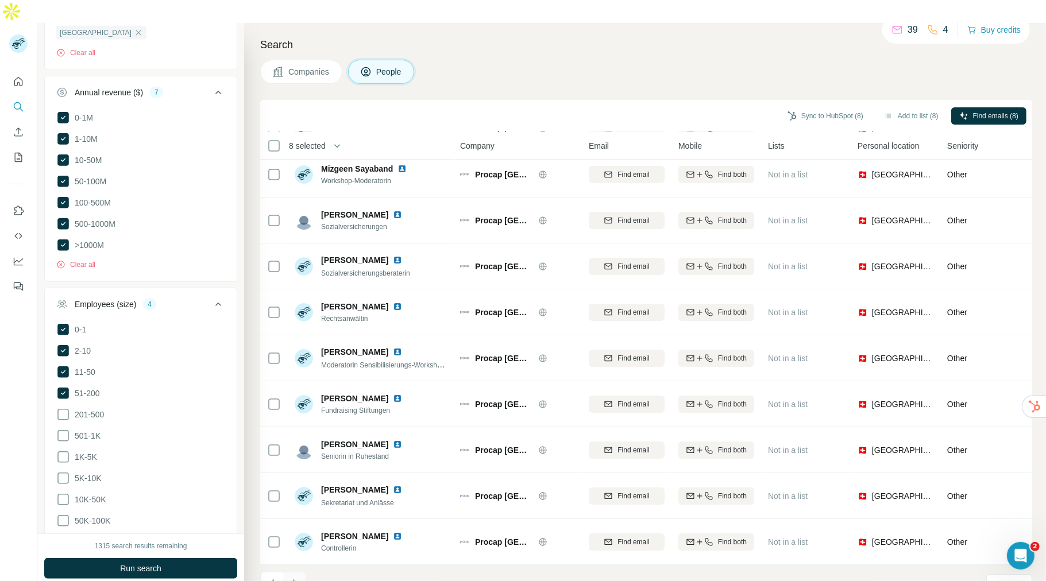
click at [297, 465] on button "Navigate to next page" at bounding box center [294, 583] width 23 height 23
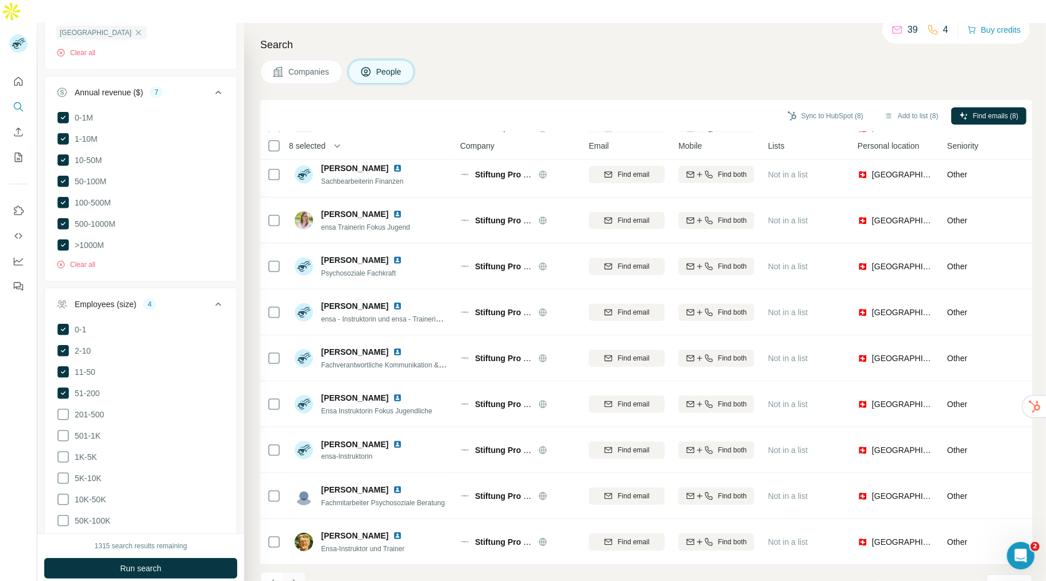
click at [297, 465] on button "Navigate to next page" at bounding box center [294, 583] width 23 height 23
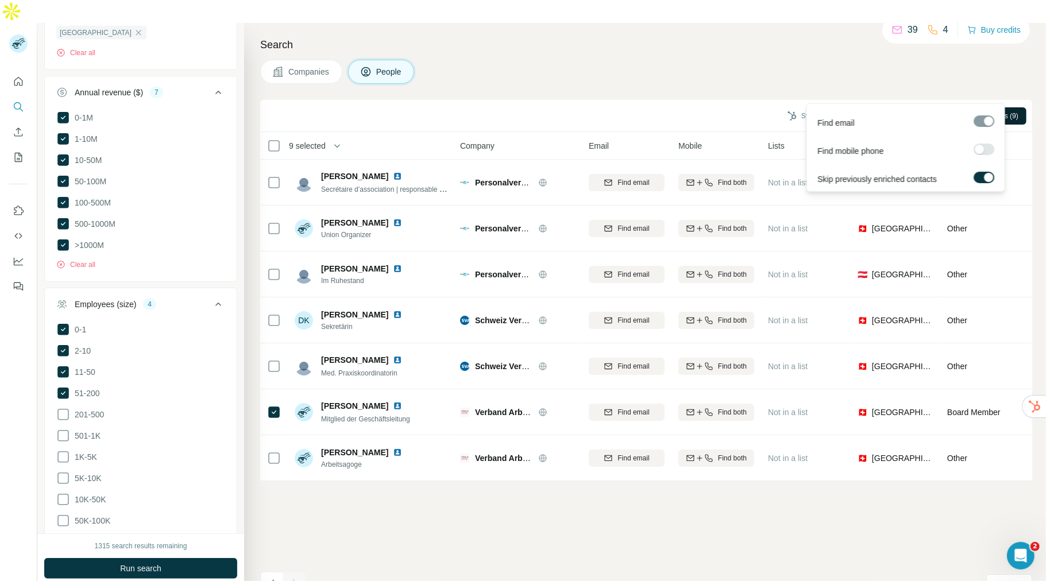
click at [836, 111] on span "Find emails (9)" at bounding box center [995, 116] width 45 height 10
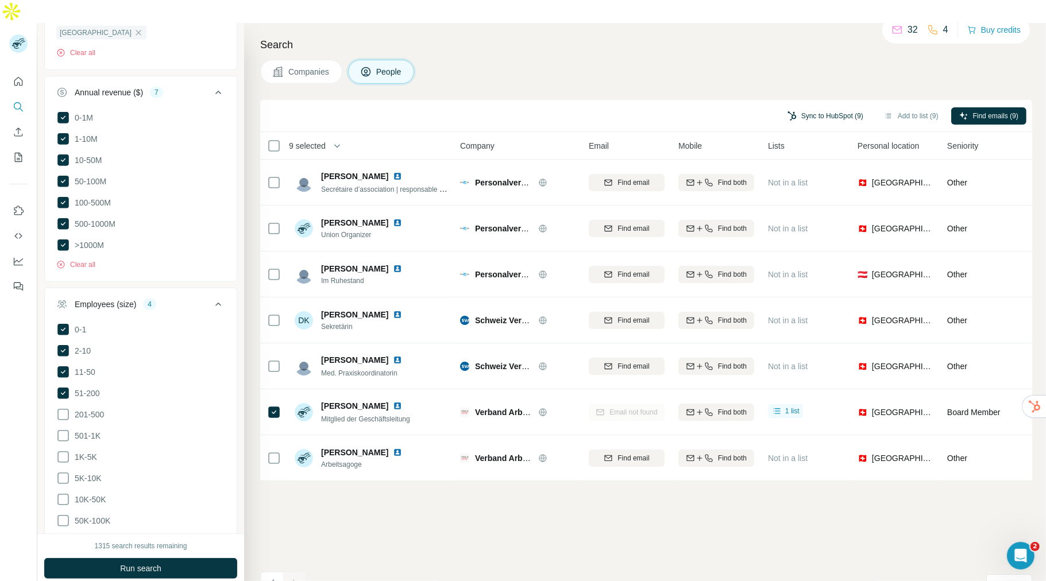
click at [834, 107] on button "Sync to HubSpot (9)" at bounding box center [825, 115] width 92 height 17
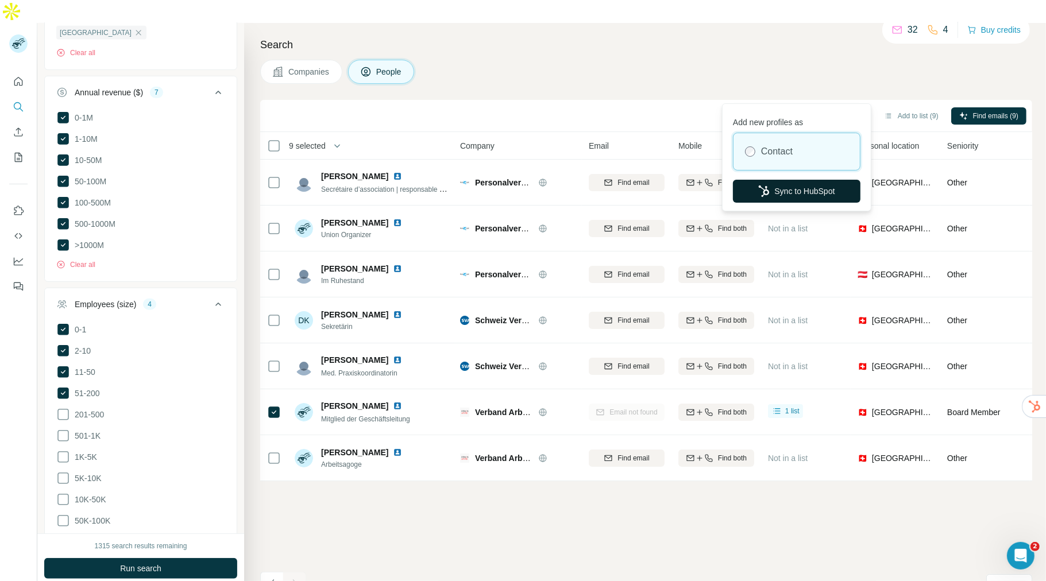
click at [812, 186] on button "Sync to HubSpot" at bounding box center [797, 191] width 128 height 23
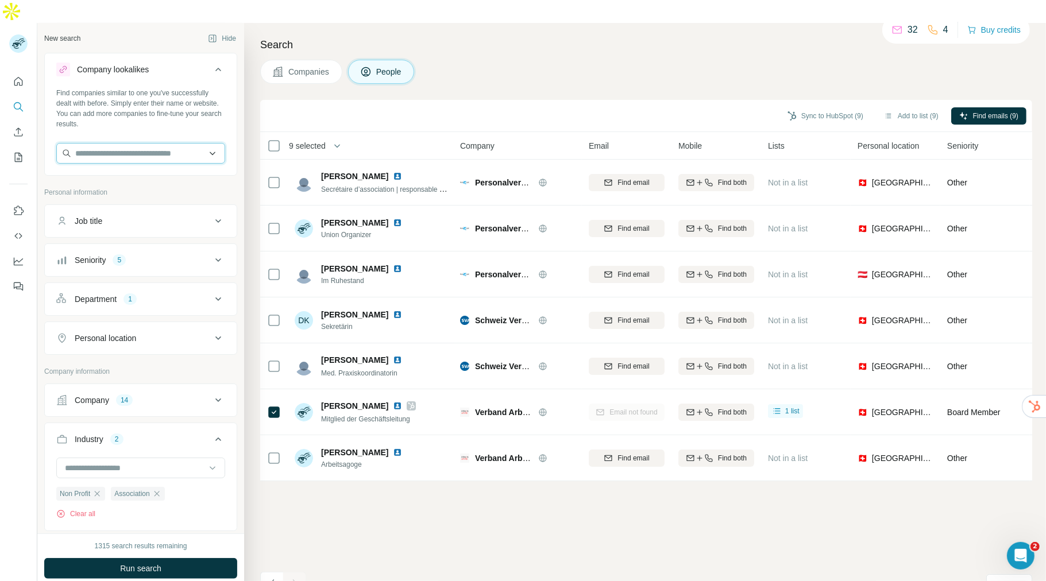
click at [161, 143] on input "text" at bounding box center [140, 153] width 169 height 21
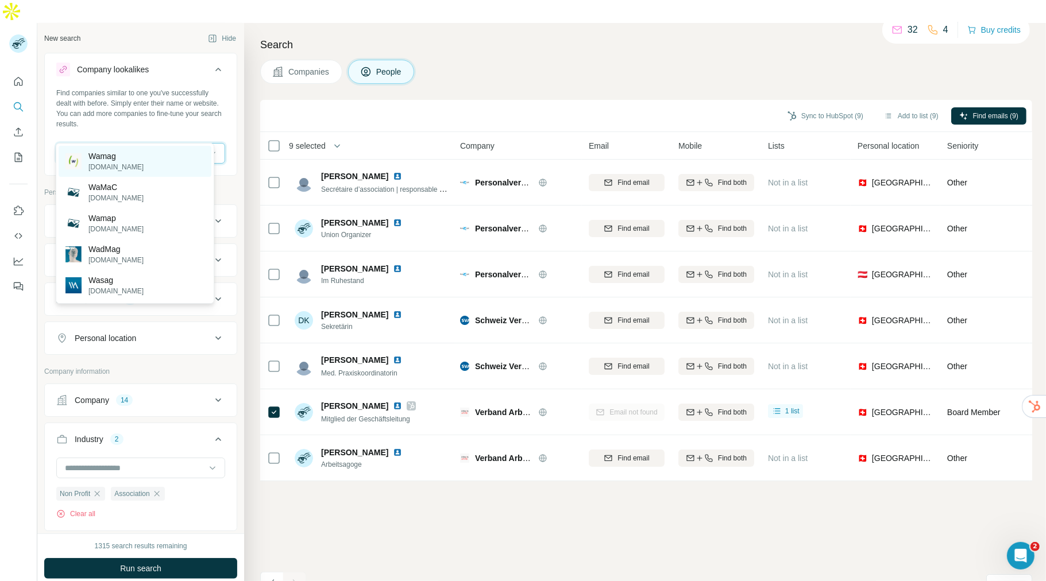
type input "*****"
click at [123, 164] on div "Wamag wamag.ch" at bounding box center [135, 161] width 153 height 31
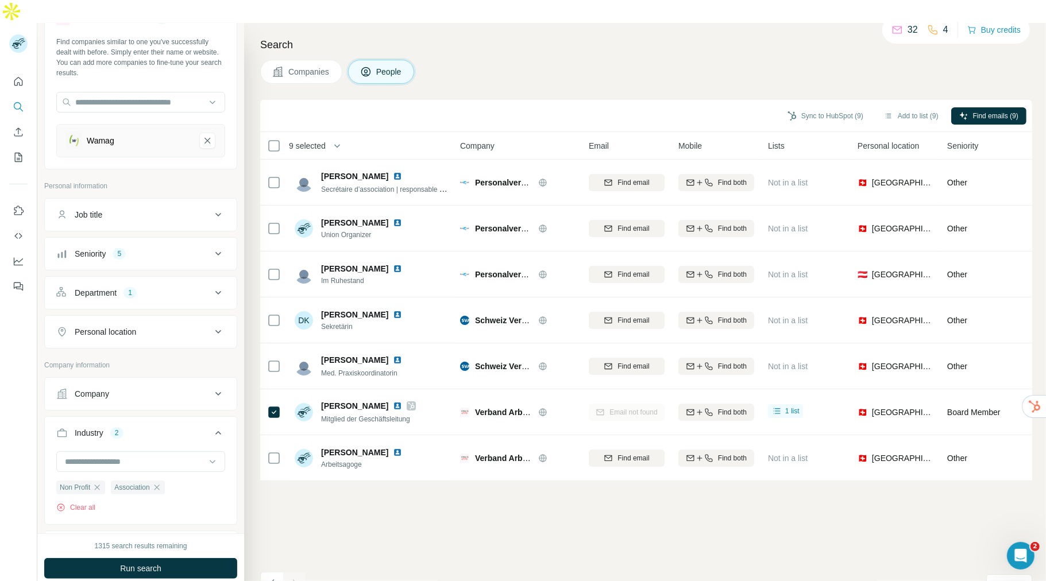
scroll to position [54, 0]
click at [300, 66] on span "Companies" at bounding box center [309, 71] width 42 height 11
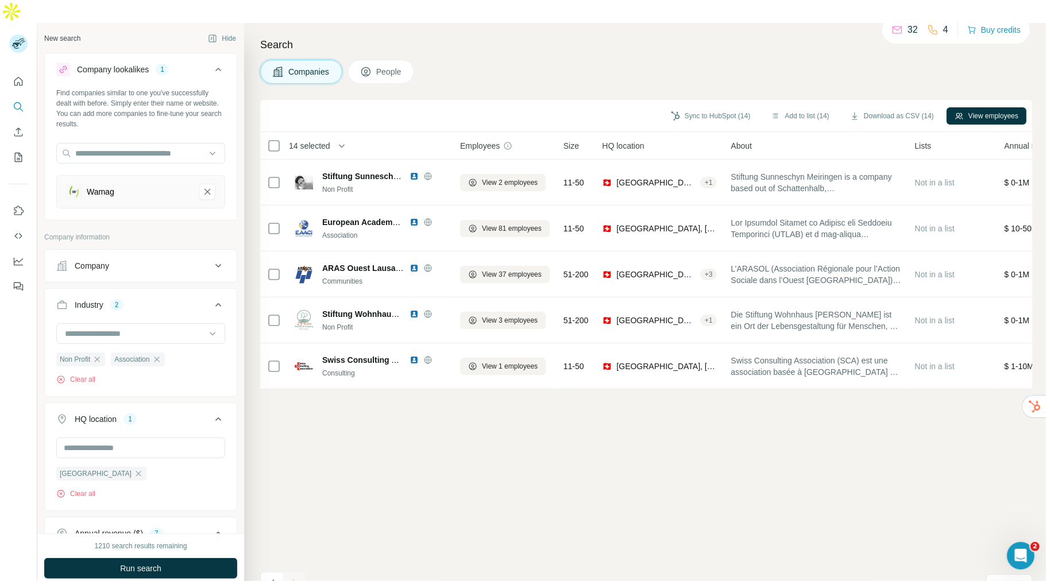
scroll to position [3, 0]
click at [171, 257] on div "Company" at bounding box center [133, 262] width 155 height 11
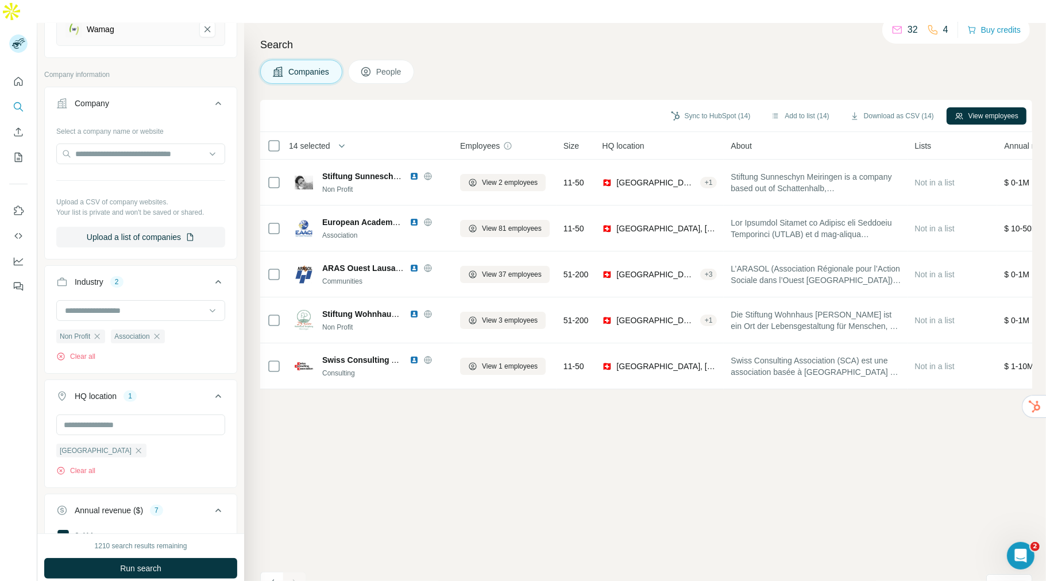
scroll to position [164, 0]
click at [161, 331] on icon "button" at bounding box center [156, 335] width 9 height 9
click at [101, 331] on icon "button" at bounding box center [96, 335] width 9 height 9
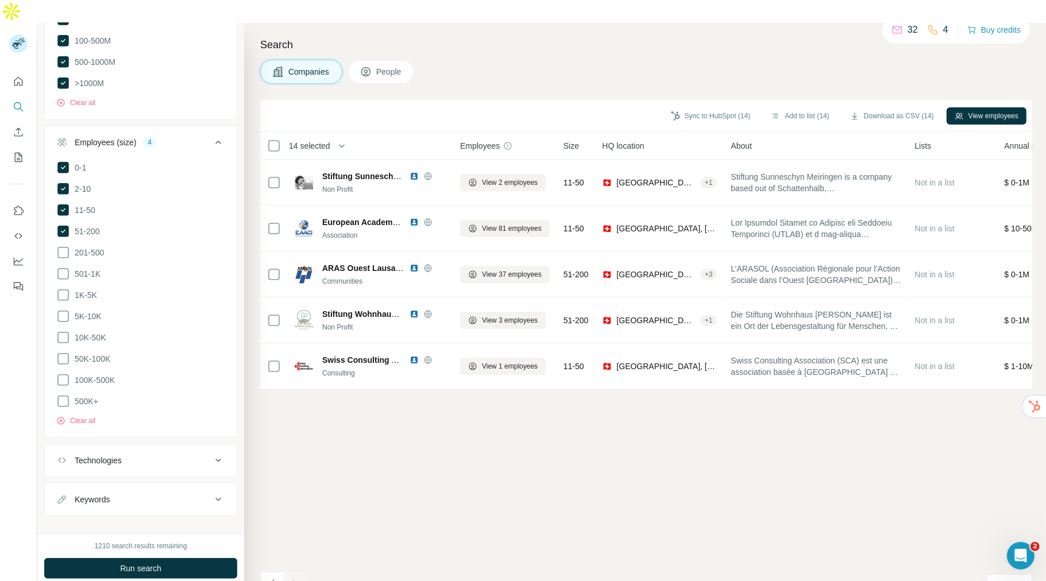
scroll to position [702, 0]
click at [176, 465] on div "Keywords" at bounding box center [133, 498] width 155 height 11
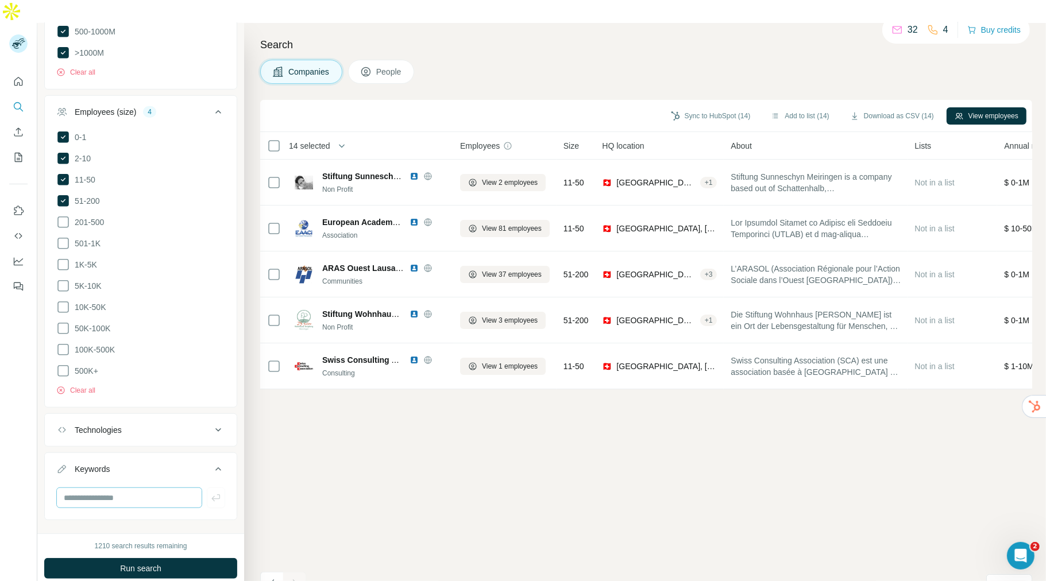
scroll to position [737, 0]
click at [152, 465] on input "text" at bounding box center [129, 493] width 146 height 21
type input "**********"
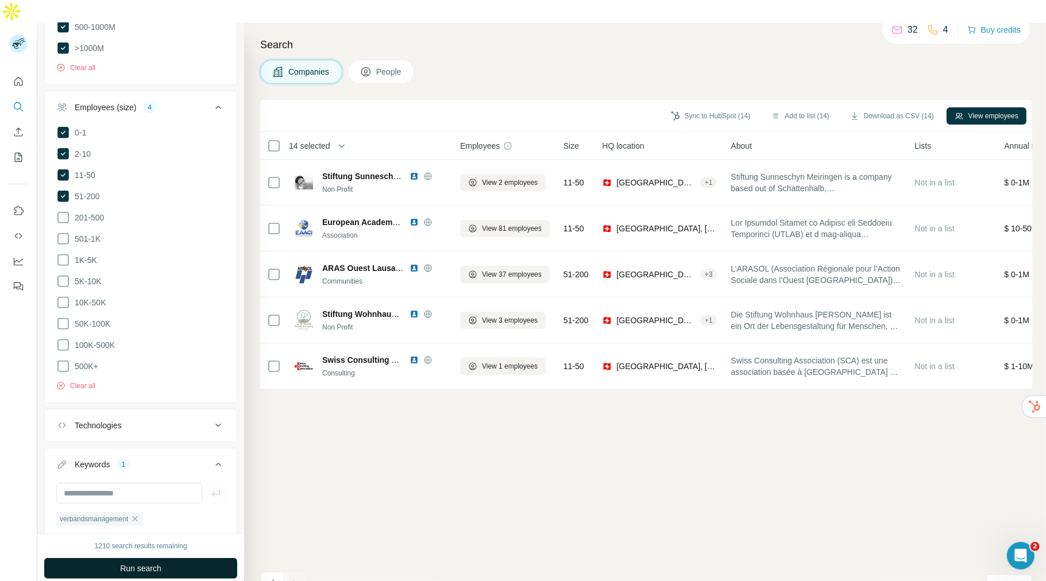
click at [146, 465] on span "Run search" at bounding box center [140, 568] width 41 height 11
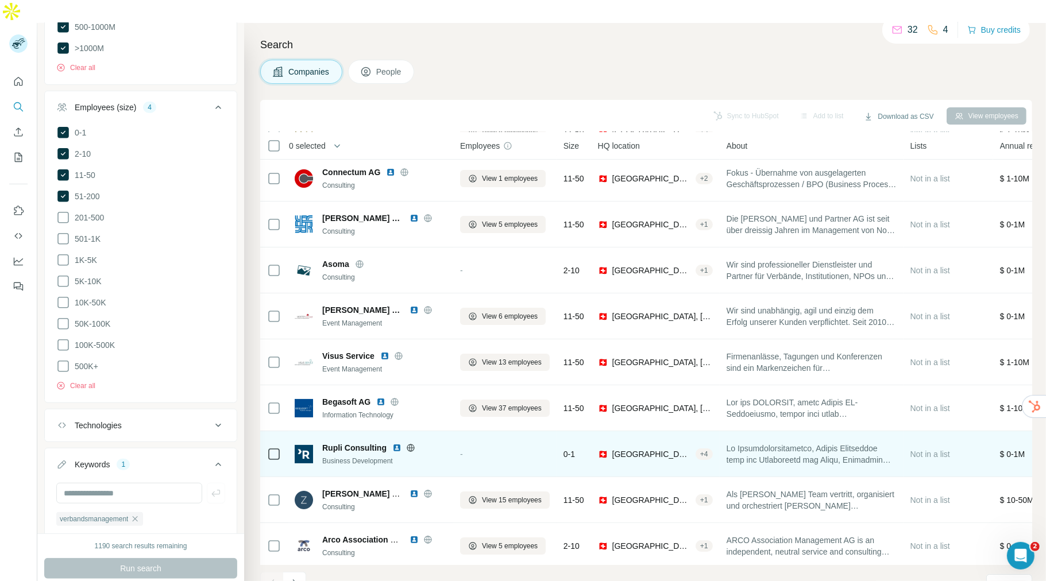
scroll to position [61, 0]
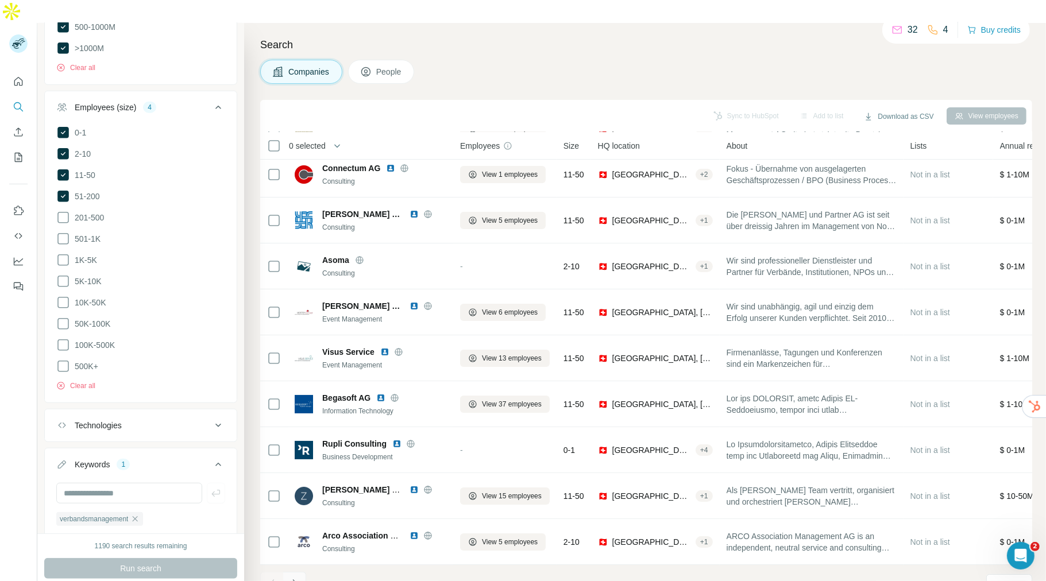
click at [298, 465] on icon "Navigate to next page" at bounding box center [294, 583] width 11 height 11
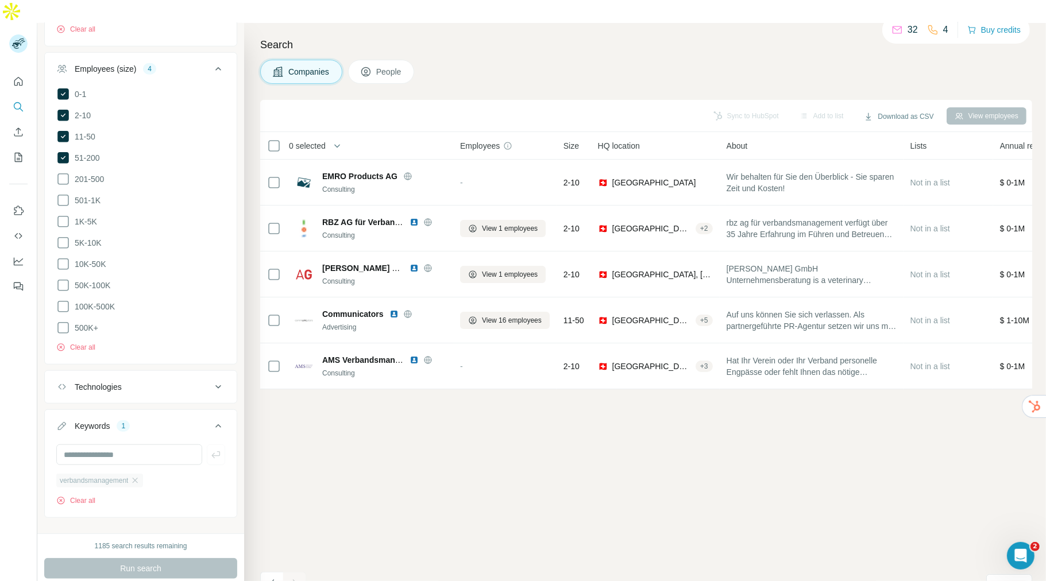
scroll to position [778, 0]
click at [140, 465] on icon "button" at bounding box center [134, 478] width 9 height 9
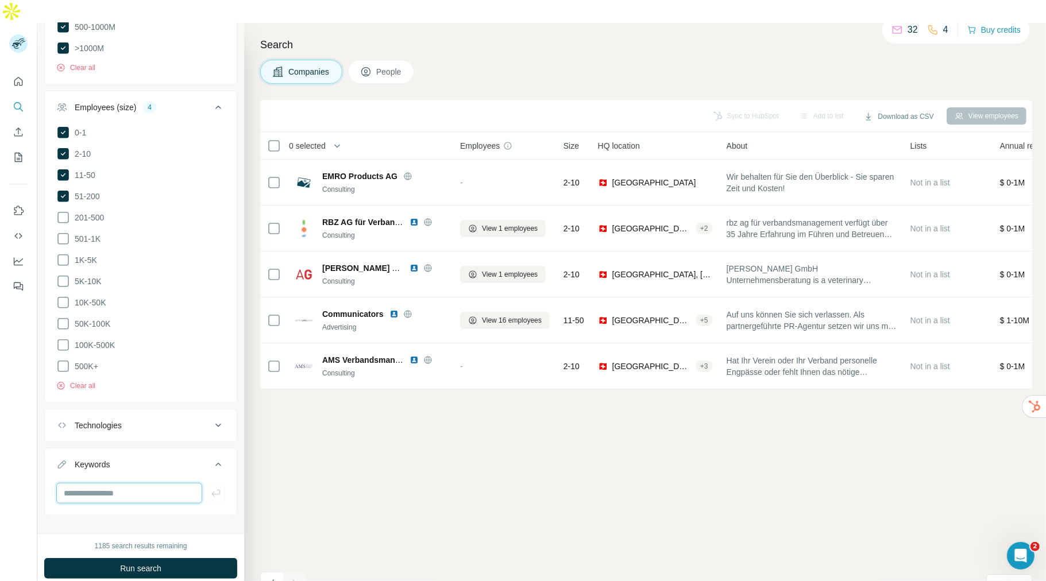
click at [130, 465] on input "text" at bounding box center [129, 493] width 146 height 21
type input "*"
type input "********"
type input "**********"
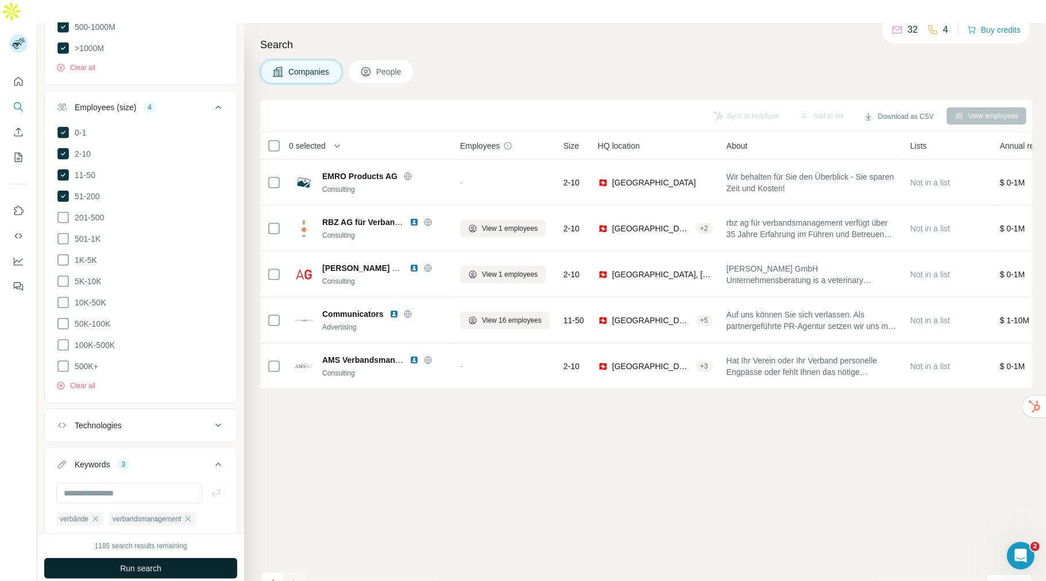
click at [146, 465] on span "Run search" at bounding box center [140, 568] width 41 height 11
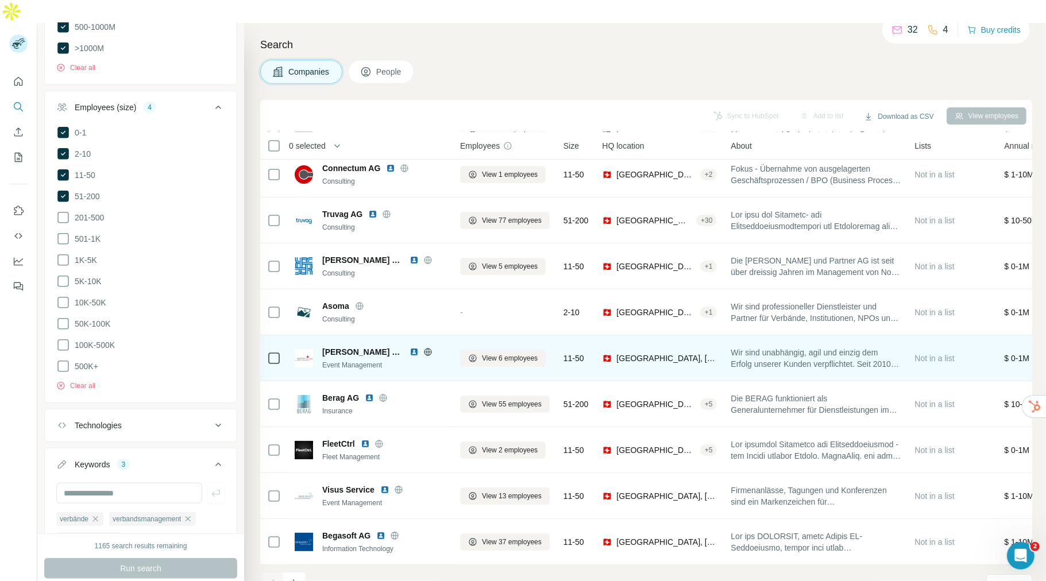
scroll to position [61, 0]
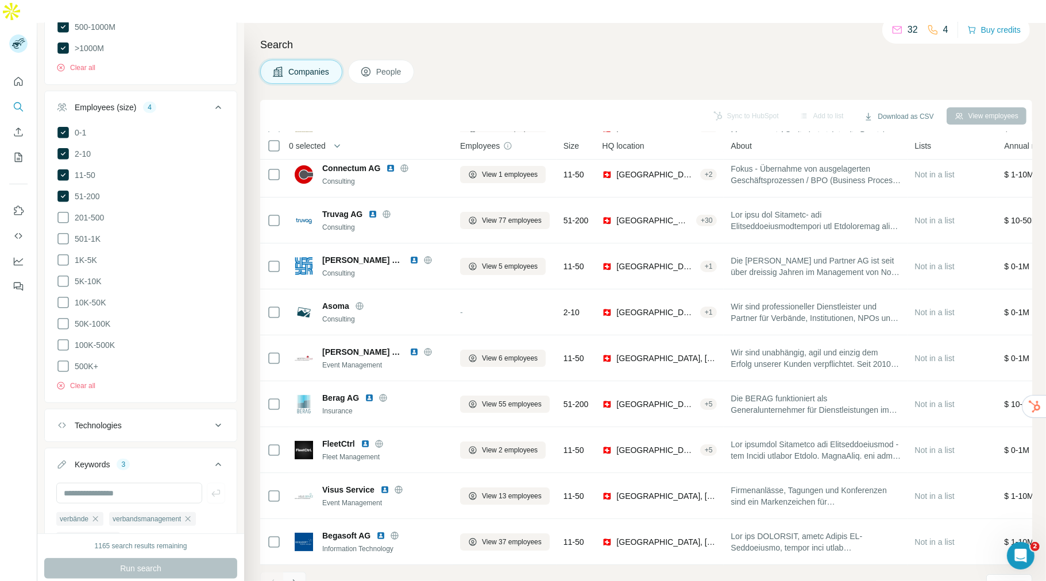
click at [291, 465] on icon "Navigate to next page" at bounding box center [294, 583] width 11 height 11
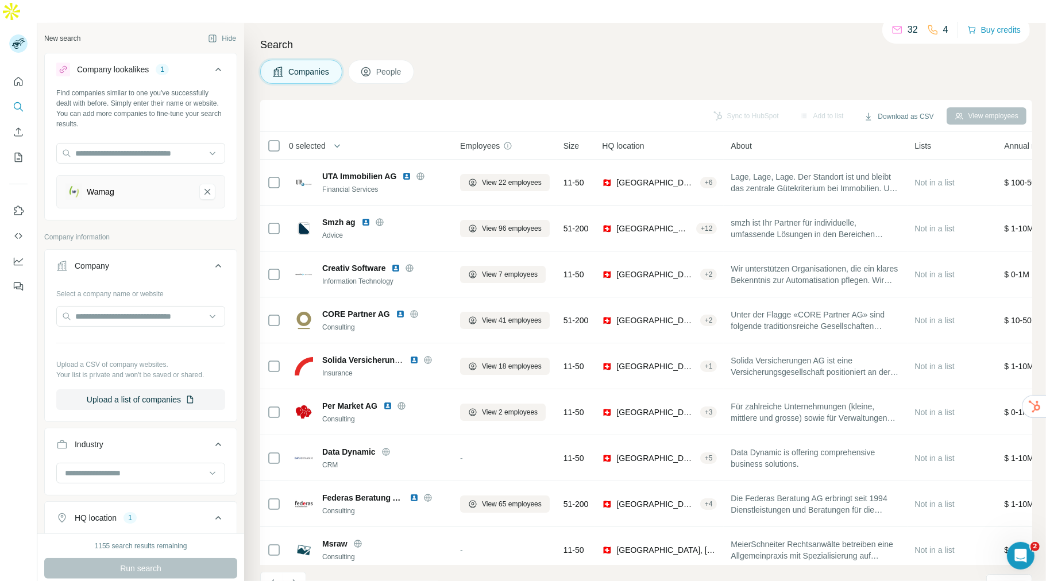
scroll to position [61, 0]
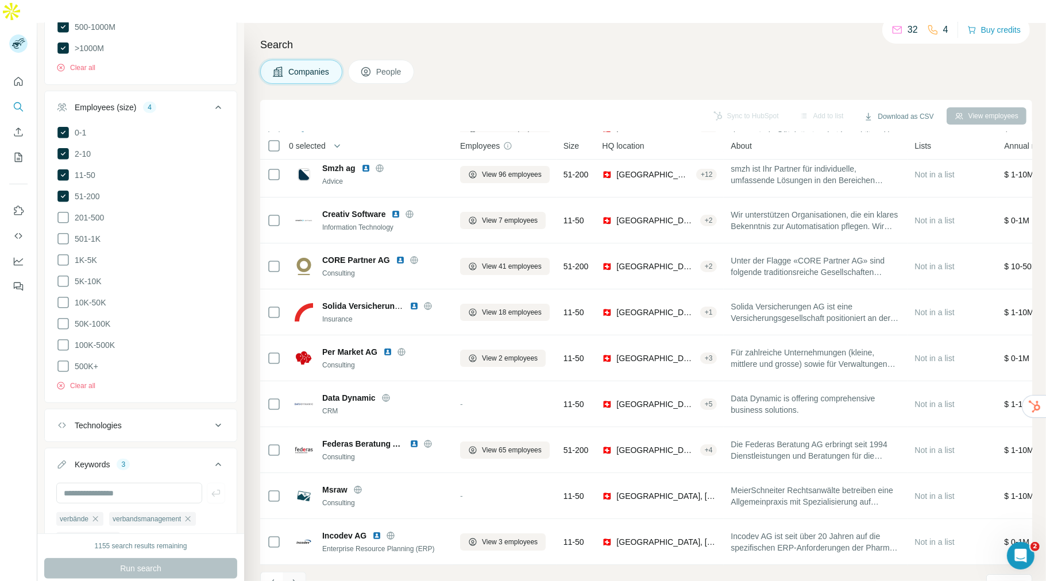
click at [300, 572] on button "Navigate to next page" at bounding box center [294, 583] width 23 height 23
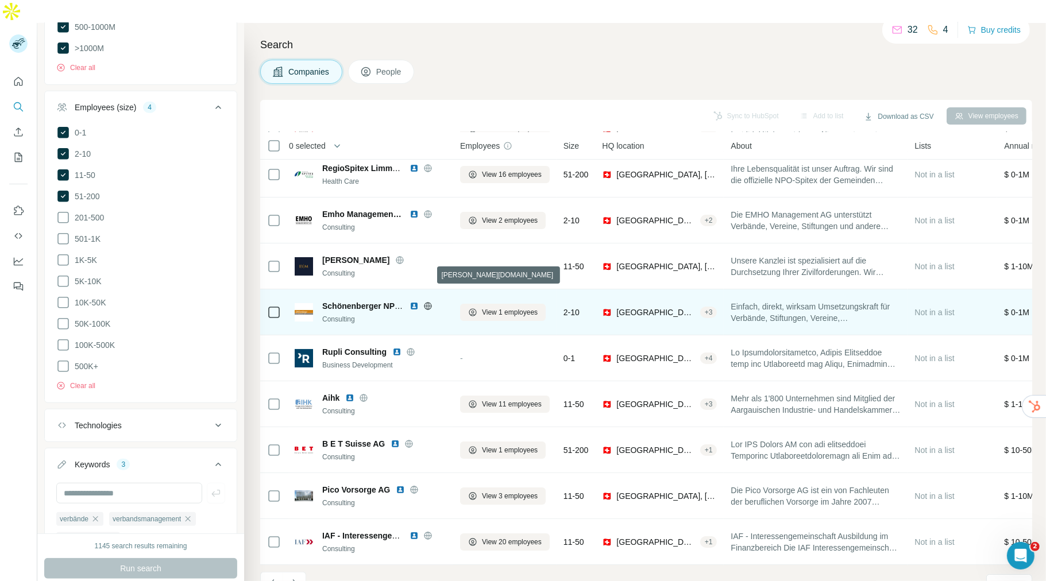
click at [428, 302] on icon at bounding box center [427, 306] width 9 height 9
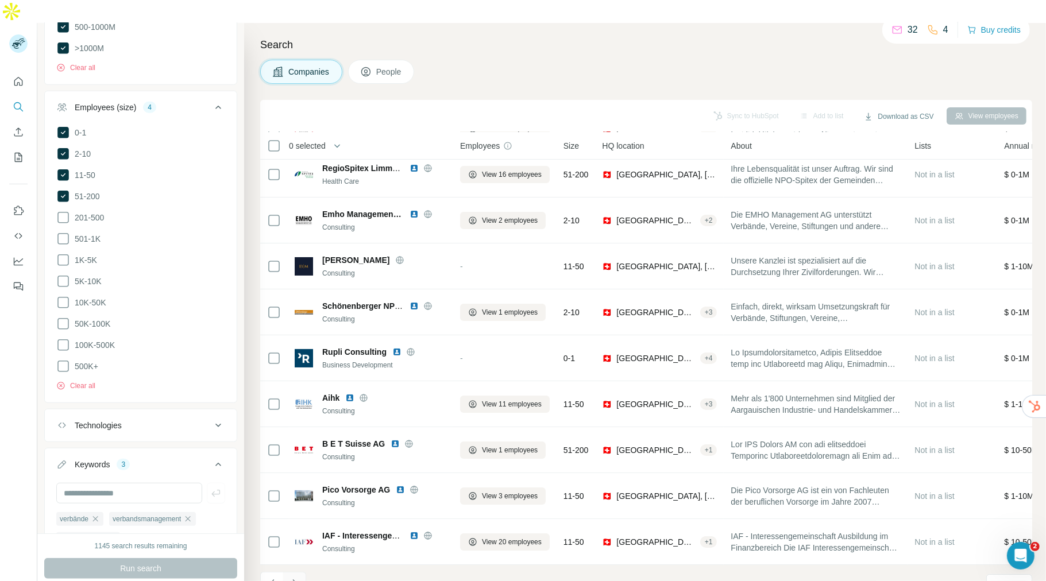
click at [298, 578] on icon "Navigate to next page" at bounding box center [294, 583] width 11 height 11
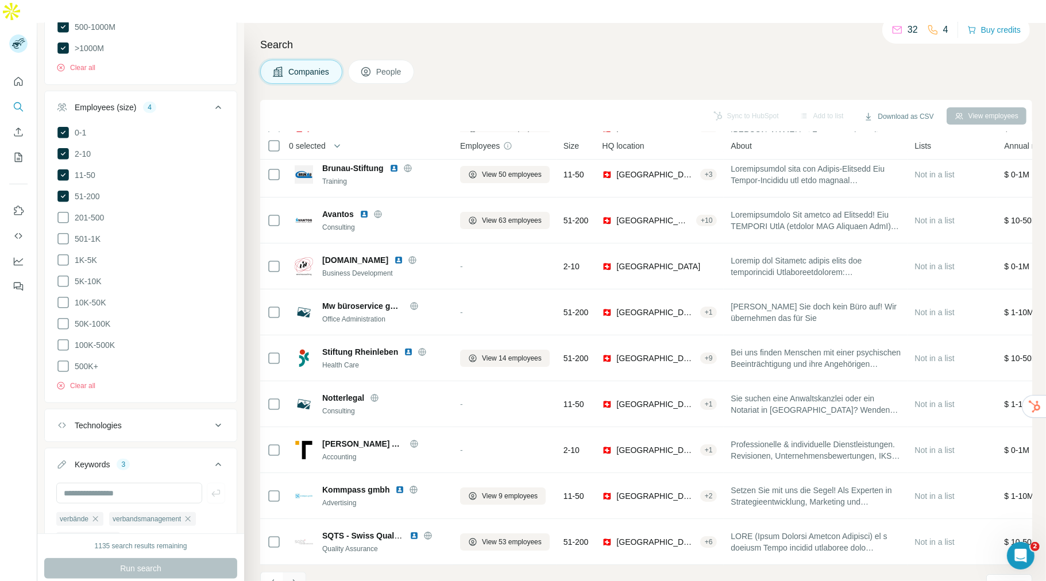
click at [297, 578] on icon "Navigate to next page" at bounding box center [294, 583] width 11 height 11
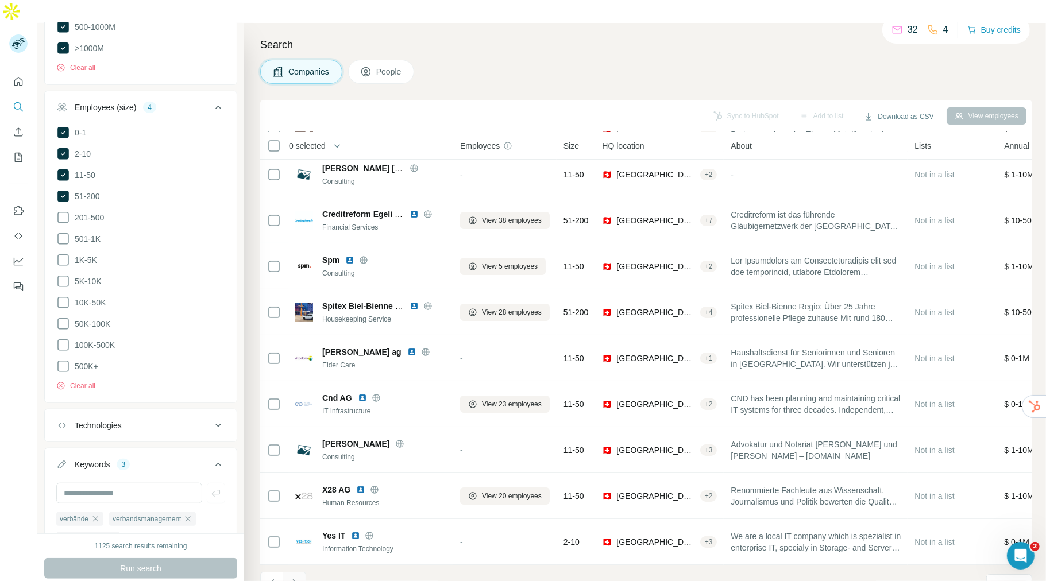
click at [300, 572] on button "Navigate to next page" at bounding box center [294, 583] width 23 height 23
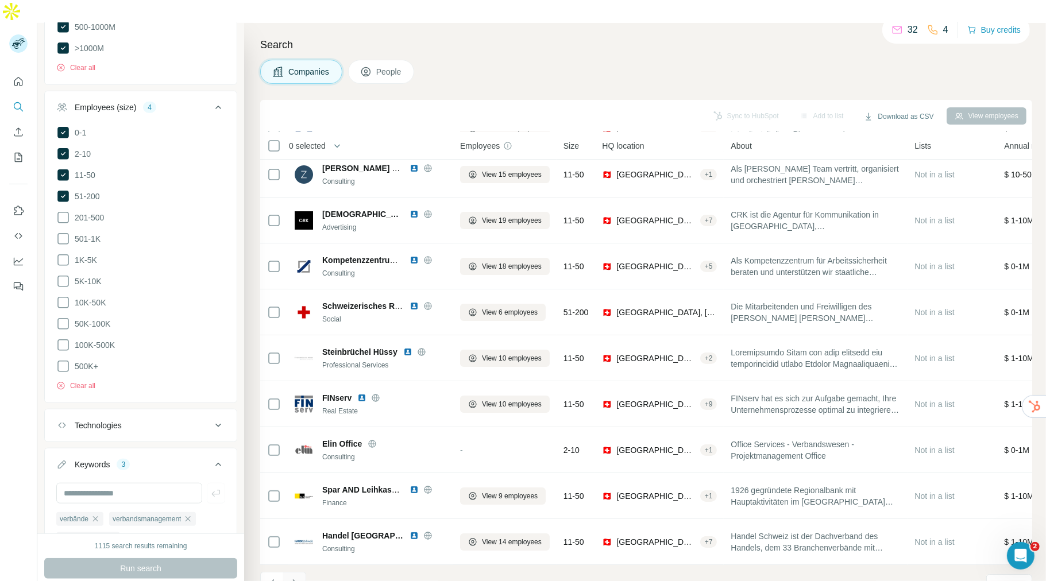
click at [298, 578] on icon "Navigate to next page" at bounding box center [294, 583] width 11 height 11
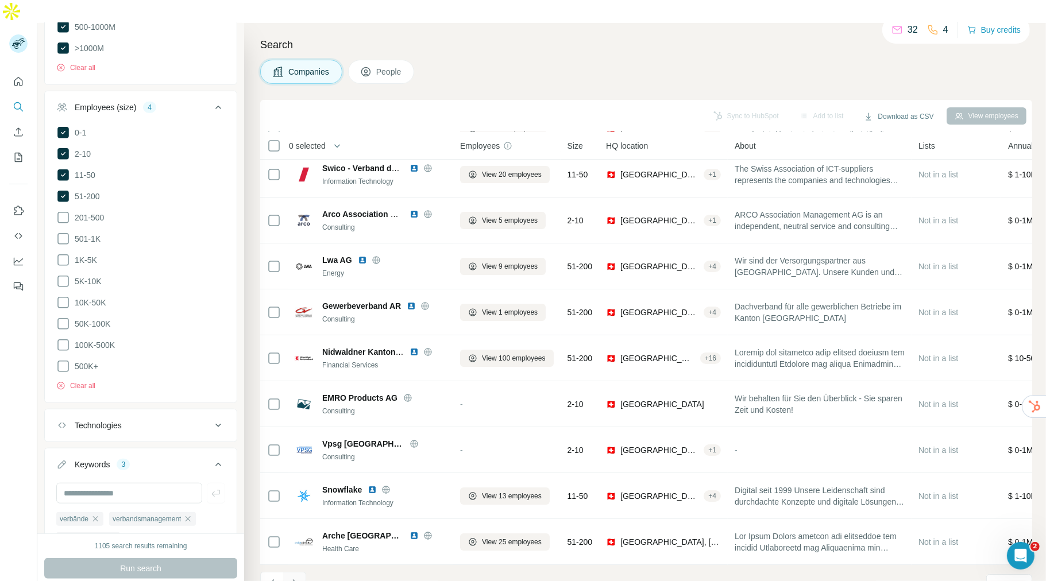
click at [300, 572] on button "Navigate to next page" at bounding box center [294, 583] width 23 height 23
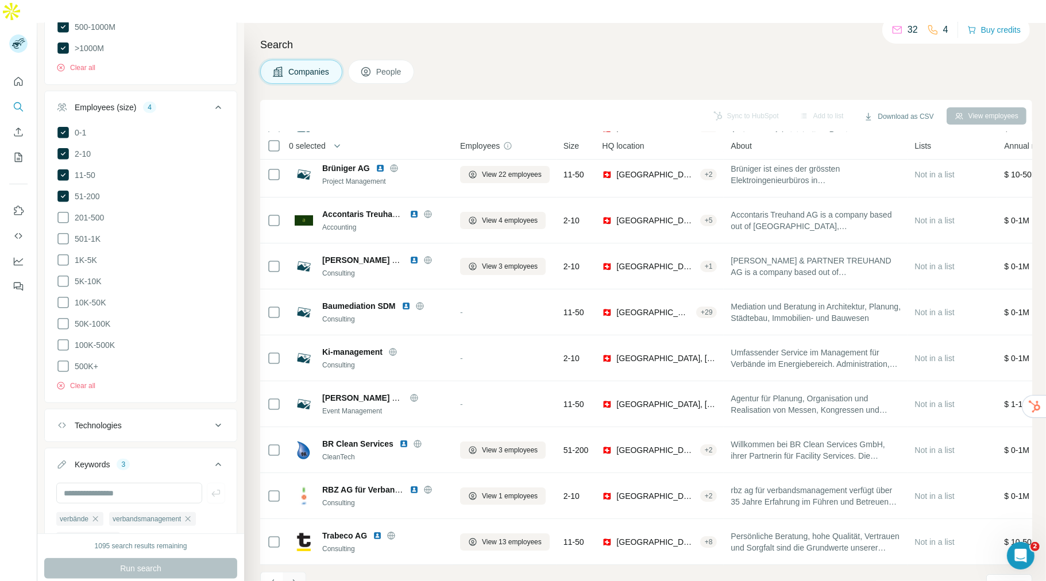
click at [300, 572] on button "Navigate to next page" at bounding box center [294, 583] width 23 height 23
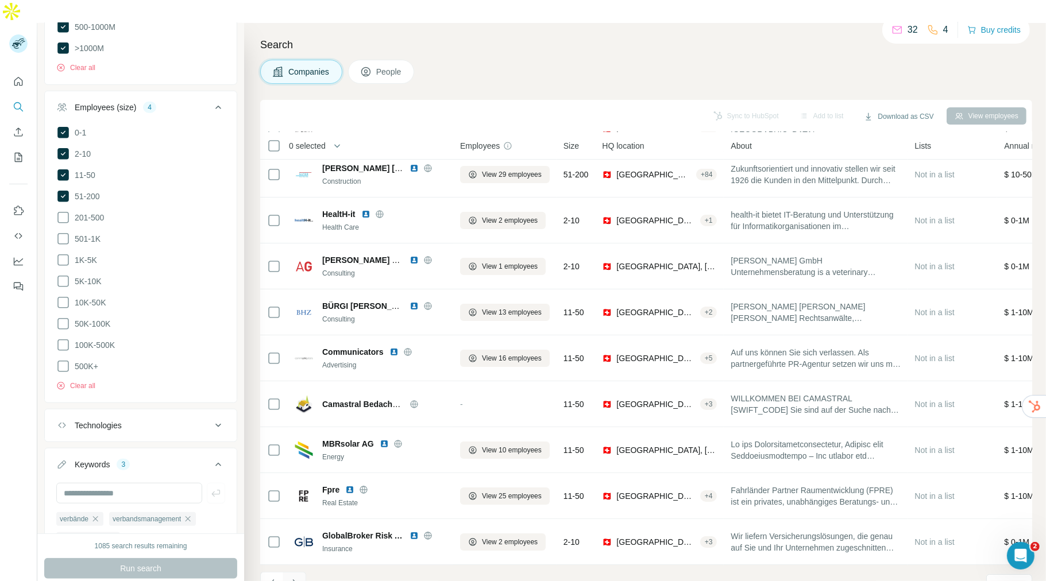
click at [300, 572] on button "Navigate to next page" at bounding box center [294, 583] width 23 height 23
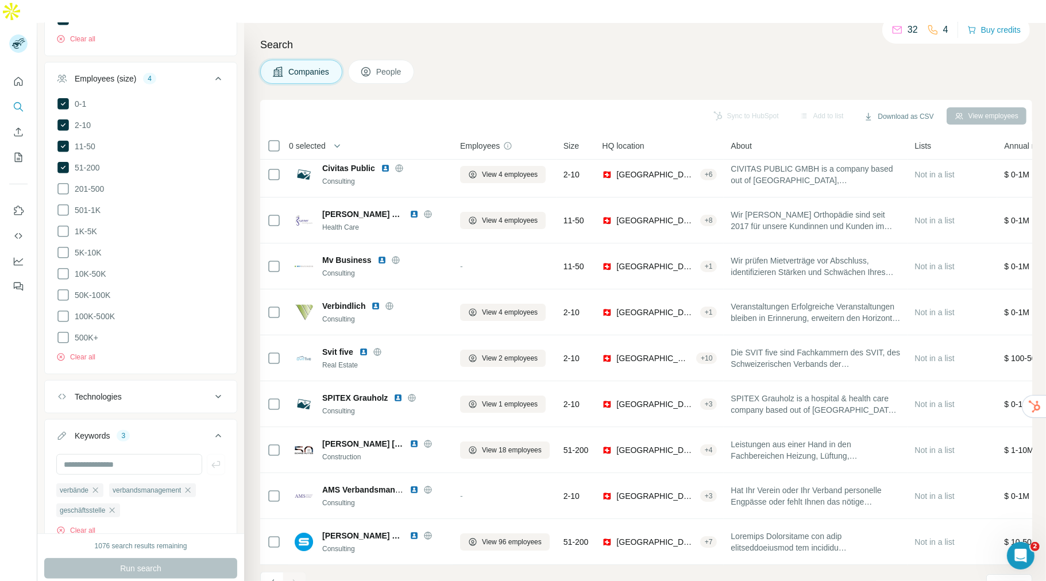
scroll to position [798, 0]
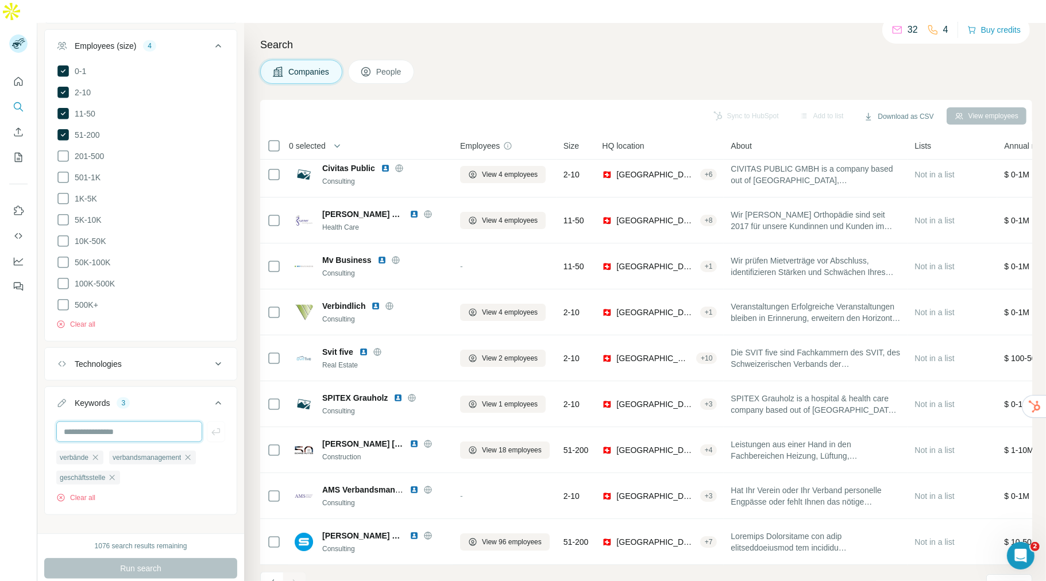
click at [167, 422] on input "text" at bounding box center [129, 432] width 146 height 21
type input "**********"
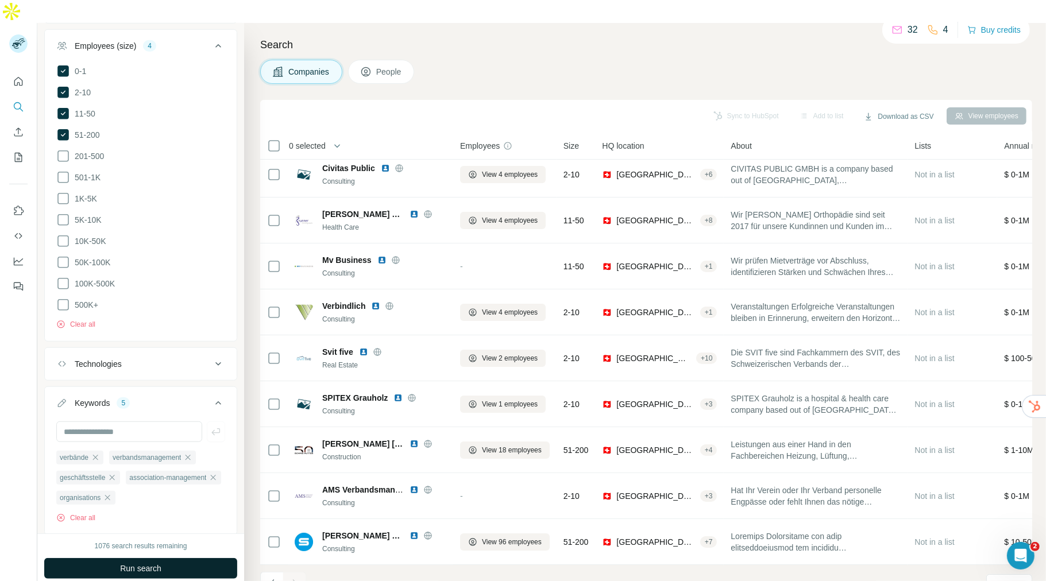
click at [175, 558] on button "Run search" at bounding box center [140, 568] width 193 height 21
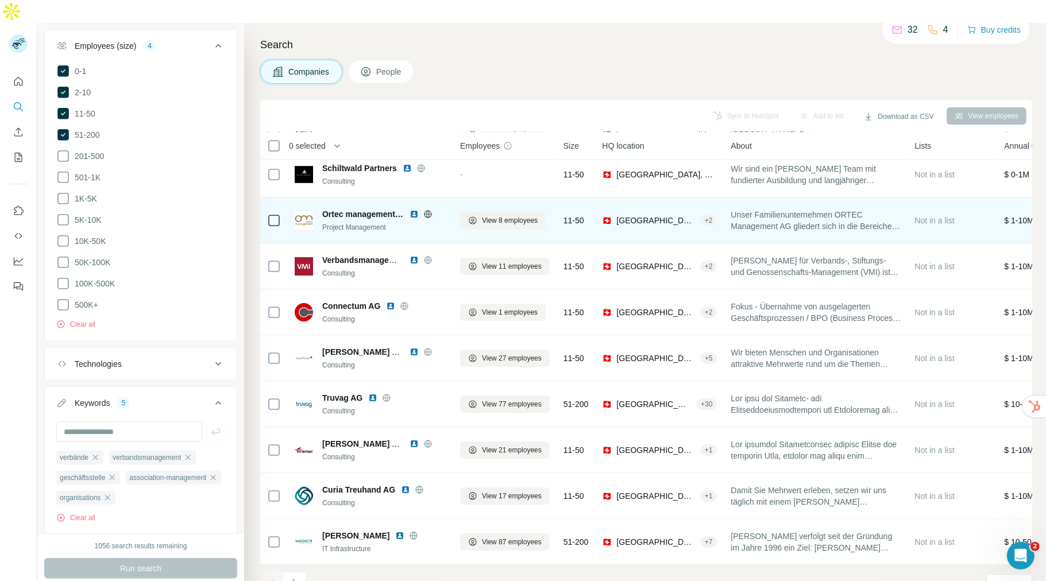
scroll to position [61, 0]
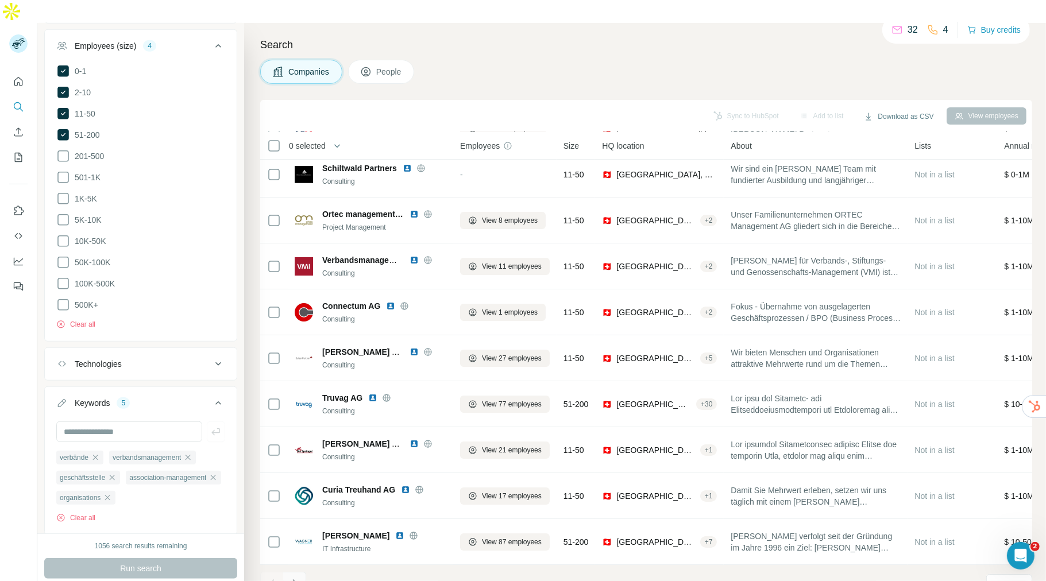
click at [299, 578] on icon "Navigate to next page" at bounding box center [294, 583] width 11 height 11
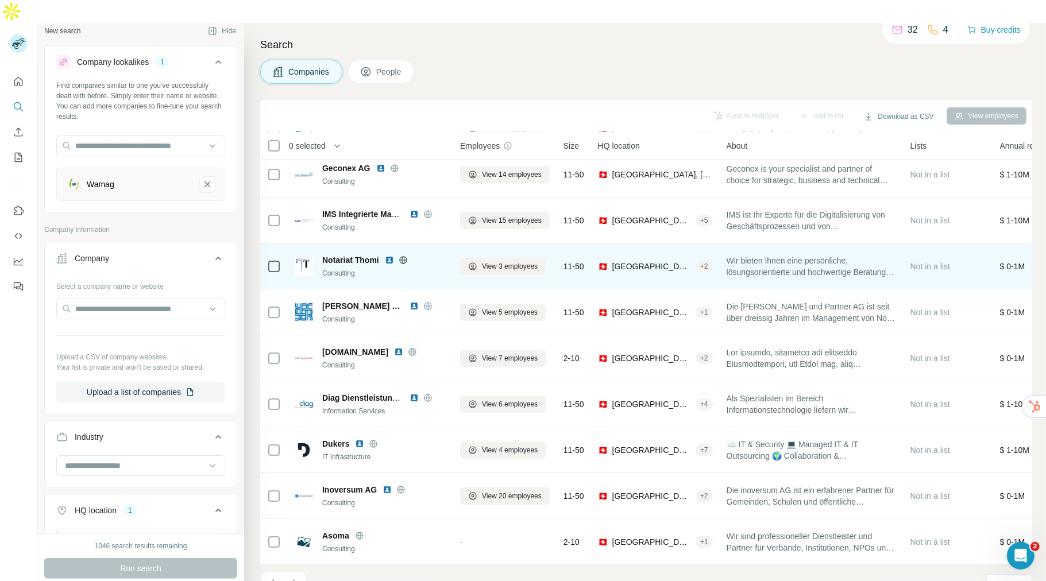
scroll to position [9, 0]
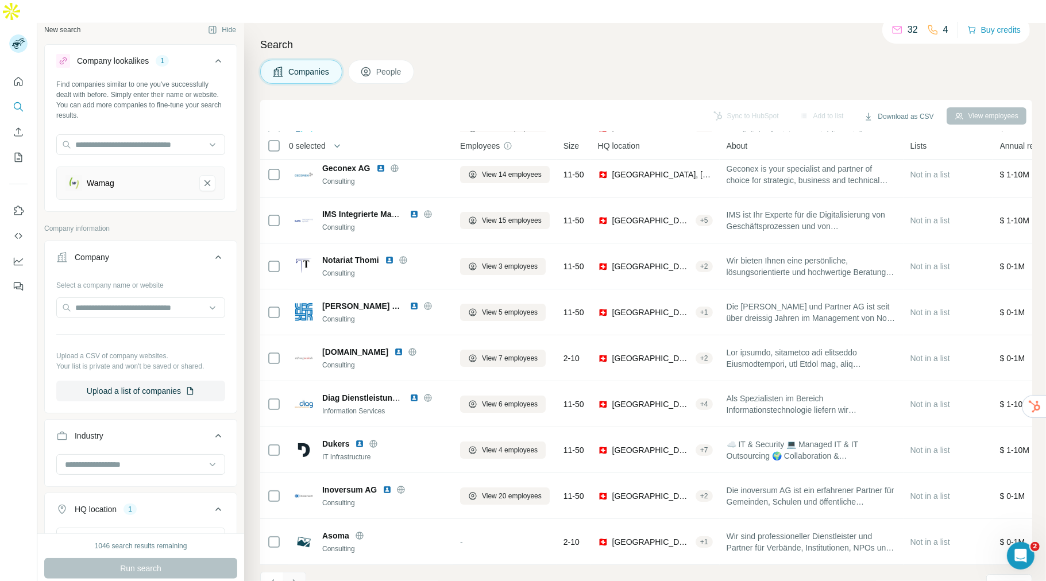
click at [300, 572] on button "Navigate to next page" at bounding box center [294, 583] width 23 height 23
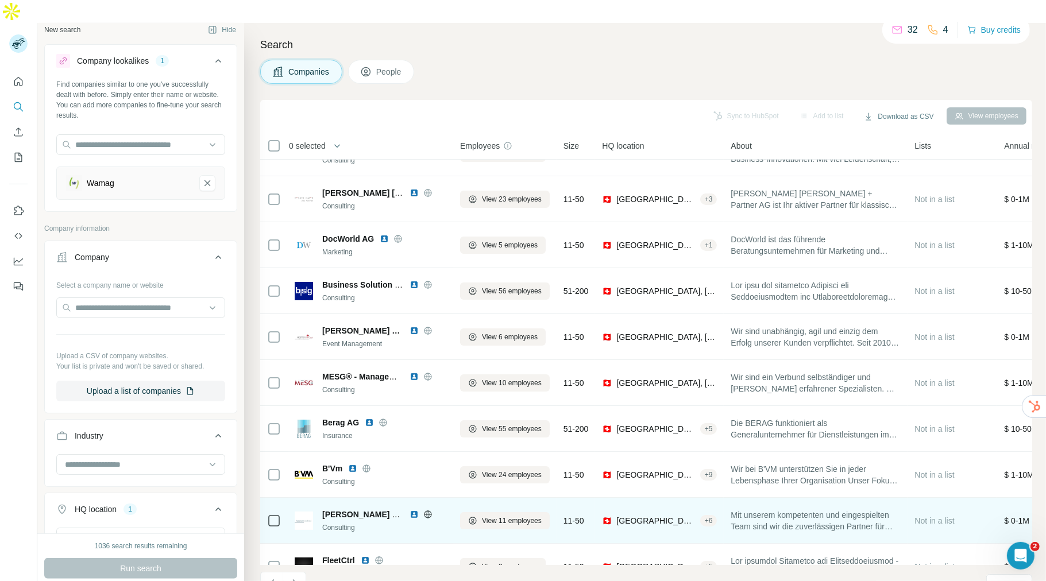
scroll to position [61, 0]
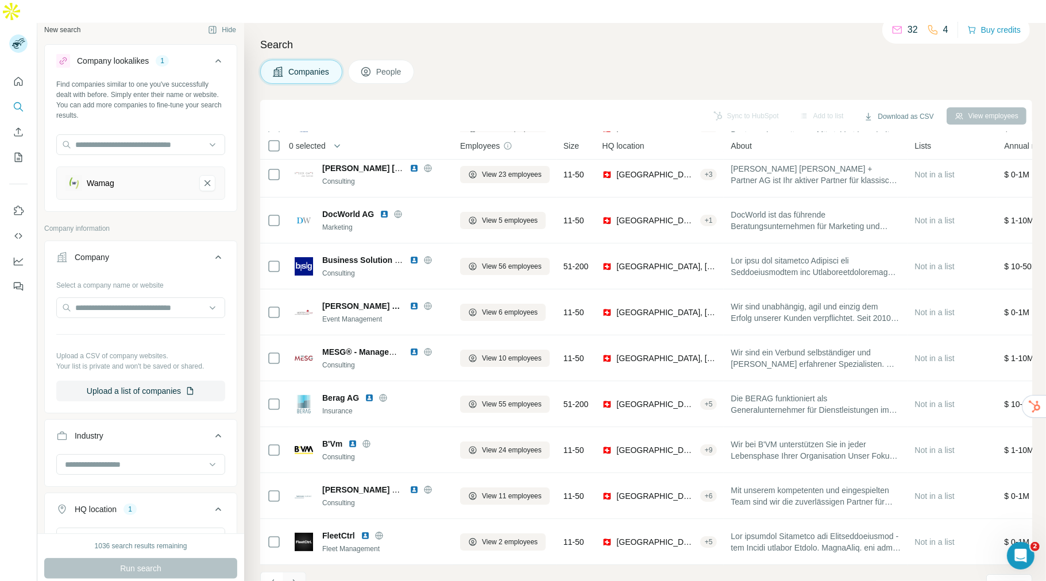
click at [300, 572] on button "Navigate to next page" at bounding box center [294, 583] width 23 height 23
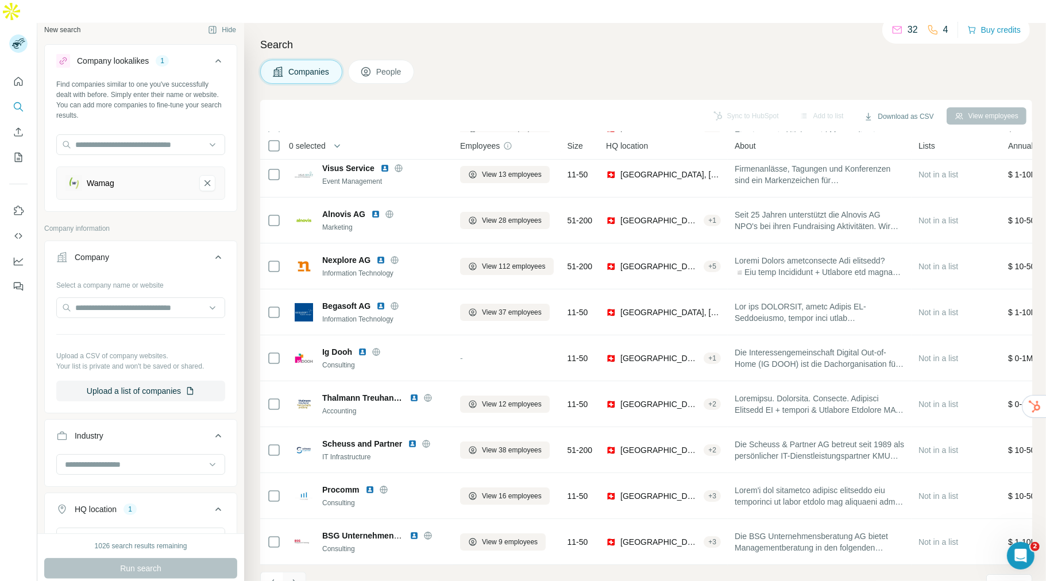
click at [295, 580] on icon "Navigate to next page" at bounding box center [294, 583] width 4 height 7
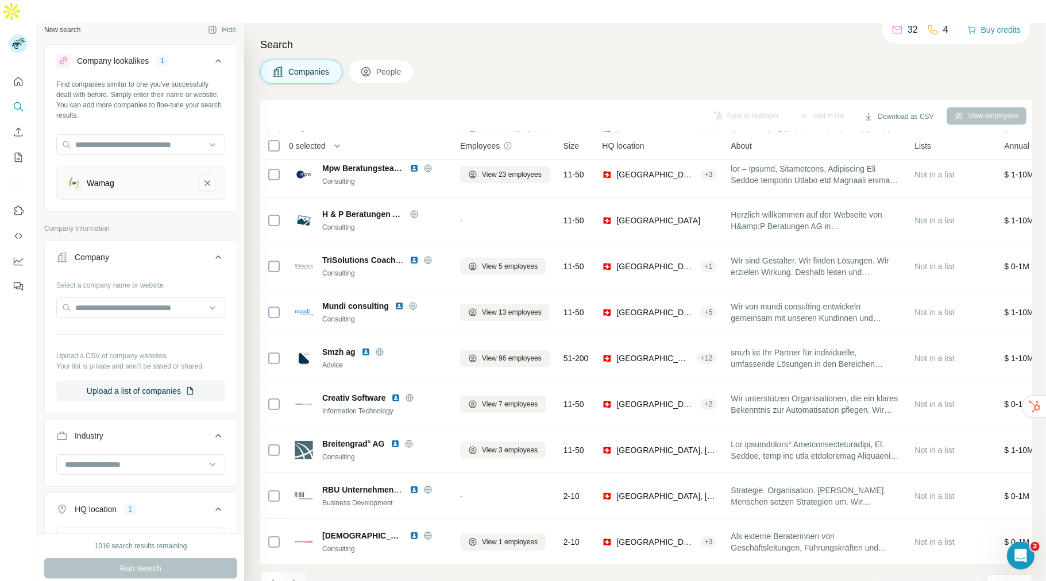
click at [295, 578] on icon "Navigate to next page" at bounding box center [294, 583] width 11 height 11
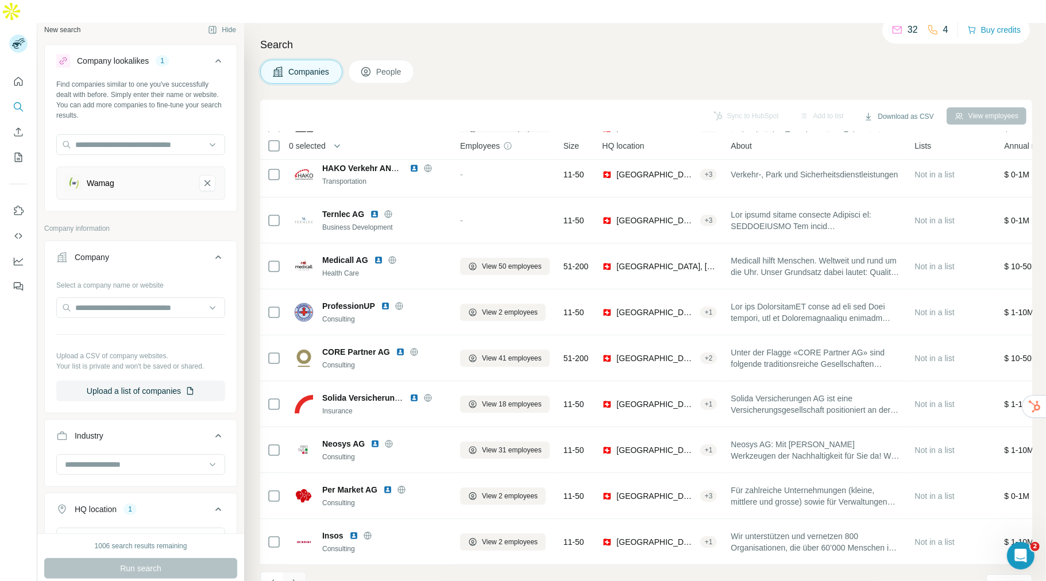
click at [302, 572] on button "Navigate to next page" at bounding box center [294, 583] width 23 height 23
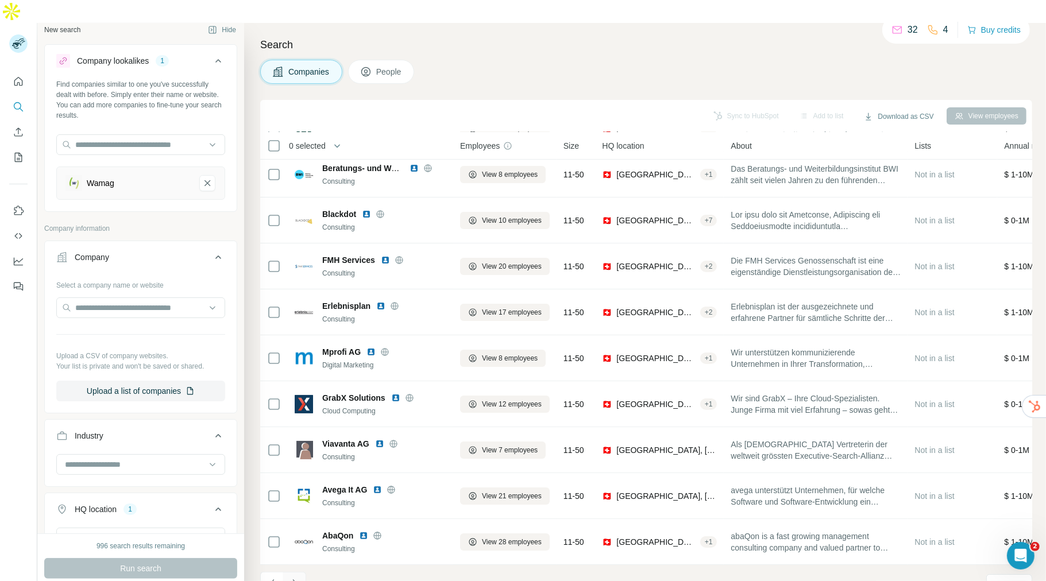
click at [295, 578] on icon "Navigate to next page" at bounding box center [294, 583] width 11 height 11
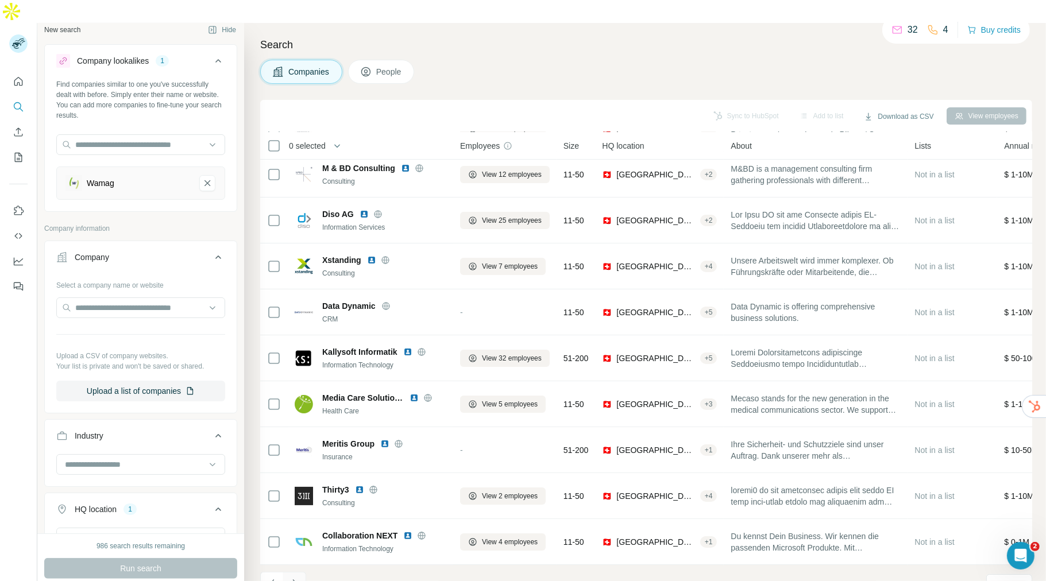
click at [299, 578] on icon "Navigate to next page" at bounding box center [294, 583] width 11 height 11
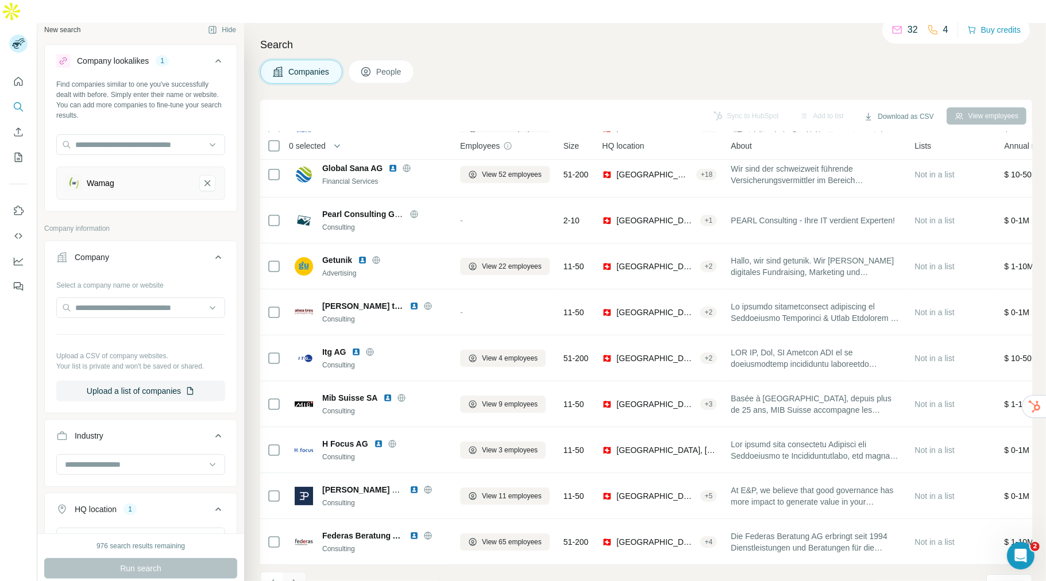
click at [302, 572] on button "Navigate to next page" at bounding box center [294, 583] width 23 height 23
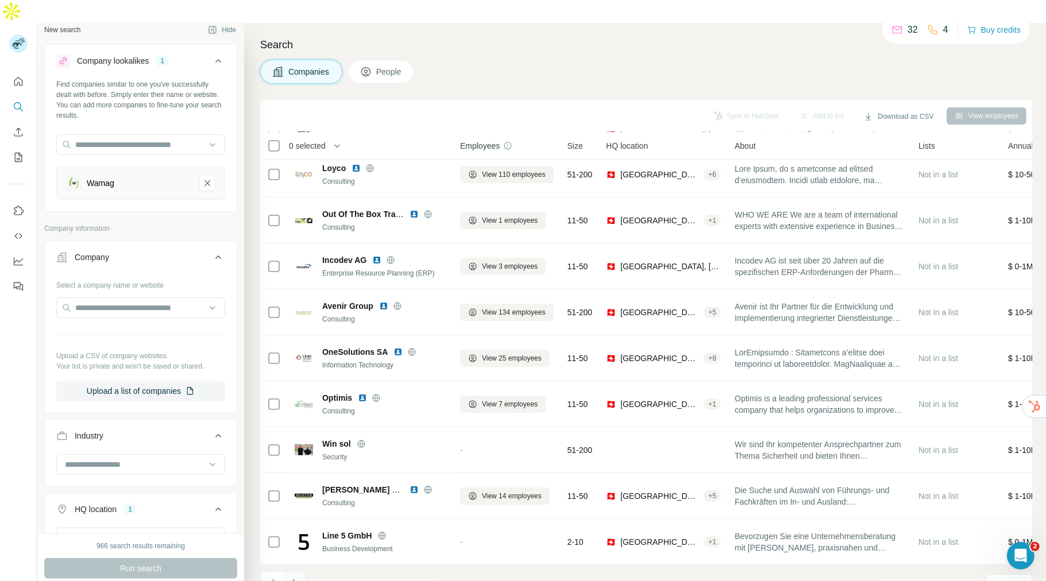
click at [297, 578] on icon "Navigate to next page" at bounding box center [294, 583] width 11 height 11
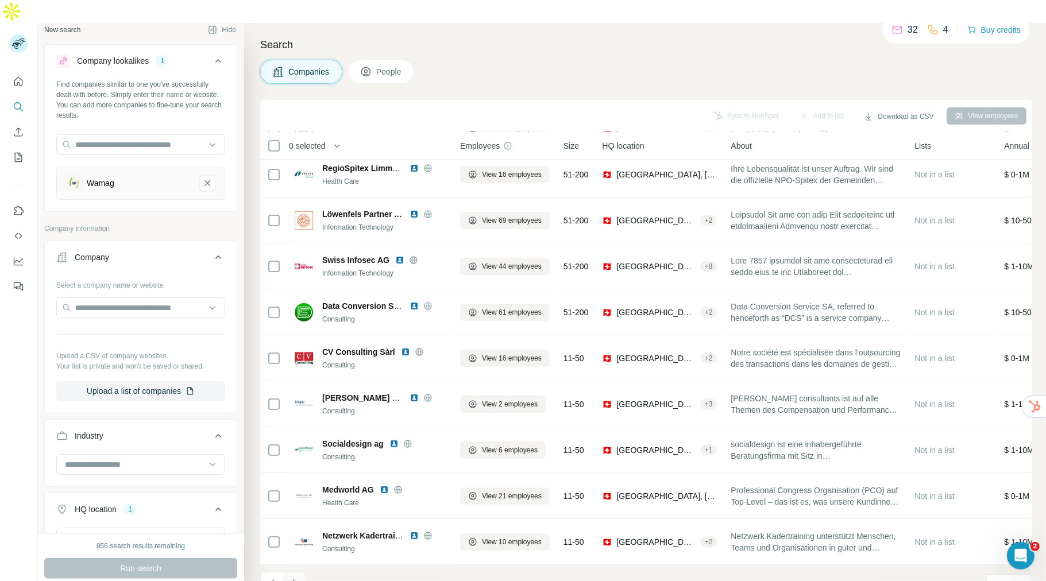
click at [298, 578] on icon "Navigate to next page" at bounding box center [294, 583] width 11 height 11
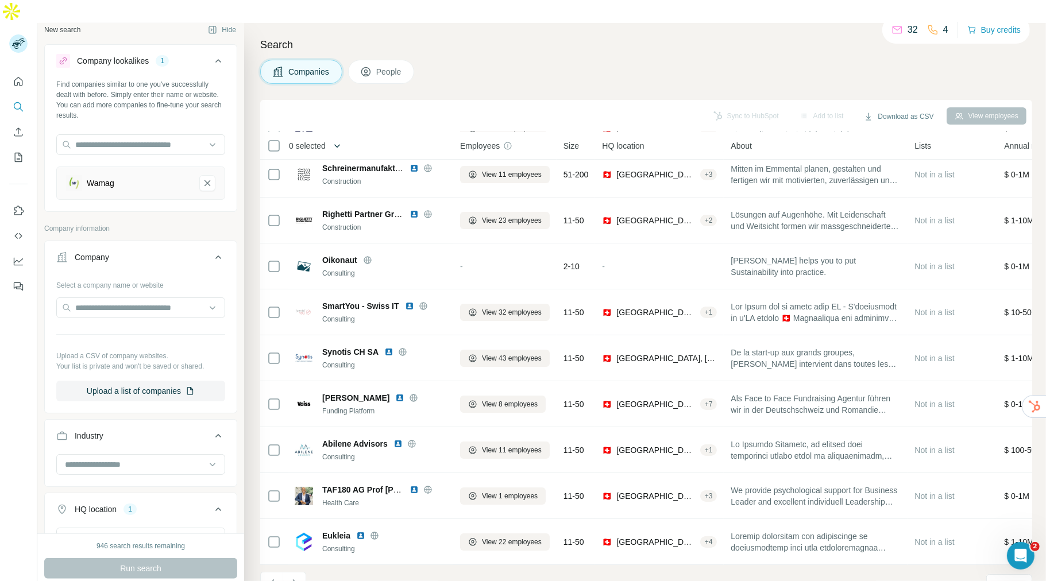
click at [340, 140] on icon "button" at bounding box center [336, 145] width 11 height 11
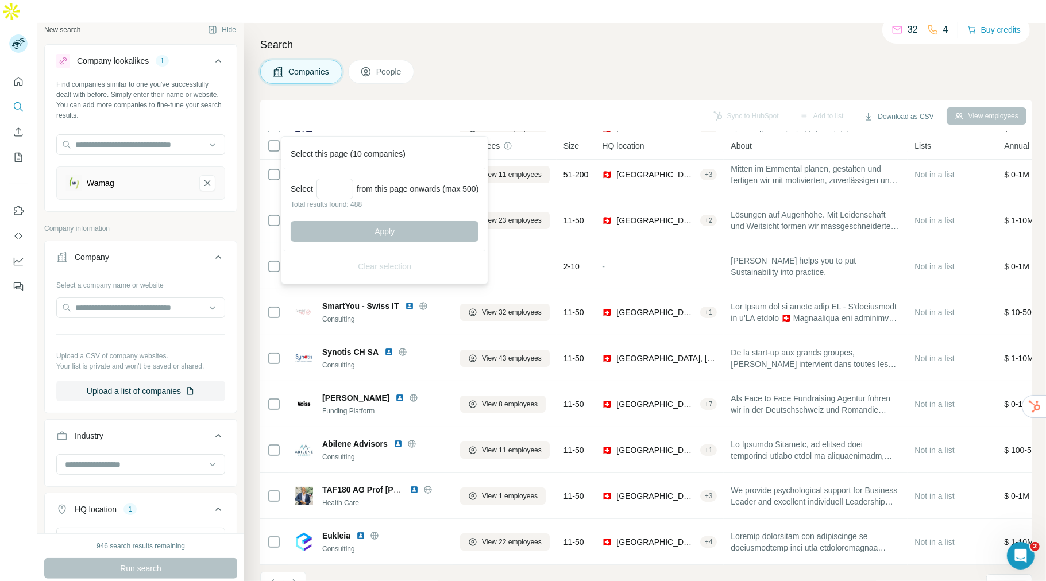
click at [340, 140] on icon "button" at bounding box center [336, 145] width 11 height 11
click at [402, 106] on div "Sync to HubSpot Add to list Download as CSV View employees" at bounding box center [646, 116] width 760 height 20
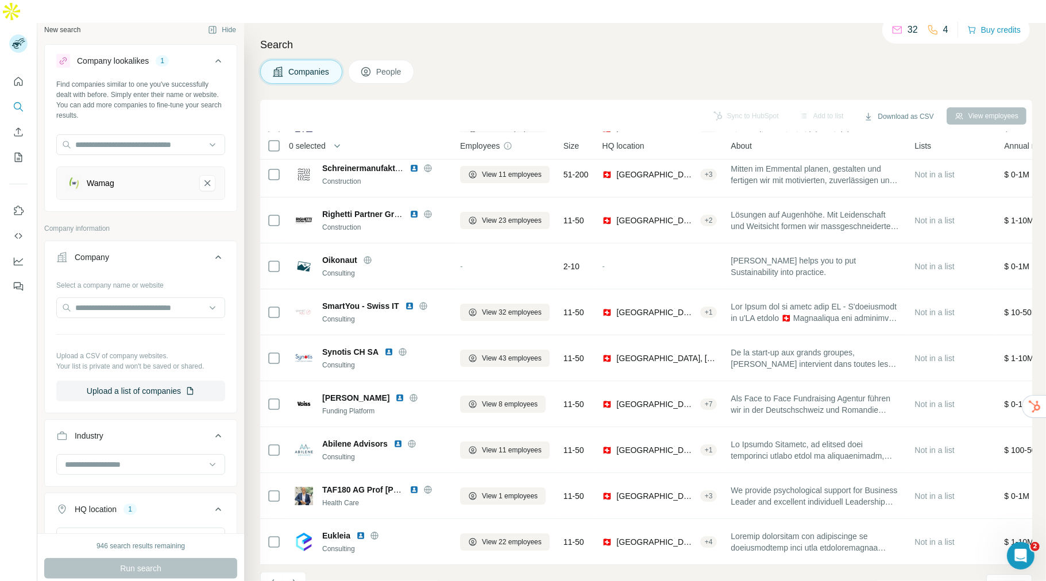
click at [295, 578] on icon "Navigate to next page" at bounding box center [294, 583] width 11 height 11
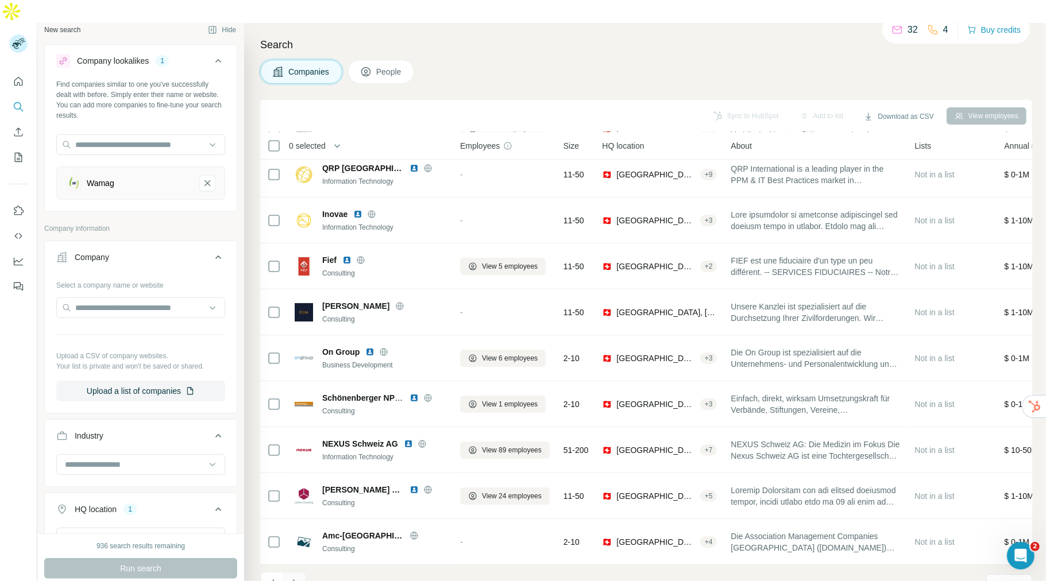
click at [303, 572] on button "Navigate to next page" at bounding box center [294, 583] width 23 height 23
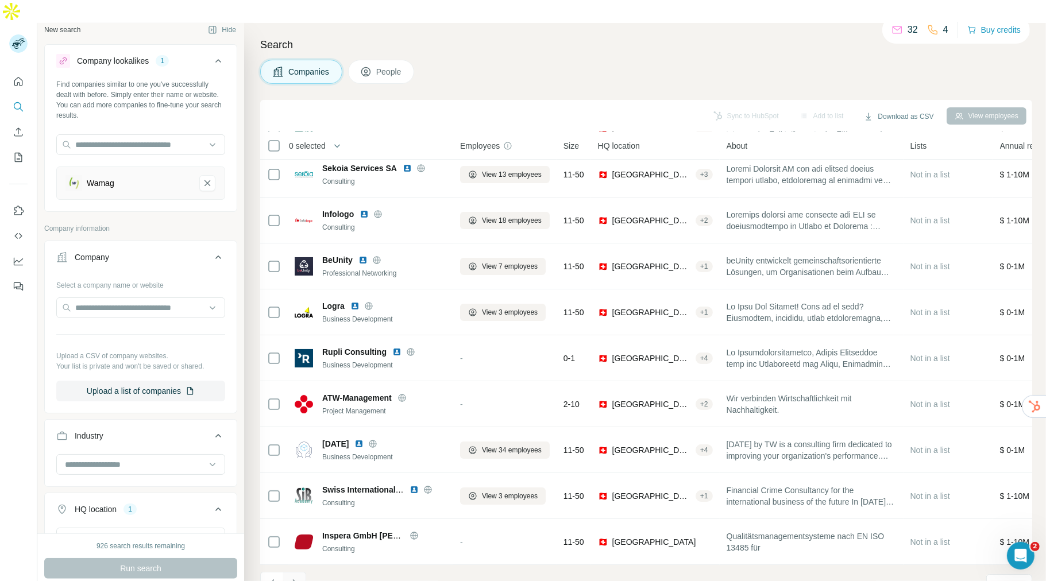
click at [295, 578] on icon "Navigate to next page" at bounding box center [294, 583] width 11 height 11
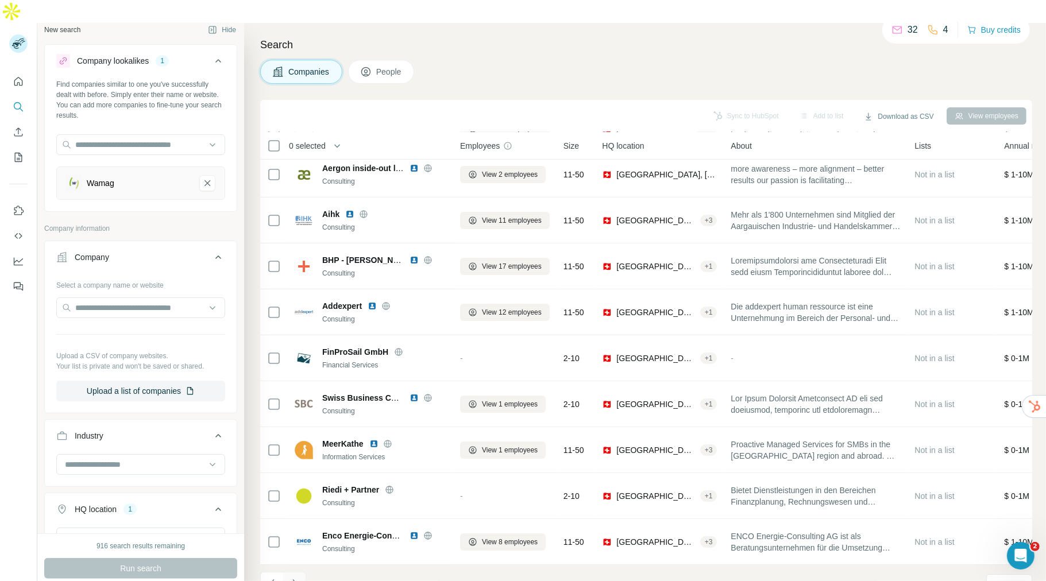
click at [298, 578] on icon "Navigate to next page" at bounding box center [294, 583] width 11 height 11
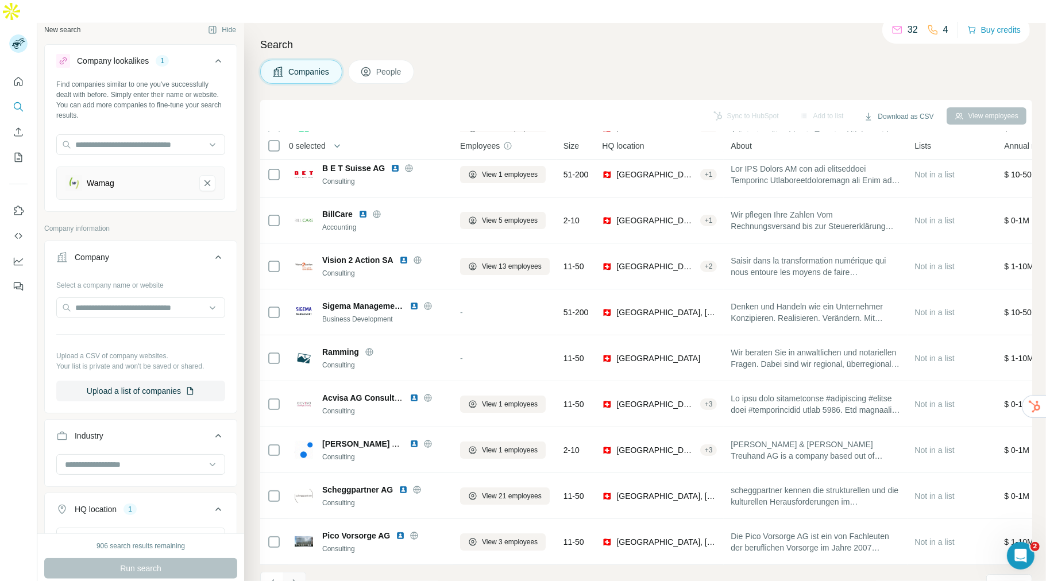
click at [297, 578] on icon "Navigate to next page" at bounding box center [294, 583] width 11 height 11
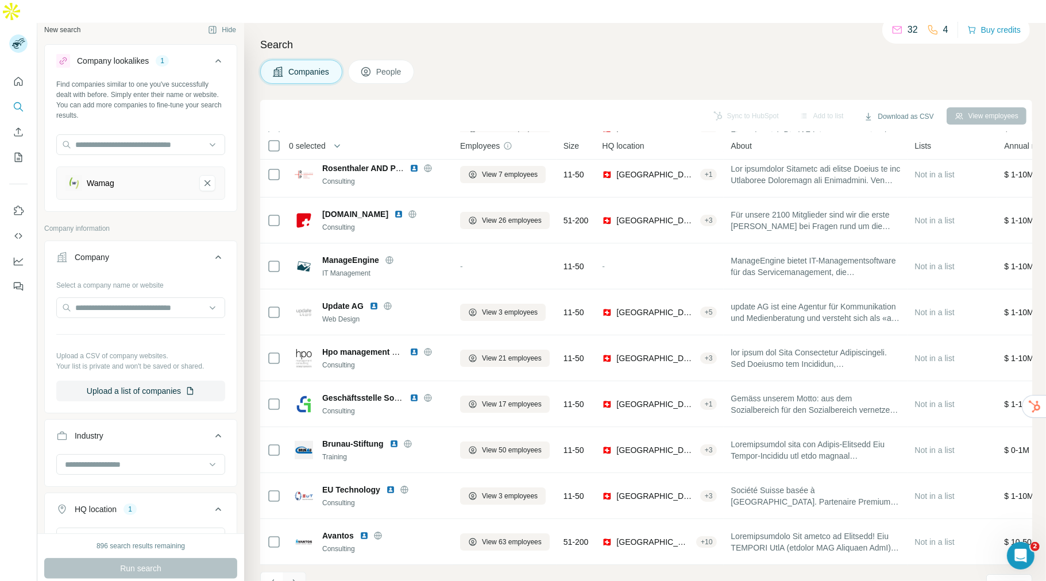
click at [298, 578] on icon "Navigate to next page" at bounding box center [294, 583] width 11 height 11
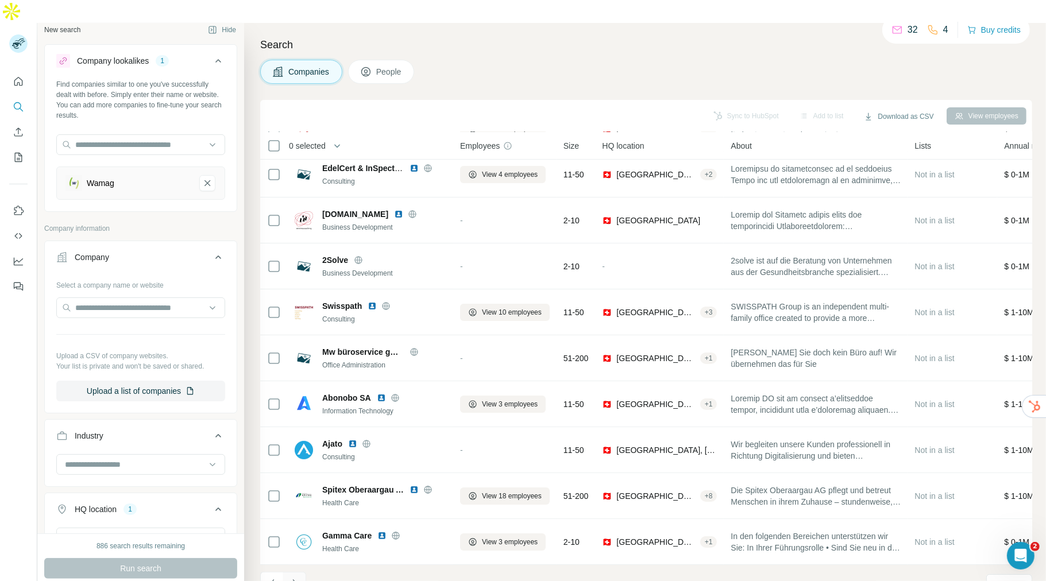
click at [298, 572] on button "Navigate to next page" at bounding box center [294, 583] width 23 height 23
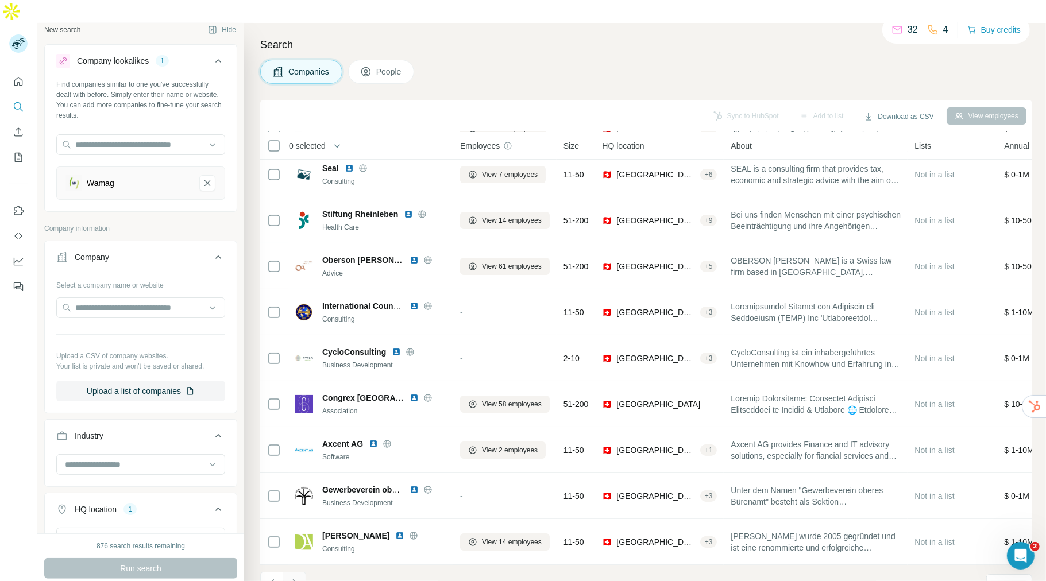
click at [298, 578] on icon "Navigate to next page" at bounding box center [294, 583] width 11 height 11
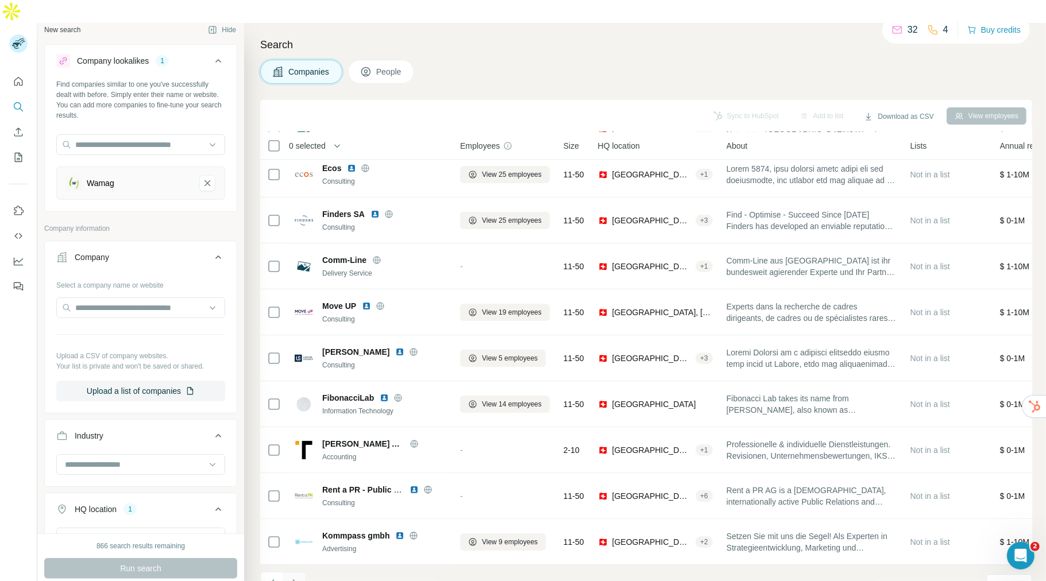
click at [298, 578] on icon "Navigate to next page" at bounding box center [294, 583] width 11 height 11
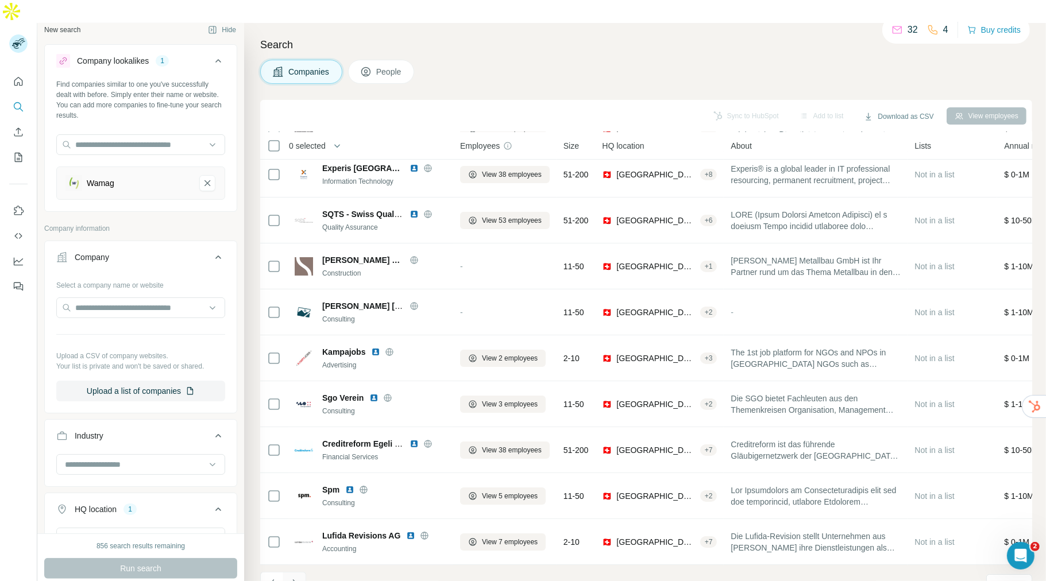
click at [298, 572] on button "Navigate to next page" at bounding box center [294, 583] width 23 height 23
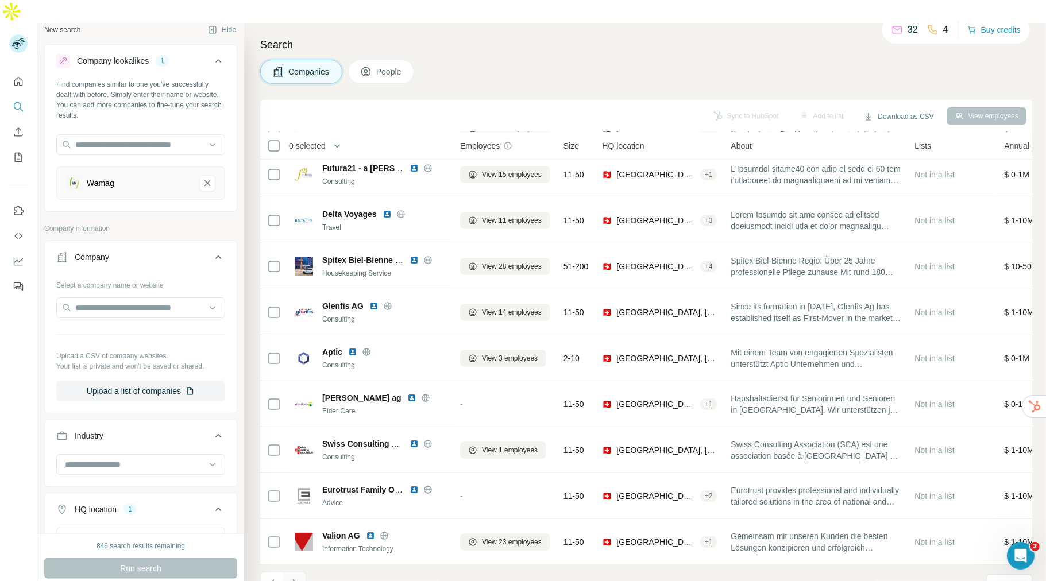
click at [302, 572] on button "Navigate to next page" at bounding box center [294, 583] width 23 height 23
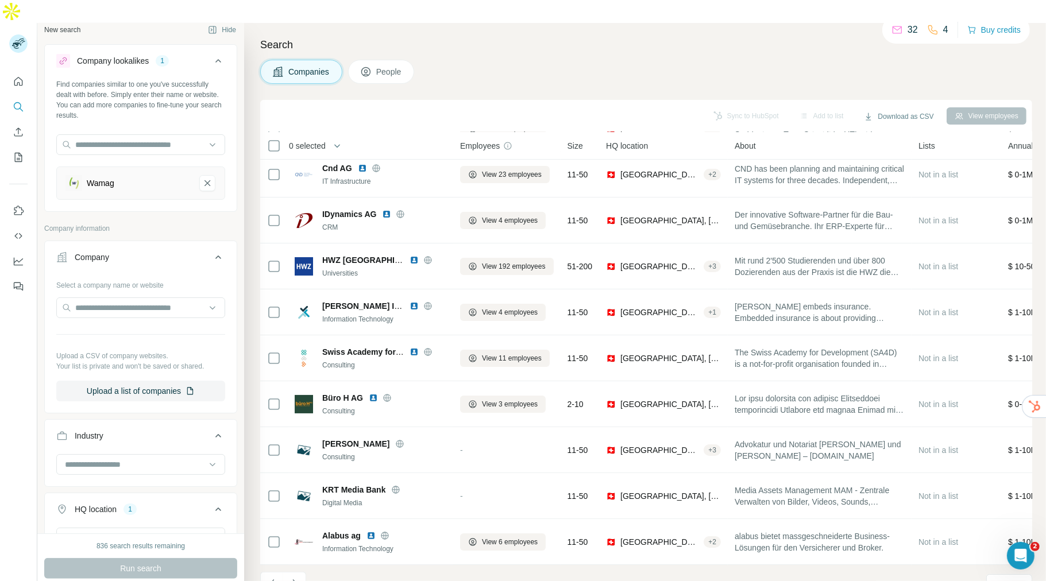
click at [885, 107] on div "Sync to HubSpot Add to list Download as CSV View employees" at bounding box center [646, 116] width 772 height 32
click at [886, 108] on button "Download as CSV" at bounding box center [899, 116] width 86 height 17
click at [862, 63] on div "Search Companies People Sync to HubSpot Add to list Download as CSV View employ…" at bounding box center [645, 313] width 802 height 581
click at [334, 134] on button "button" at bounding box center [337, 145] width 23 height 23
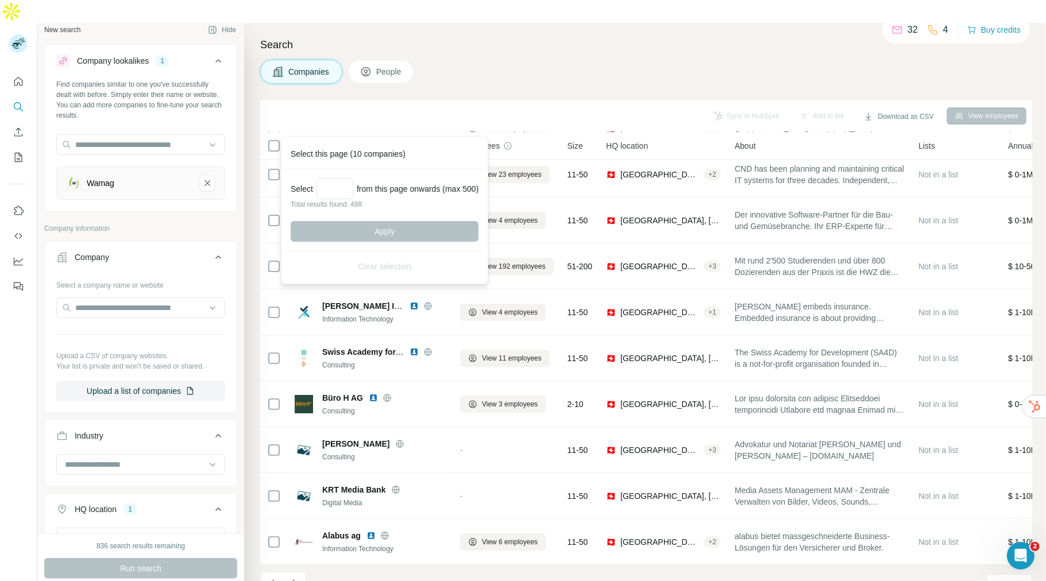
click at [334, 140] on icon "button" at bounding box center [336, 145] width 11 height 11
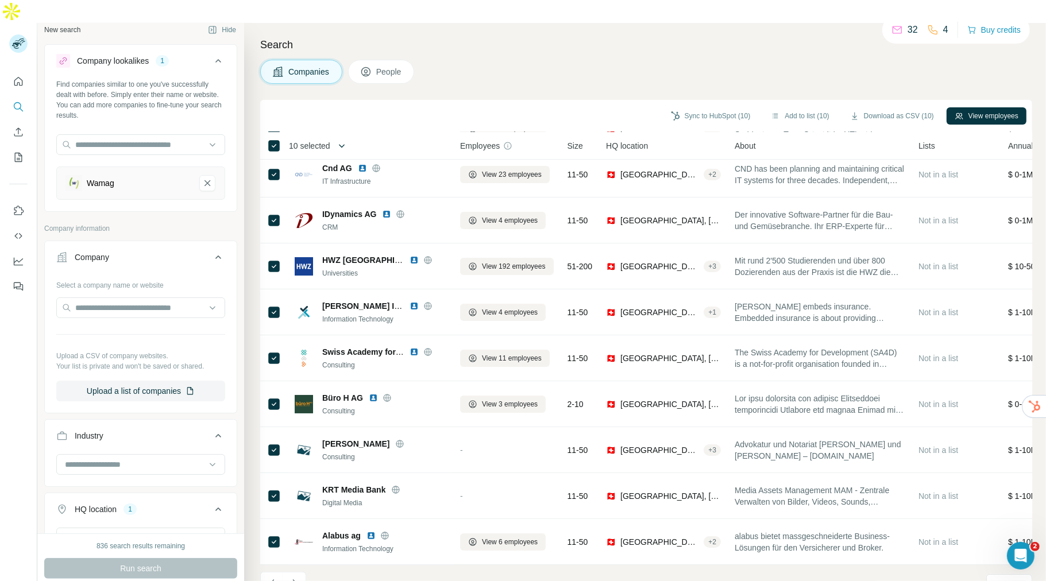
click at [342, 140] on icon "button" at bounding box center [341, 145] width 11 height 11
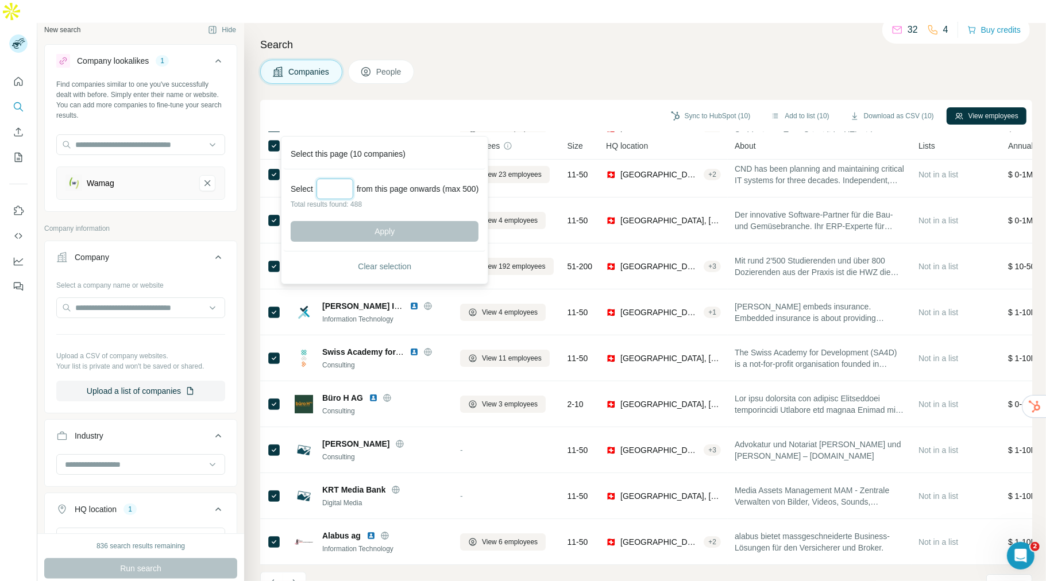
click at [332, 187] on input "Select a number (up to 500)" at bounding box center [334, 189] width 37 height 21
click at [419, 132] on th "Companies" at bounding box center [370, 146] width 165 height 28
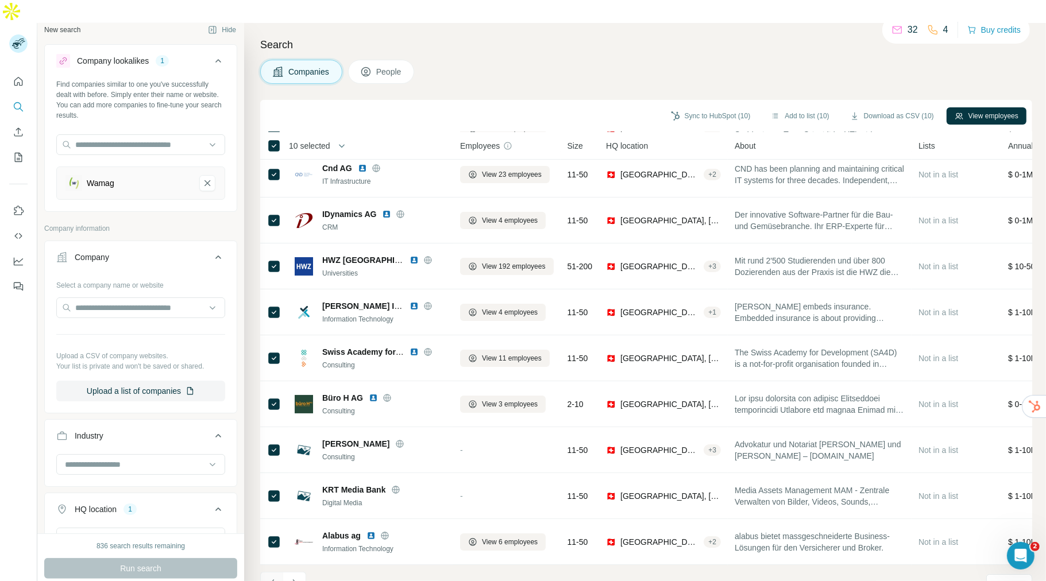
click at [276, 578] on icon "Navigate to previous page" at bounding box center [272, 583] width 11 height 11
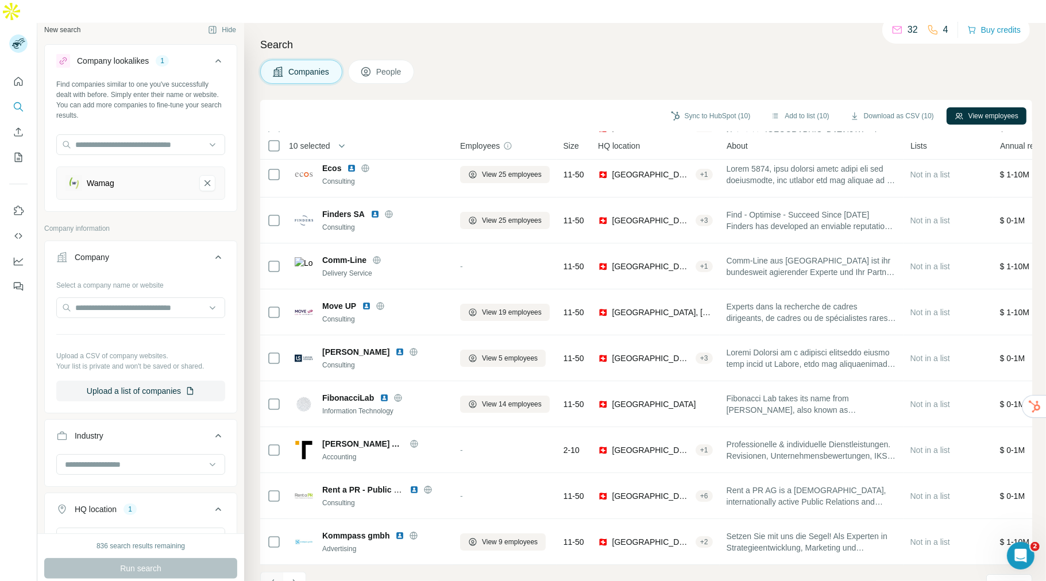
click at [276, 578] on icon "Navigate to previous page" at bounding box center [272, 583] width 11 height 11
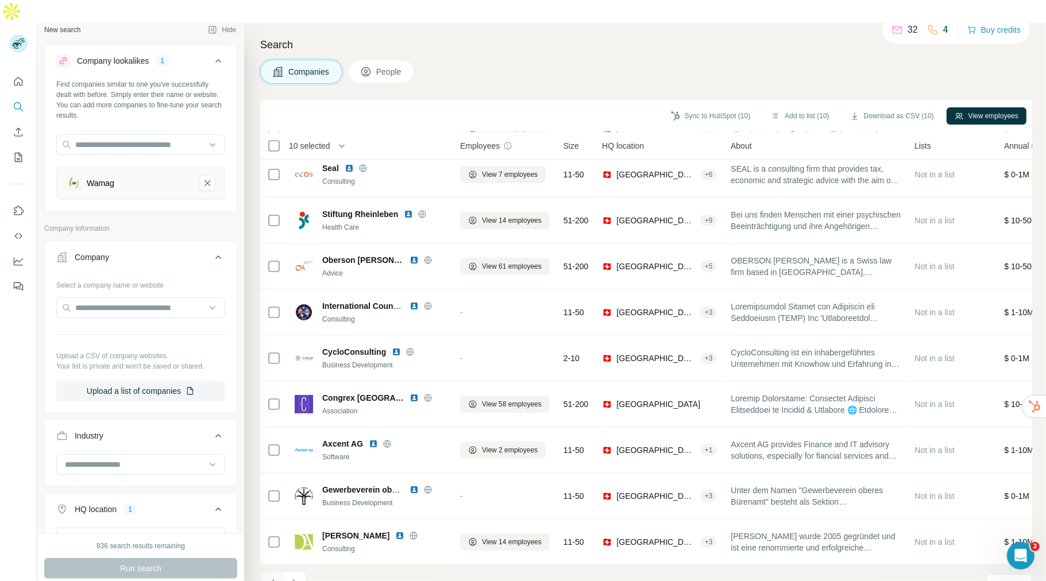
click at [276, 578] on icon "Navigate to previous page" at bounding box center [272, 583] width 11 height 11
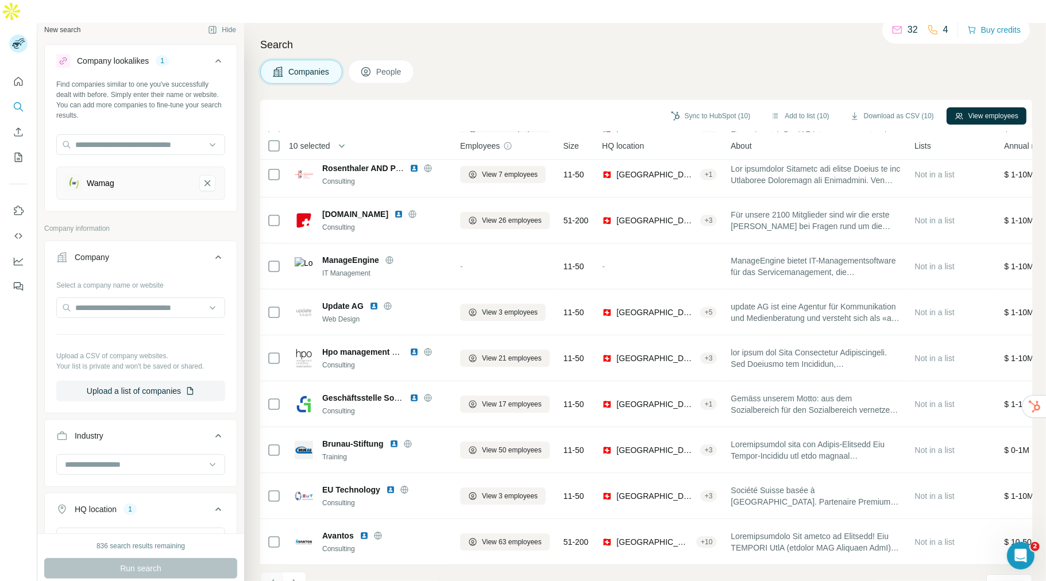
click at [276, 578] on icon "Navigate to previous page" at bounding box center [272, 583] width 11 height 11
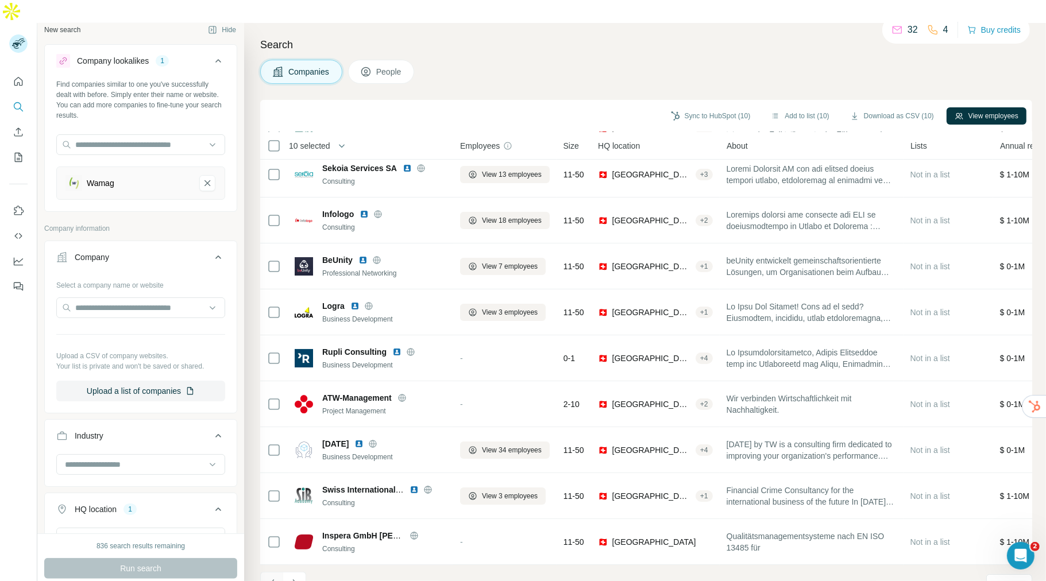
click at [276, 578] on icon "Navigate to previous page" at bounding box center [272, 583] width 11 height 11
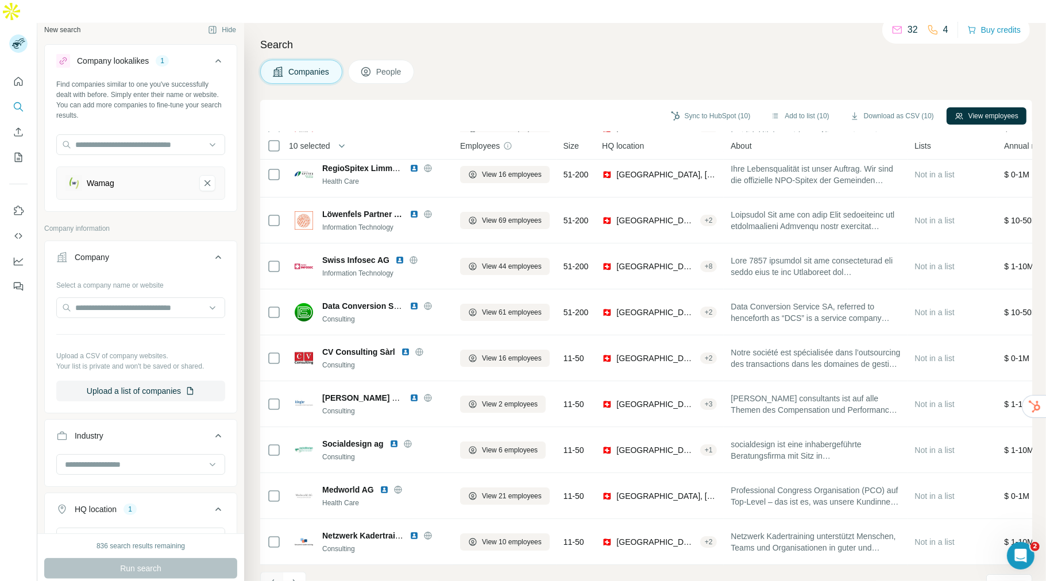
click at [276, 578] on icon "Navigate to previous page" at bounding box center [272, 583] width 11 height 11
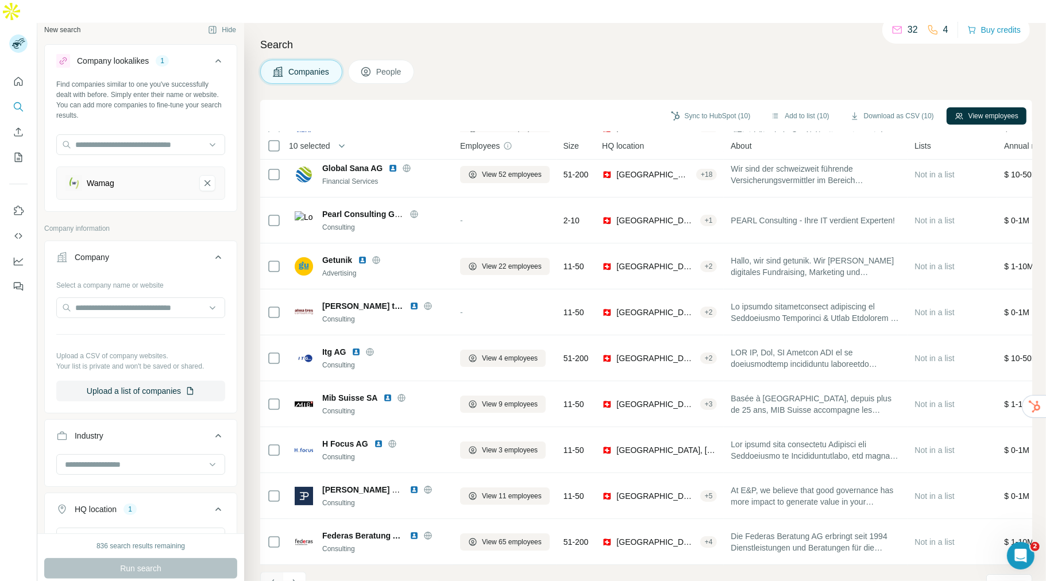
click at [276, 578] on icon "Navigate to previous page" at bounding box center [272, 583] width 11 height 11
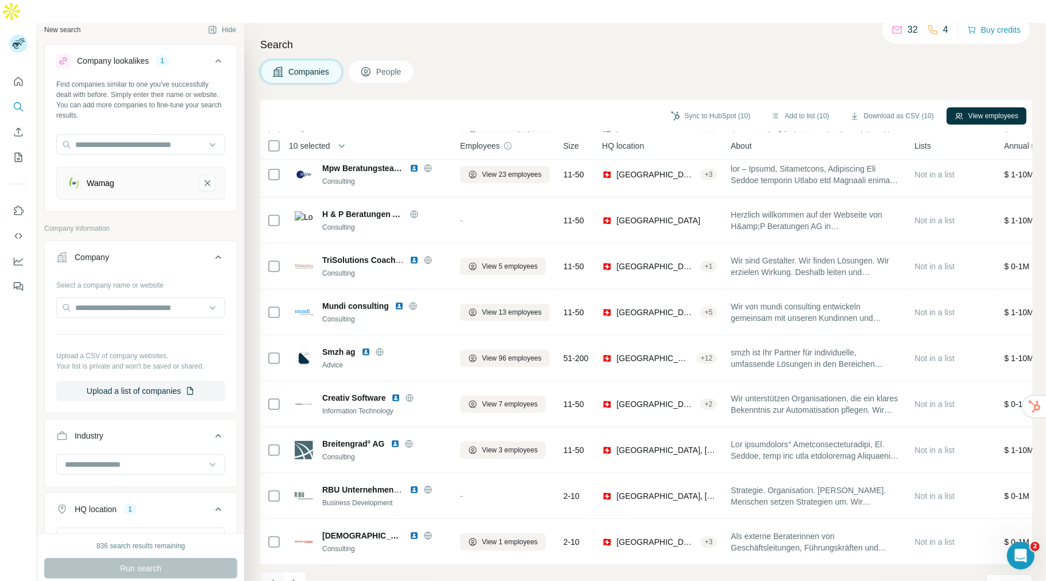
click at [276, 578] on icon "Navigate to previous page" at bounding box center [272, 583] width 11 height 11
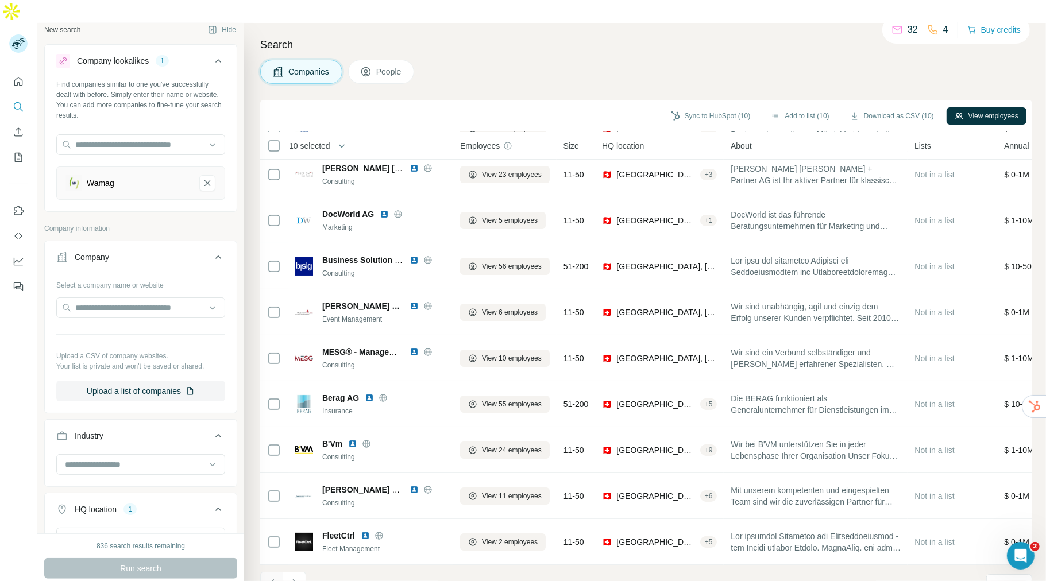
click at [276, 578] on icon "Navigate to previous page" at bounding box center [272, 583] width 11 height 11
click at [276, 572] on div at bounding box center [271, 583] width 23 height 23
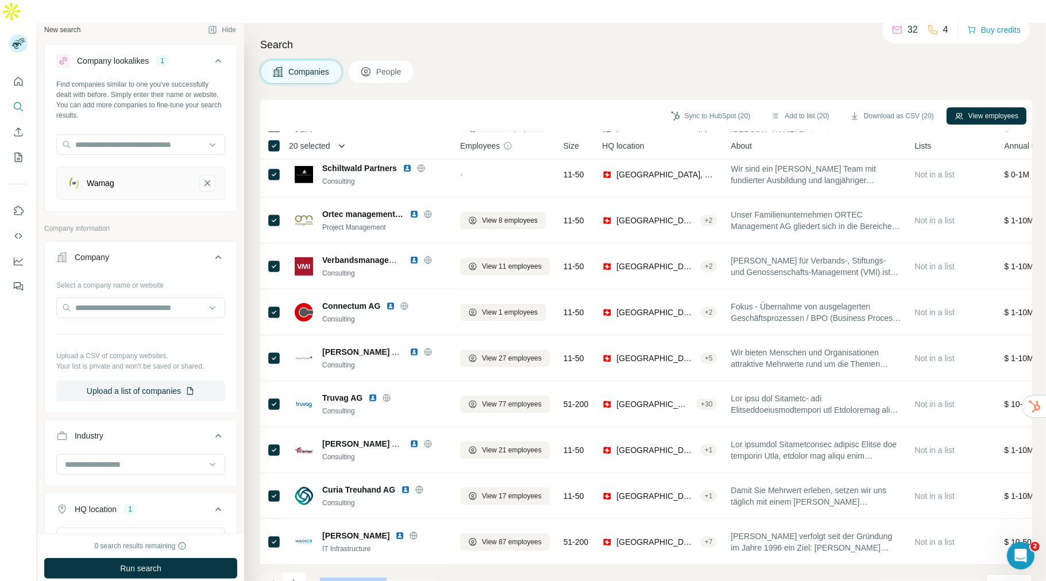
click at [338, 134] on button "button" at bounding box center [341, 145] width 23 height 23
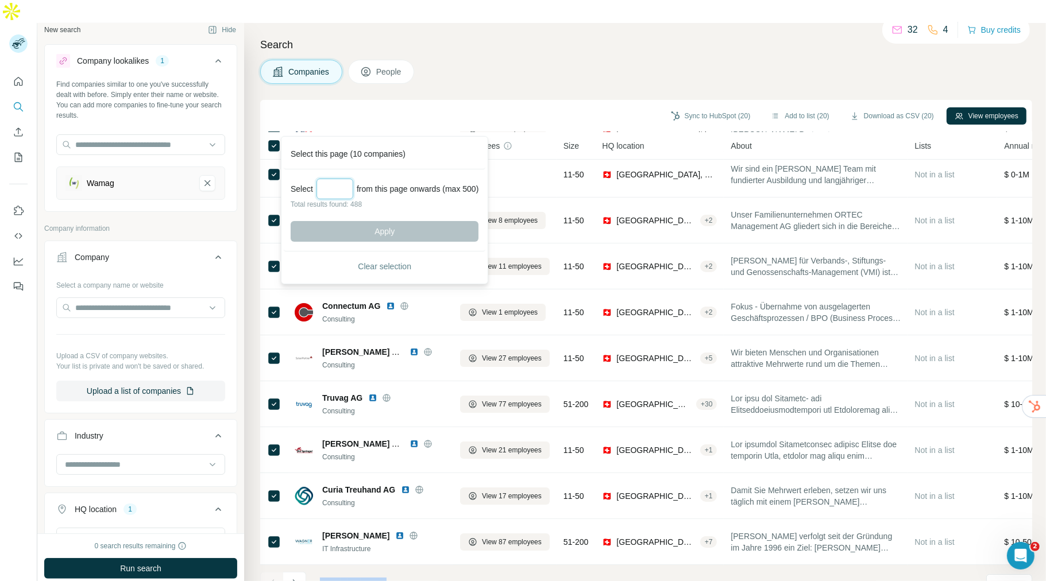
click at [342, 186] on input "Select a number (up to 500)" at bounding box center [334, 189] width 37 height 21
type input "*"
type input "***"
click at [382, 226] on button "Apply" at bounding box center [385, 231] width 188 height 21
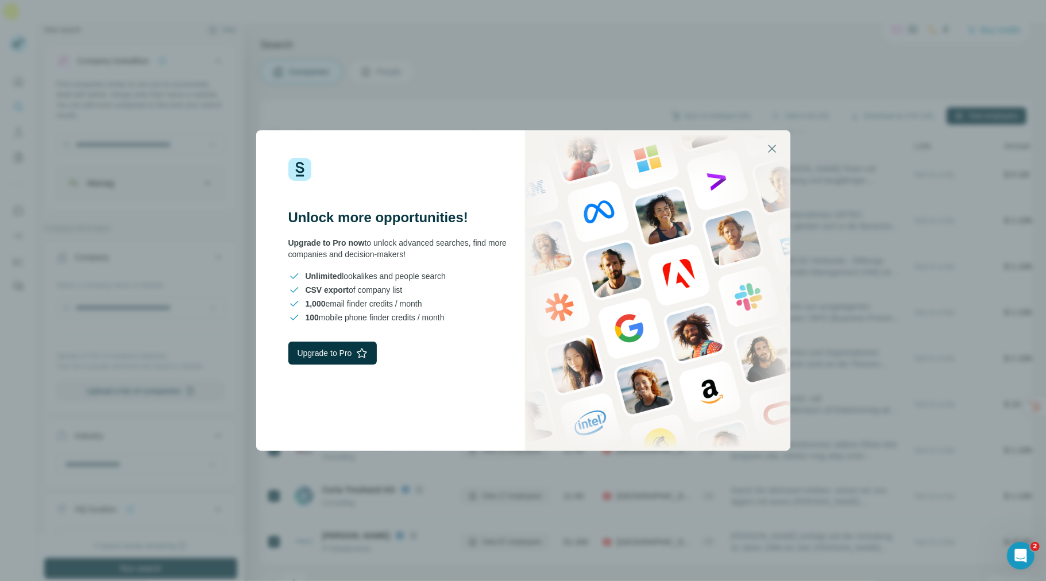
click at [761, 147] on button "button" at bounding box center [772, 149] width 28 height 28
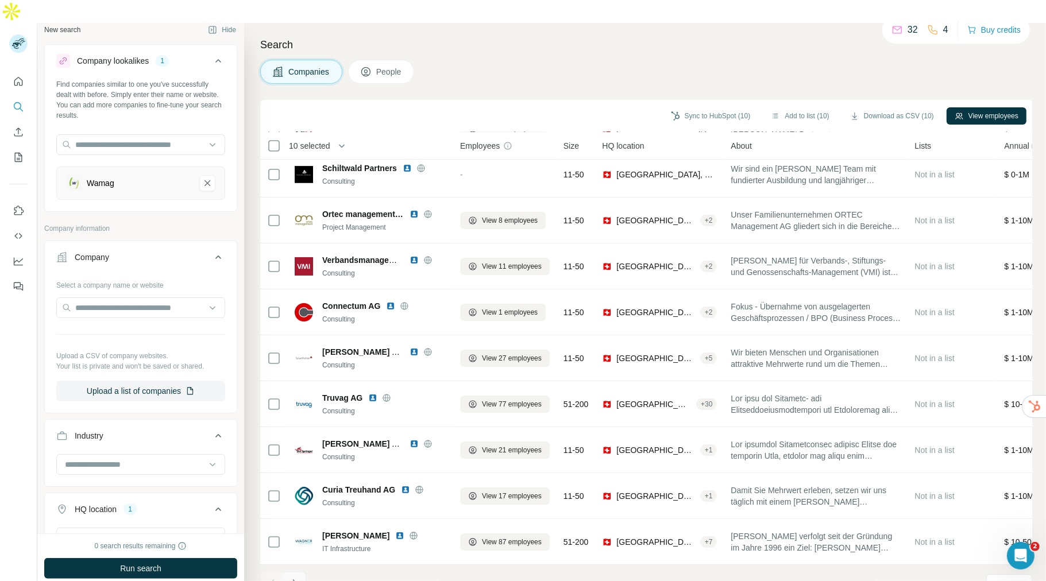
click at [296, 578] on icon "Navigate to next page" at bounding box center [294, 583] width 11 height 11
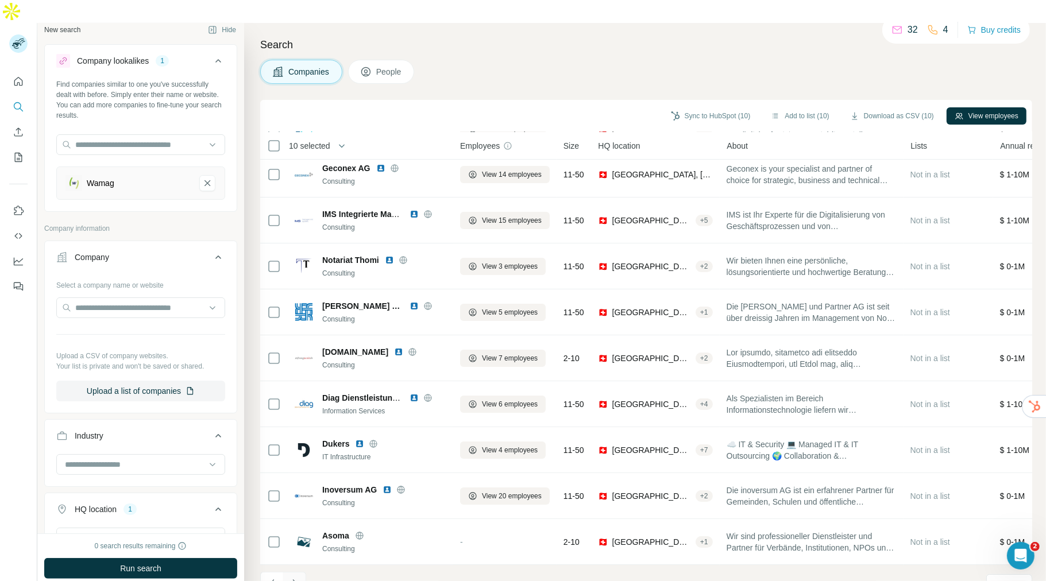
click at [297, 578] on icon "Navigate to next page" at bounding box center [294, 583] width 11 height 11
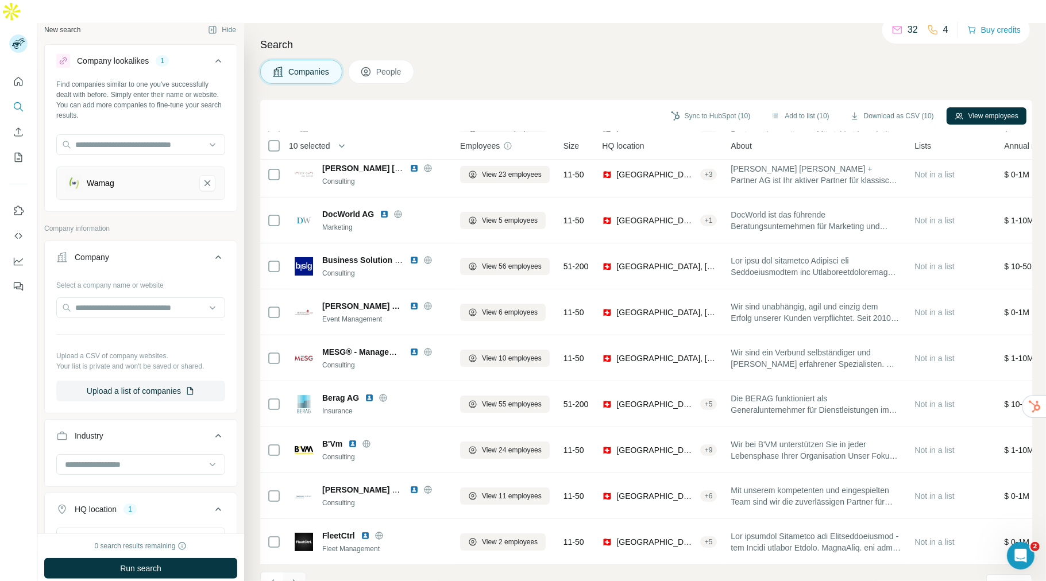
click at [297, 578] on icon "Navigate to next page" at bounding box center [294, 583] width 11 height 11
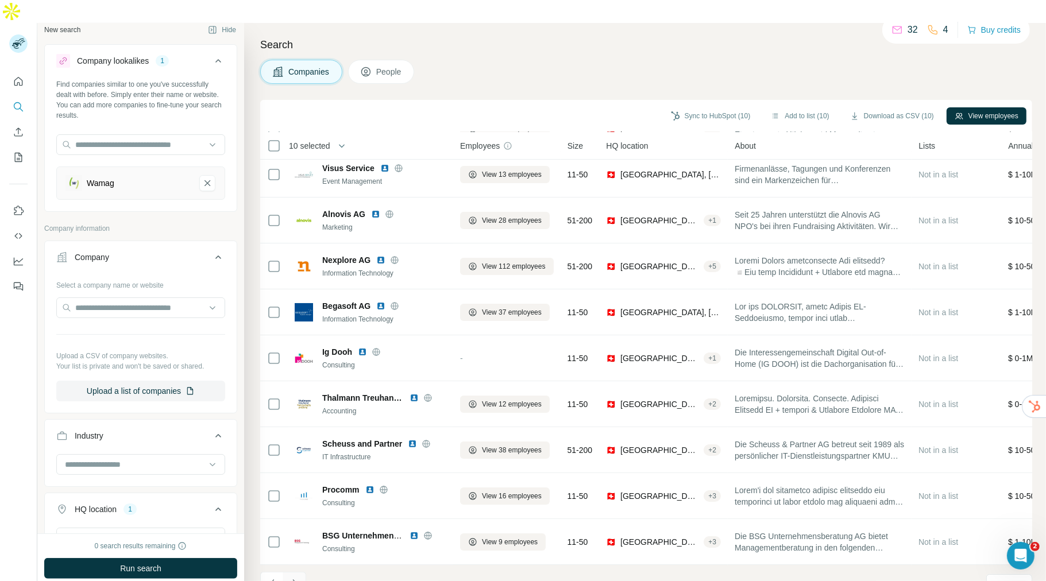
click at [297, 578] on icon "Navigate to next page" at bounding box center [294, 583] width 11 height 11
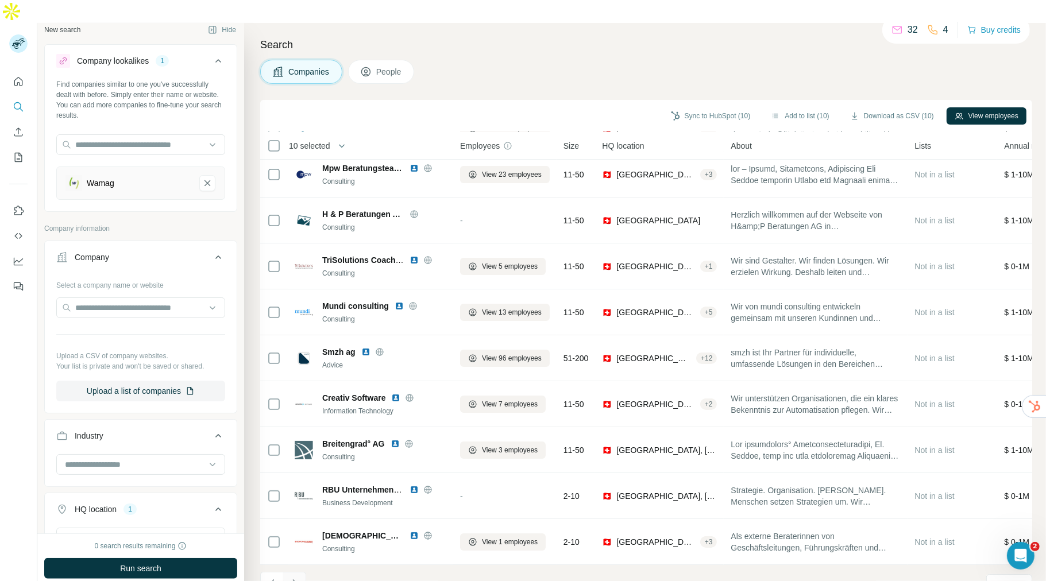
click at [297, 578] on icon "Navigate to next page" at bounding box center [294, 583] width 11 height 11
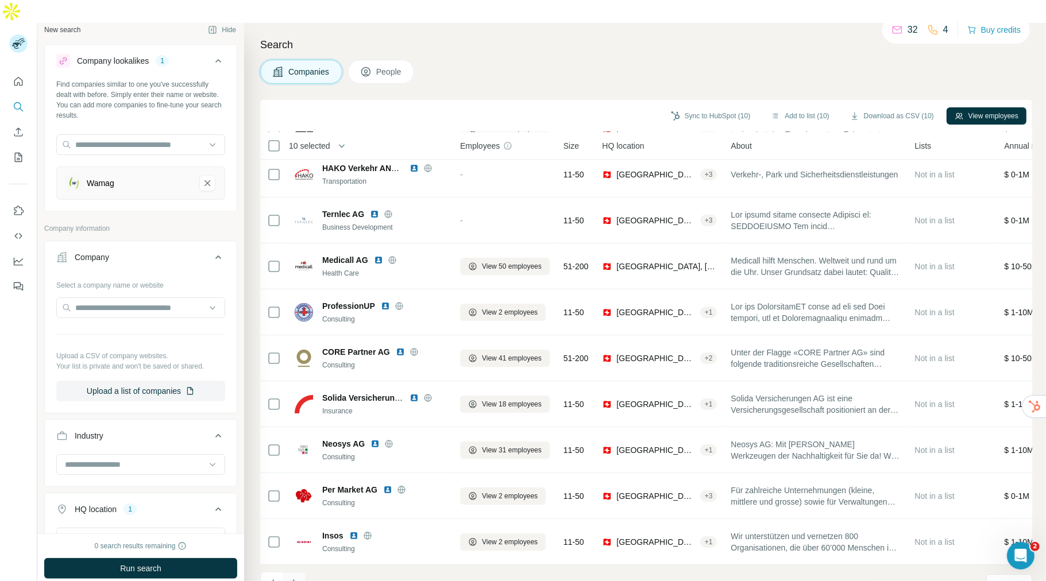
click at [297, 578] on icon "Navigate to next page" at bounding box center [294, 583] width 11 height 11
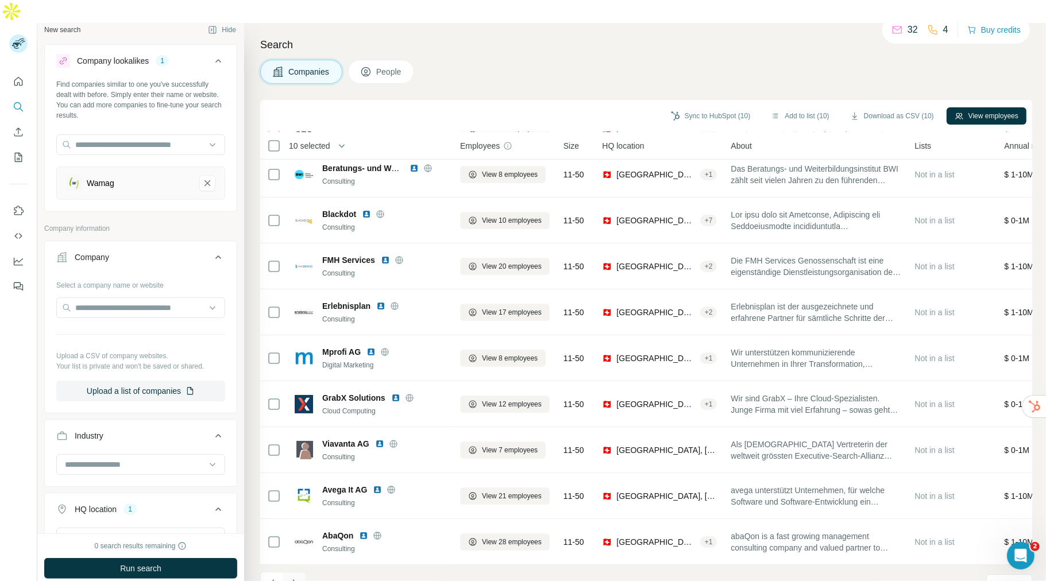
click at [297, 578] on icon "Navigate to next page" at bounding box center [294, 583] width 11 height 11
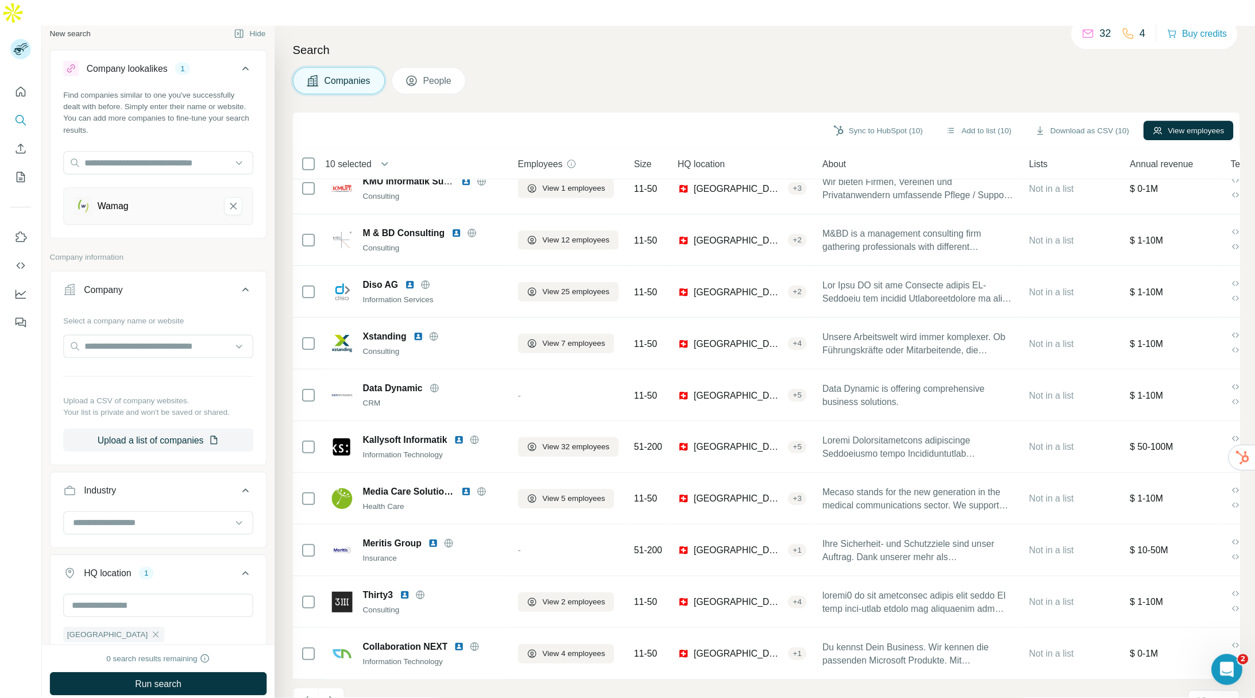
scroll to position [0, 0]
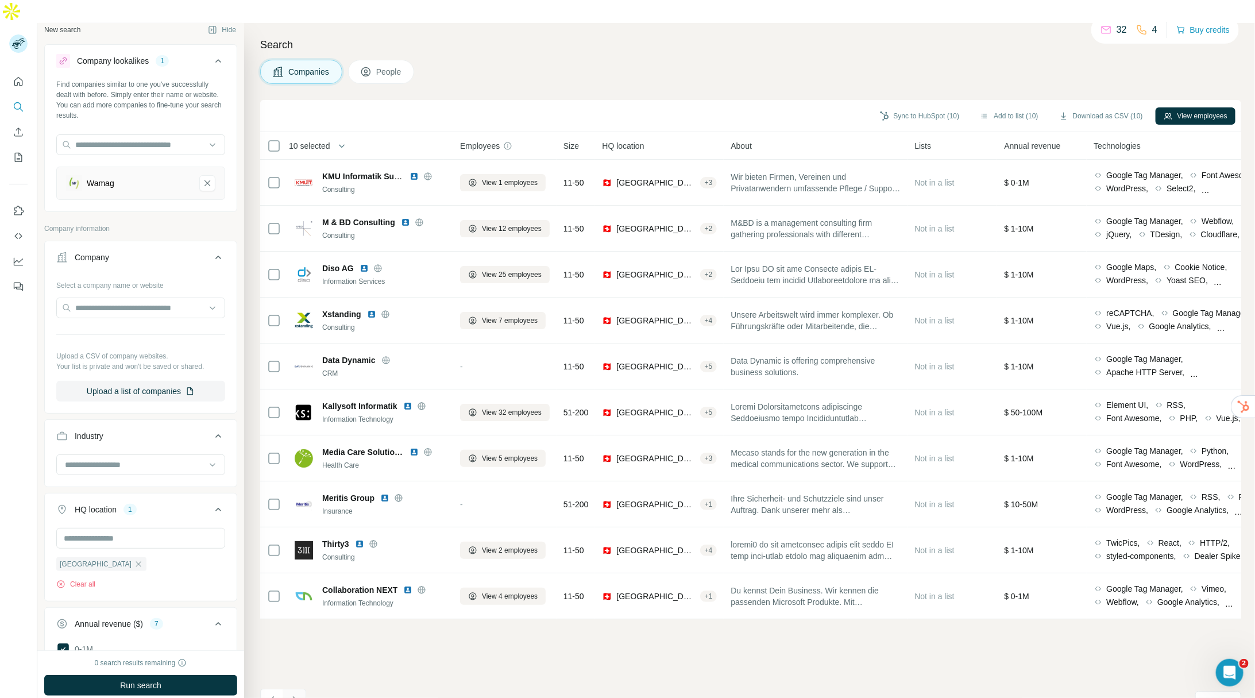
click at [297, 581] on icon "Navigate to next page" at bounding box center [294, 699] width 11 height 11
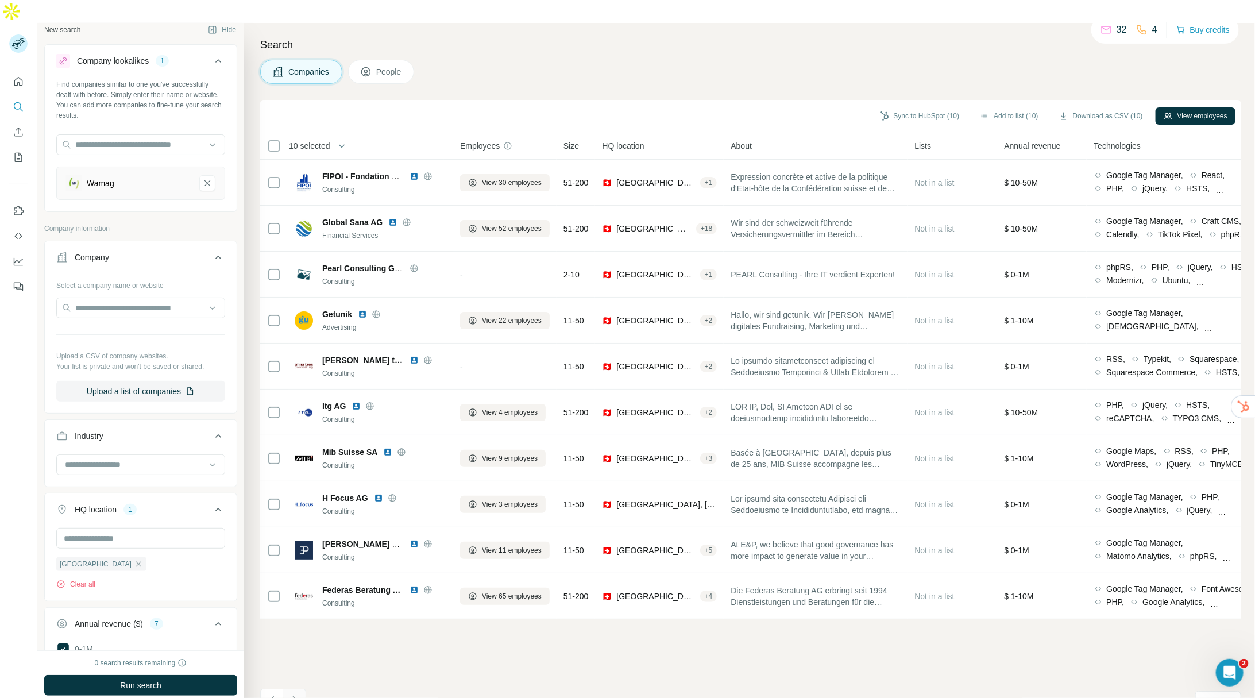
click at [298, 581] on icon "Navigate to next page" at bounding box center [294, 699] width 11 height 11
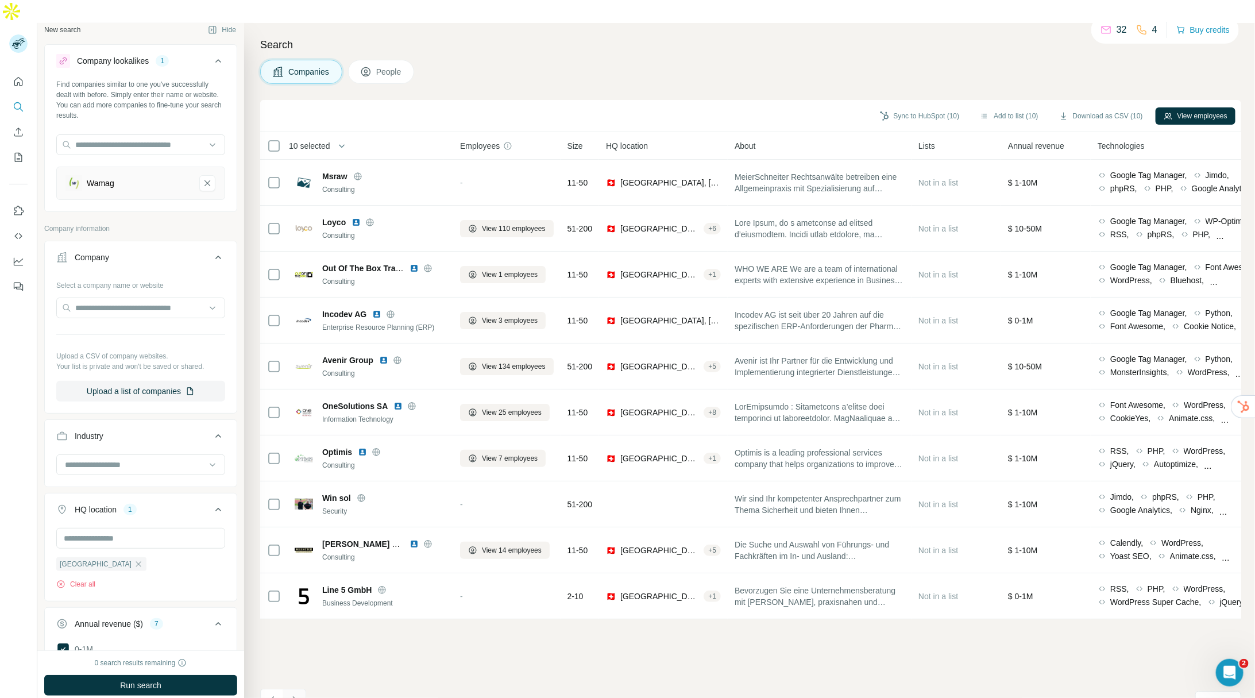
click at [298, 581] on icon "Navigate to next page" at bounding box center [294, 699] width 11 height 11
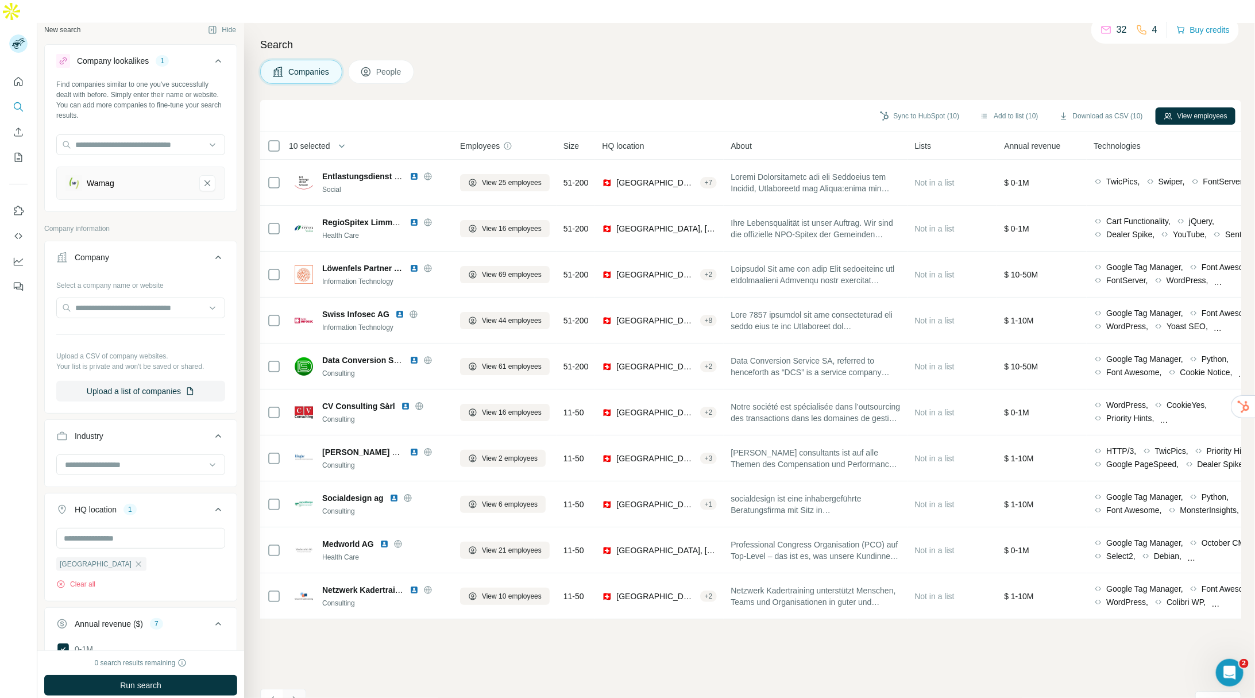
click at [298, 581] on icon "Navigate to next page" at bounding box center [294, 699] width 11 height 11
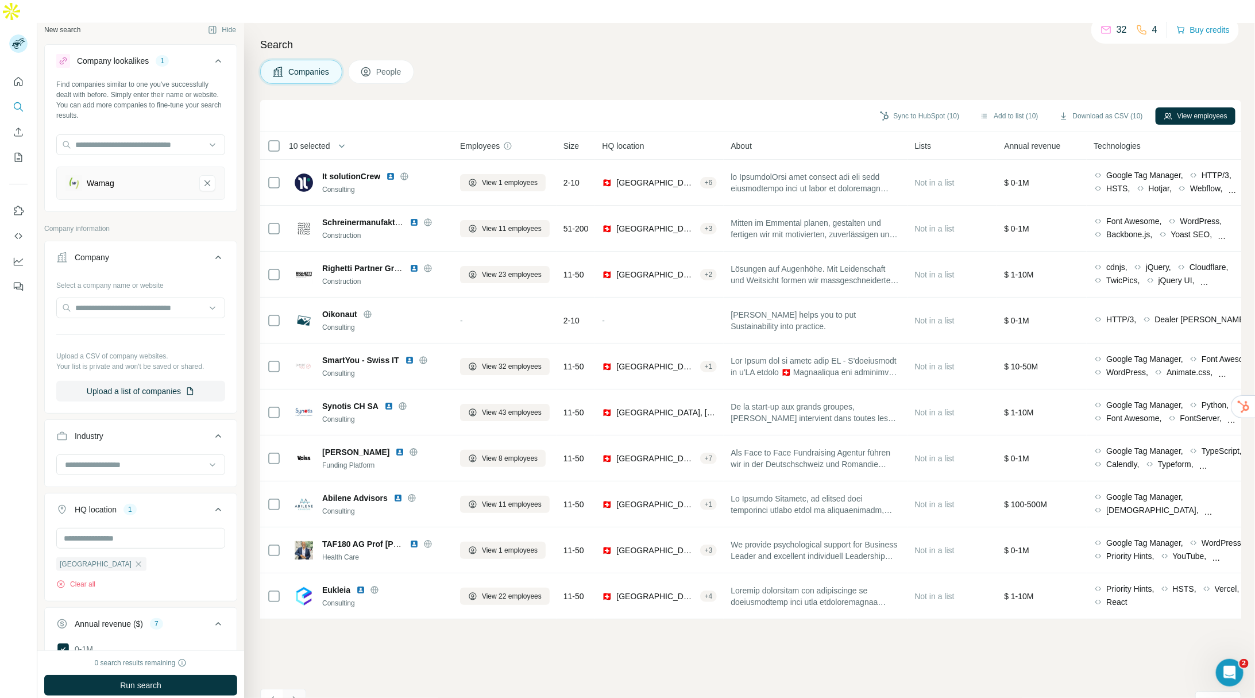
click at [299, 581] on icon "Navigate to next page" at bounding box center [294, 699] width 11 height 11
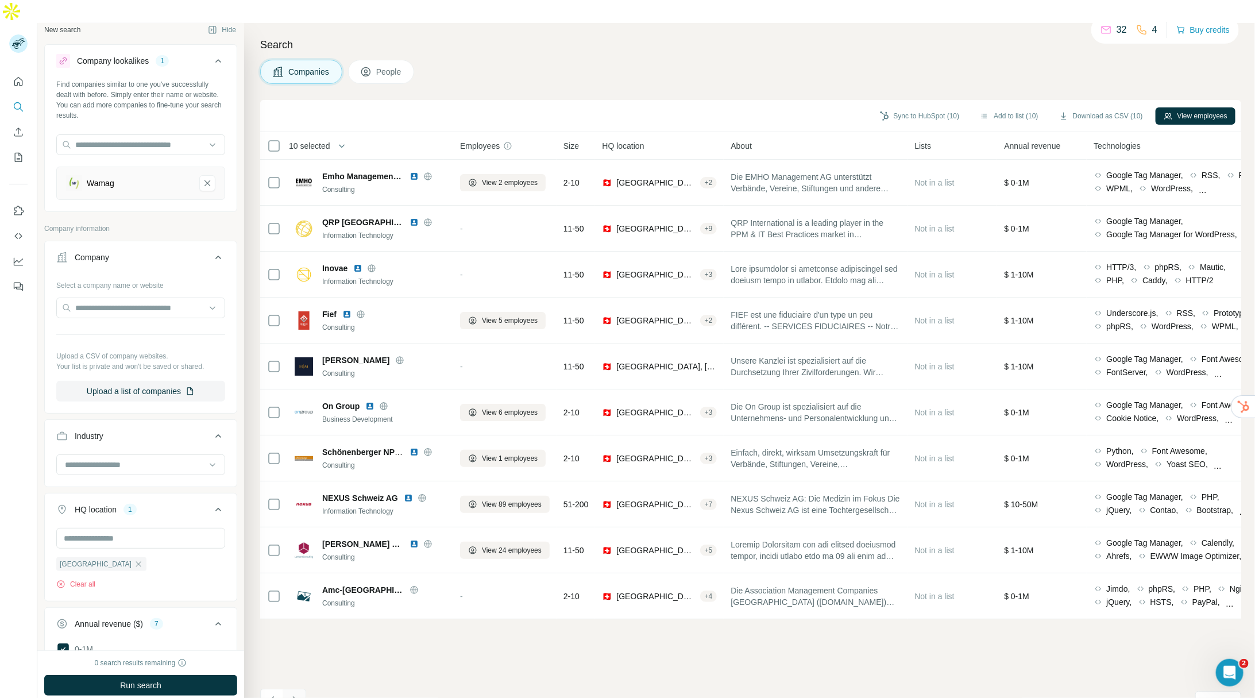
click at [296, 581] on icon "Navigate to next page" at bounding box center [294, 699] width 11 height 11
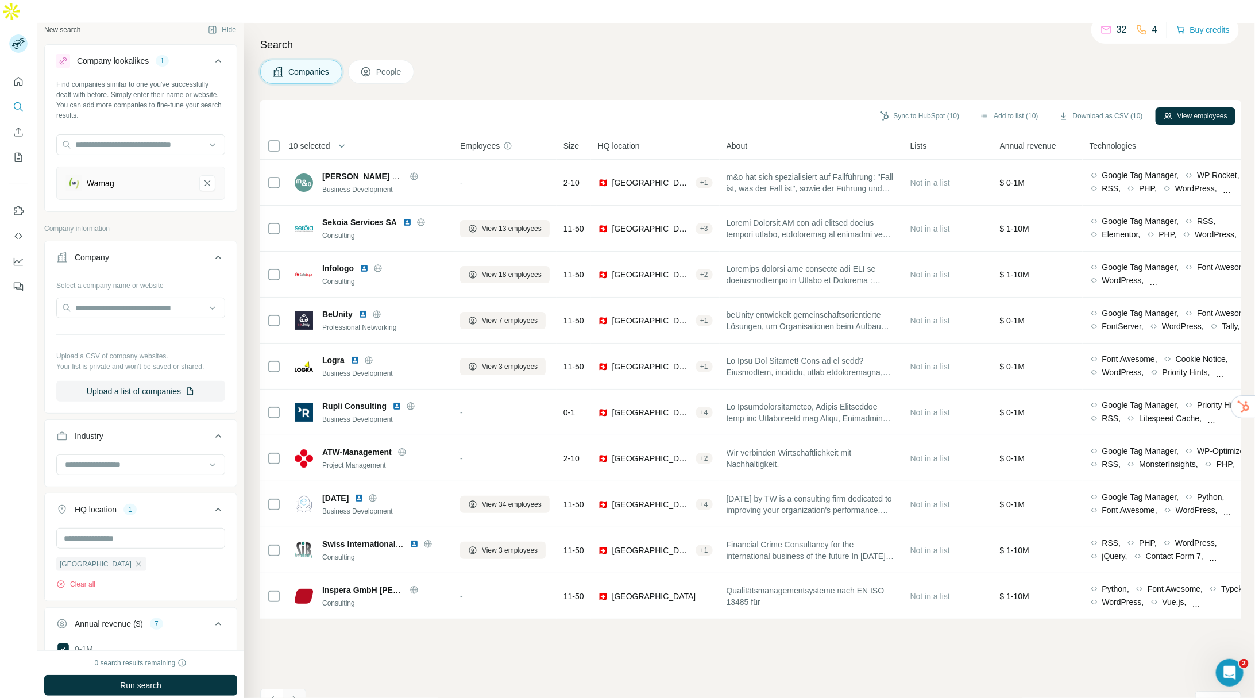
click at [296, 581] on icon "Navigate to next page" at bounding box center [294, 699] width 11 height 11
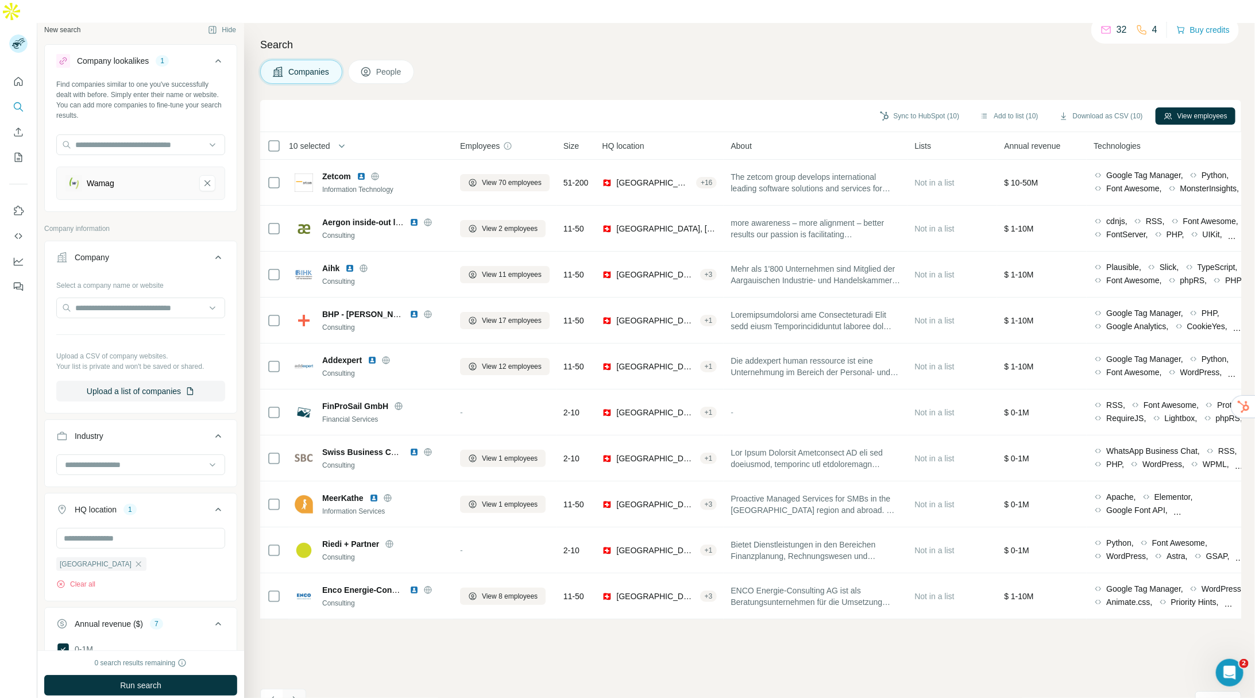
click at [296, 581] on icon "Navigate to next page" at bounding box center [294, 699] width 11 height 11
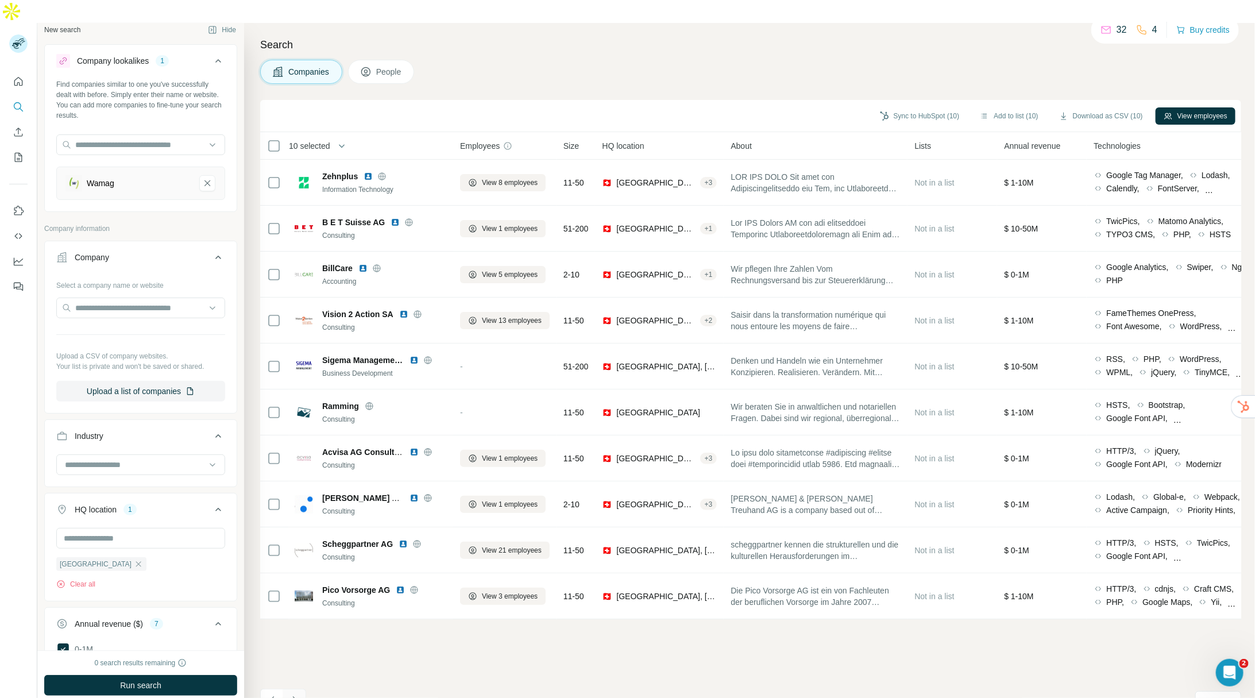
click at [296, 581] on icon "Navigate to next page" at bounding box center [294, 699] width 11 height 11
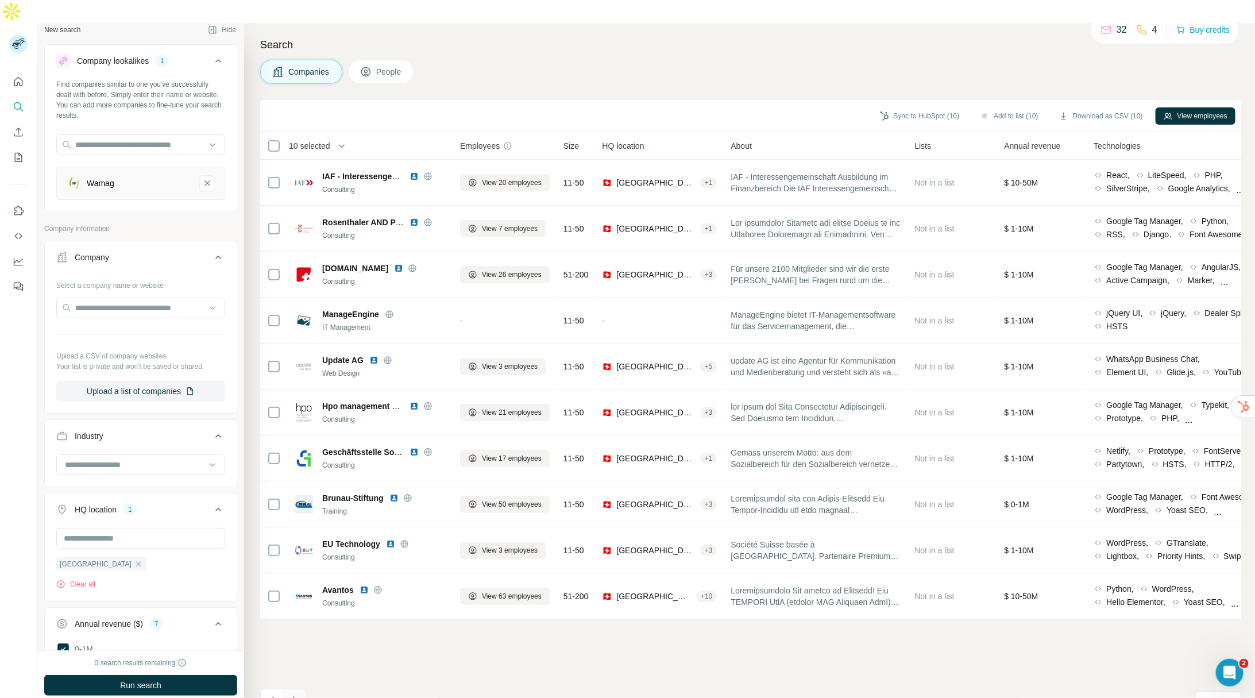
click at [296, 581] on icon "Navigate to next page" at bounding box center [294, 699] width 11 height 11
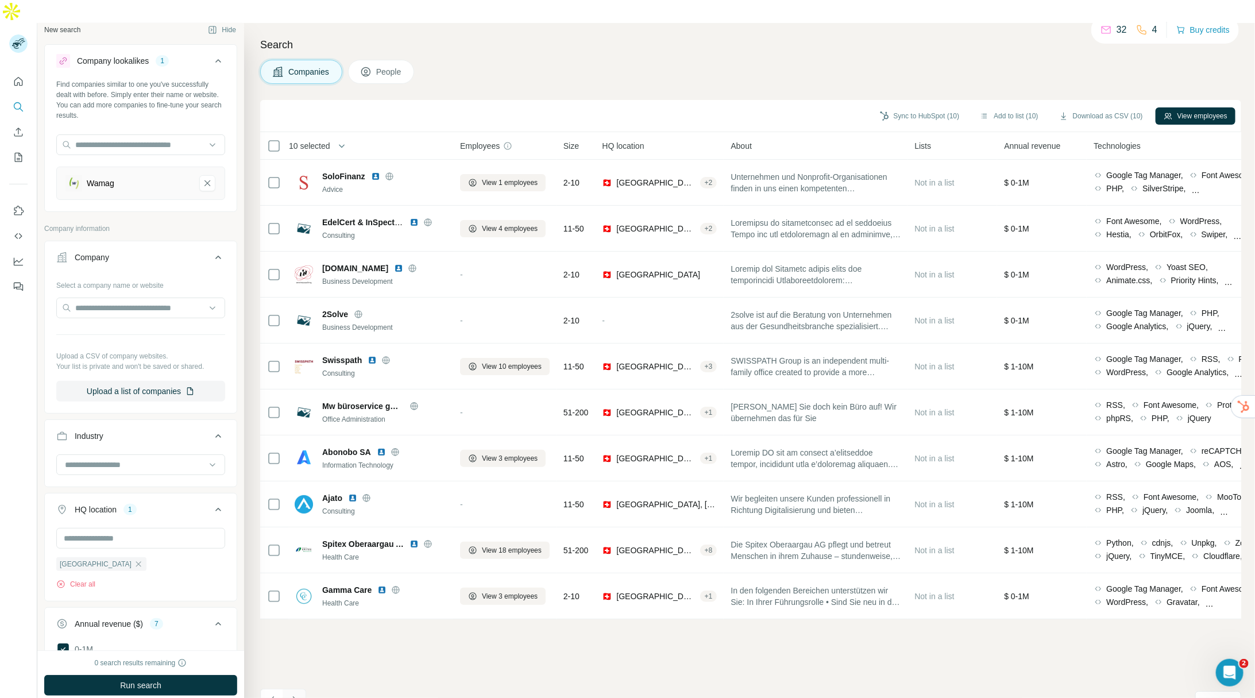
click at [296, 581] on icon "Navigate to next page" at bounding box center [294, 699] width 11 height 11
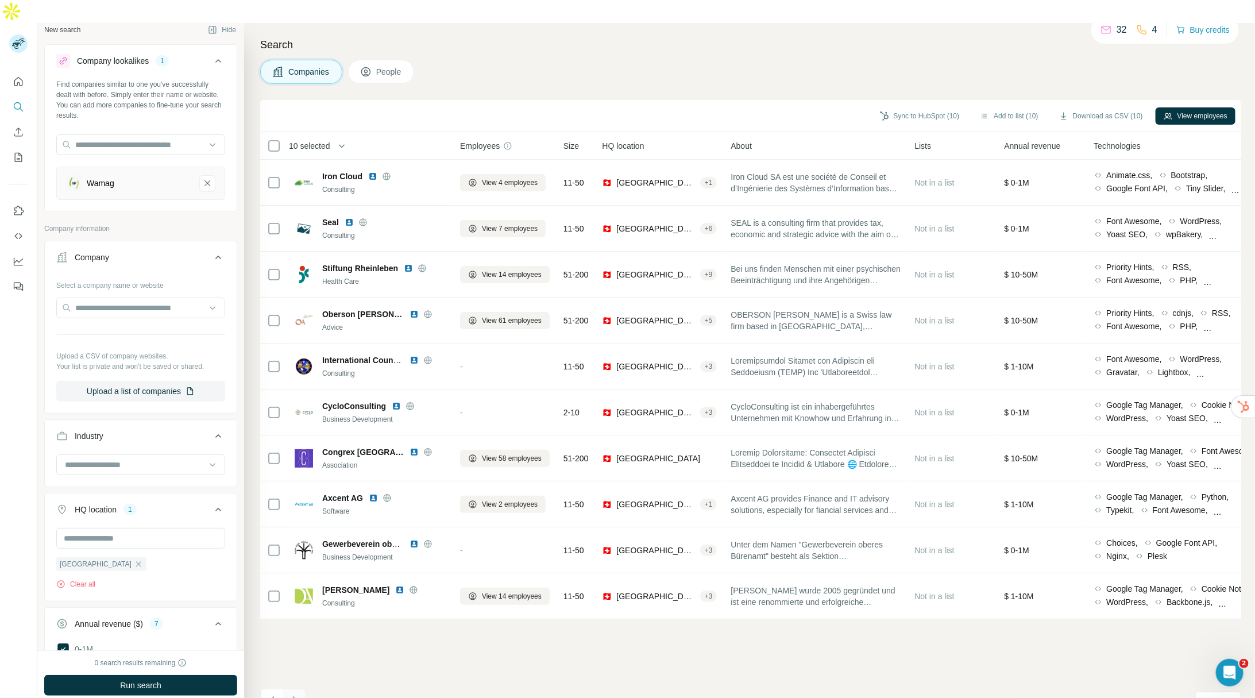
click at [295, 581] on icon "Navigate to next page" at bounding box center [294, 699] width 11 height 11
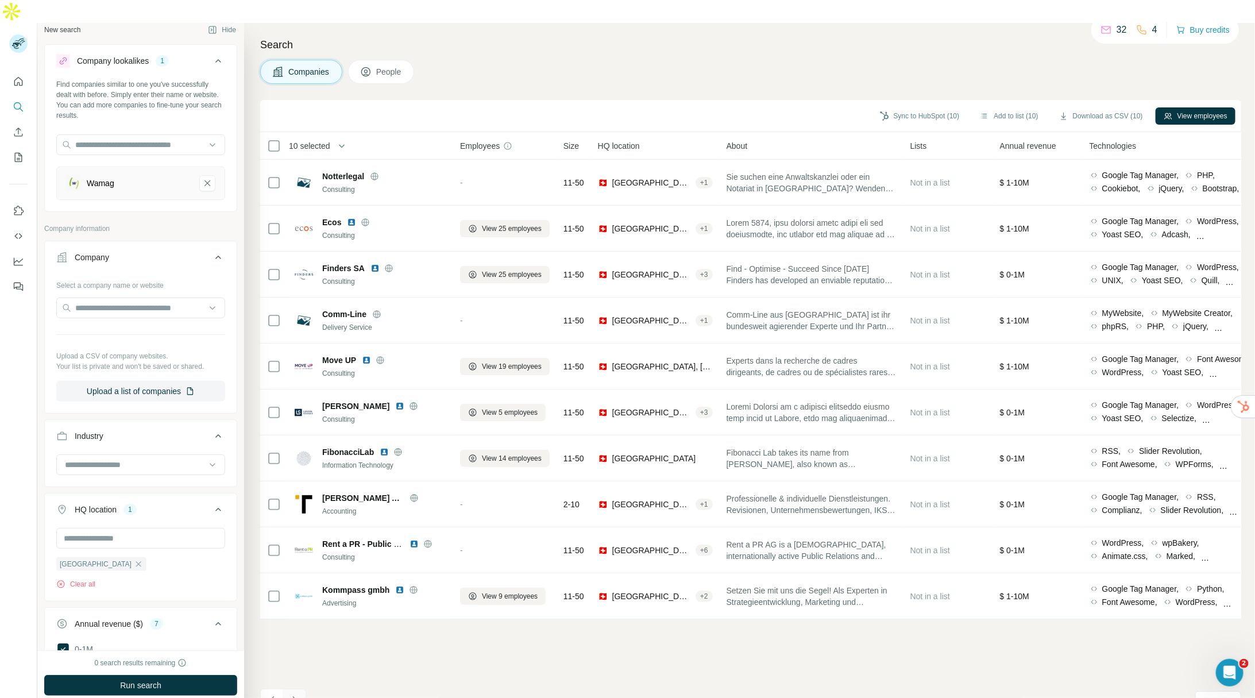
click at [295, 581] on icon "Navigate to next page" at bounding box center [294, 699] width 11 height 11
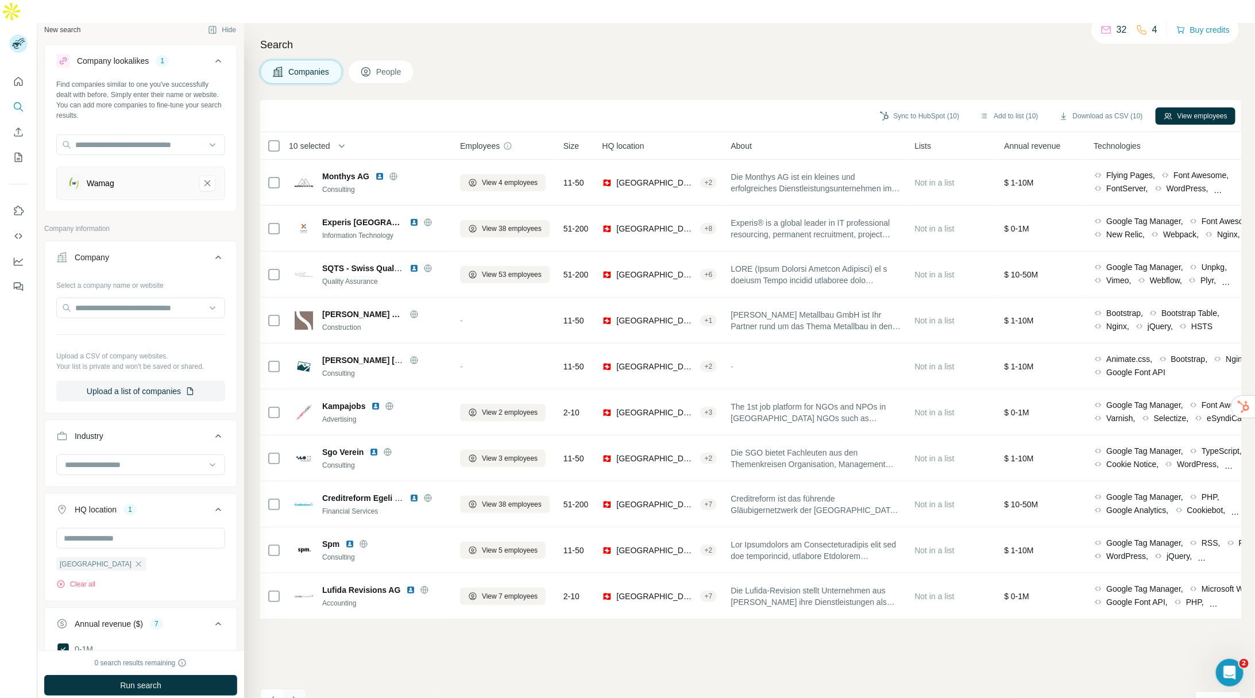
click at [295, 581] on icon "Navigate to next page" at bounding box center [294, 699] width 11 height 11
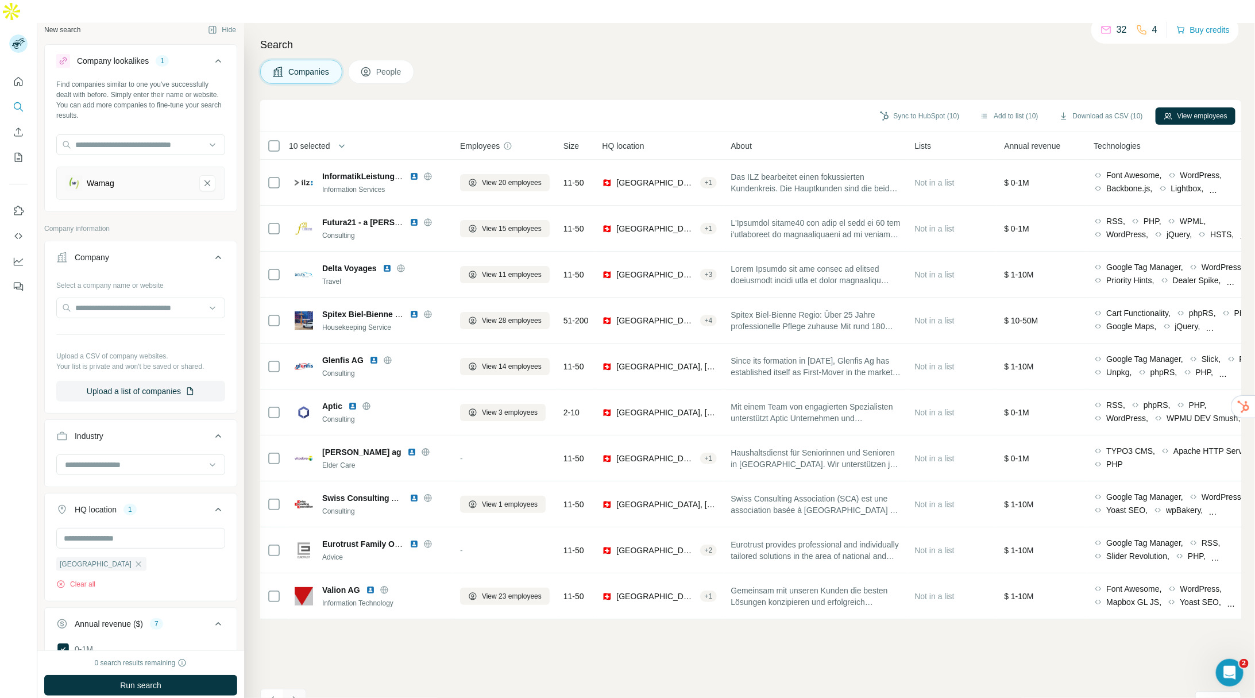
click at [295, 581] on icon "Navigate to next page" at bounding box center [294, 699] width 11 height 11
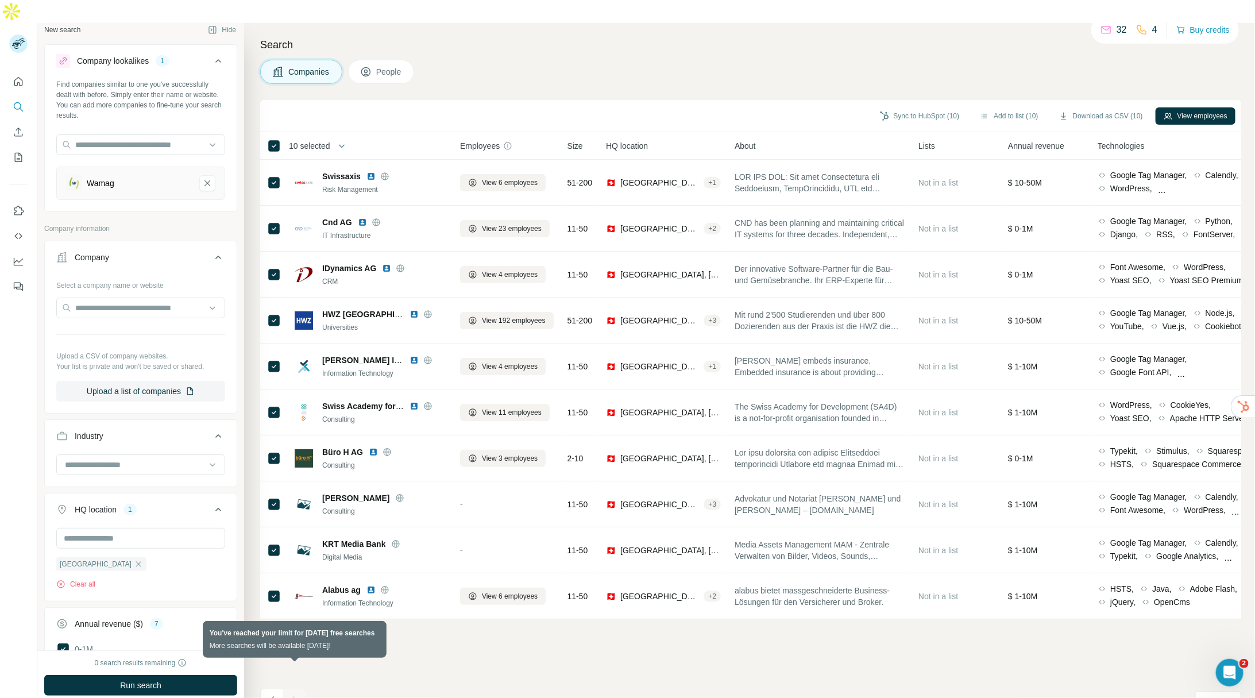
click at [298, 581] on div at bounding box center [294, 700] width 23 height 23
